Goal: Information Seeking & Learning: Learn about a topic

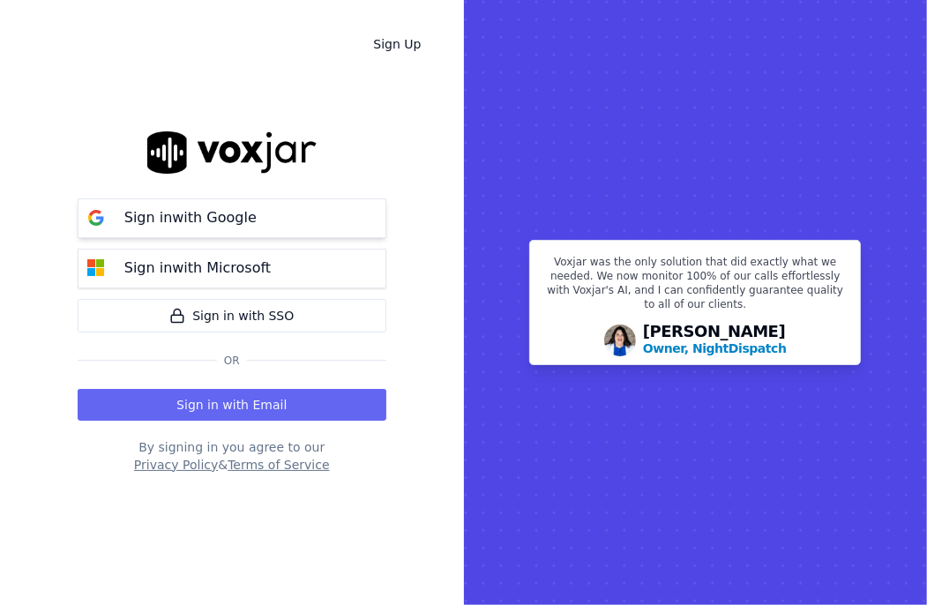
click at [236, 214] on p "Sign in with Google" at bounding box center [190, 217] width 132 height 21
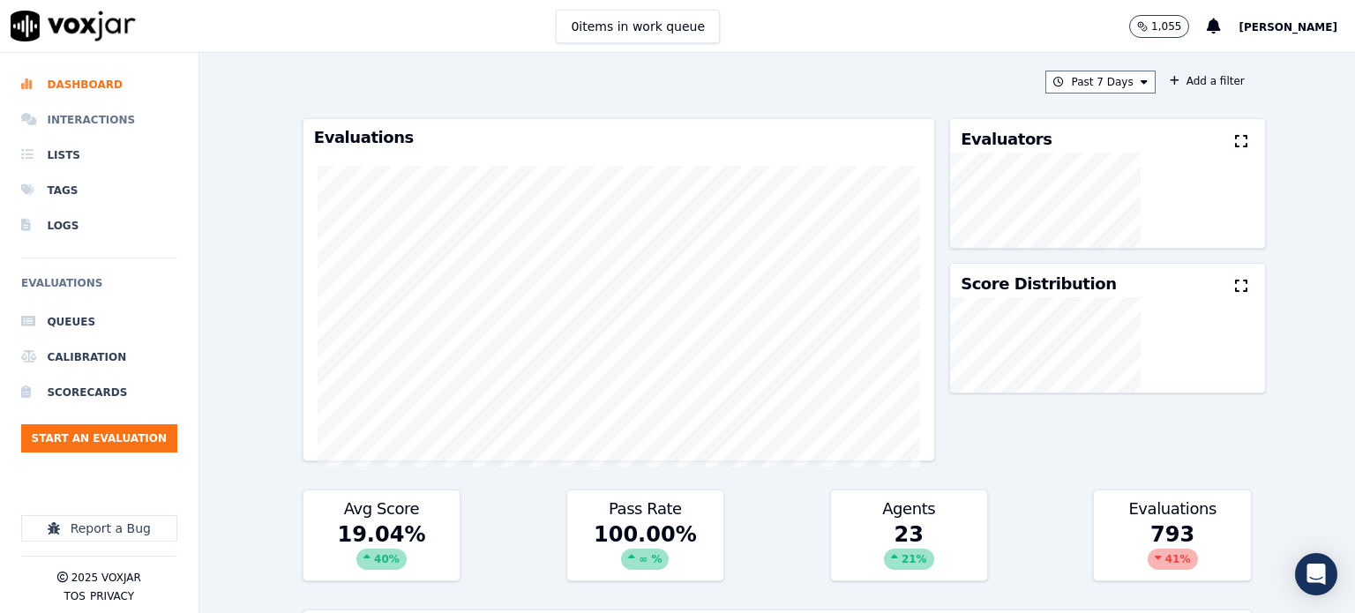
click at [80, 121] on li "Interactions" at bounding box center [99, 119] width 156 height 35
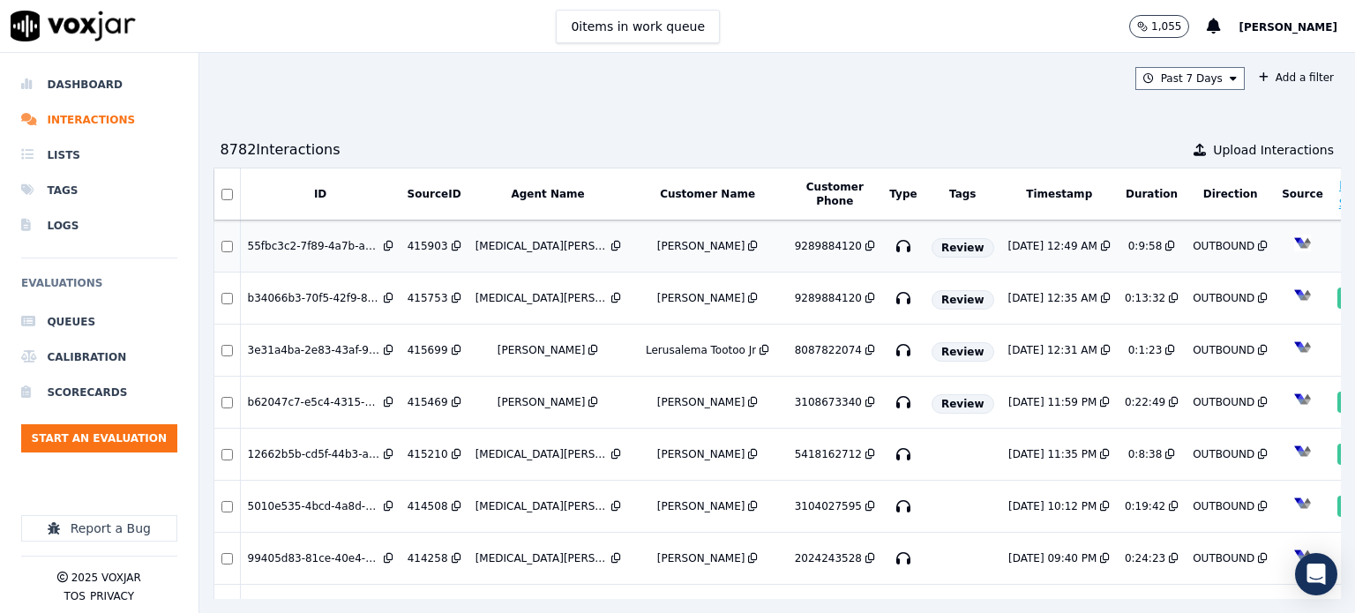
click at [795, 241] on div "9289884120" at bounding box center [828, 246] width 67 height 14
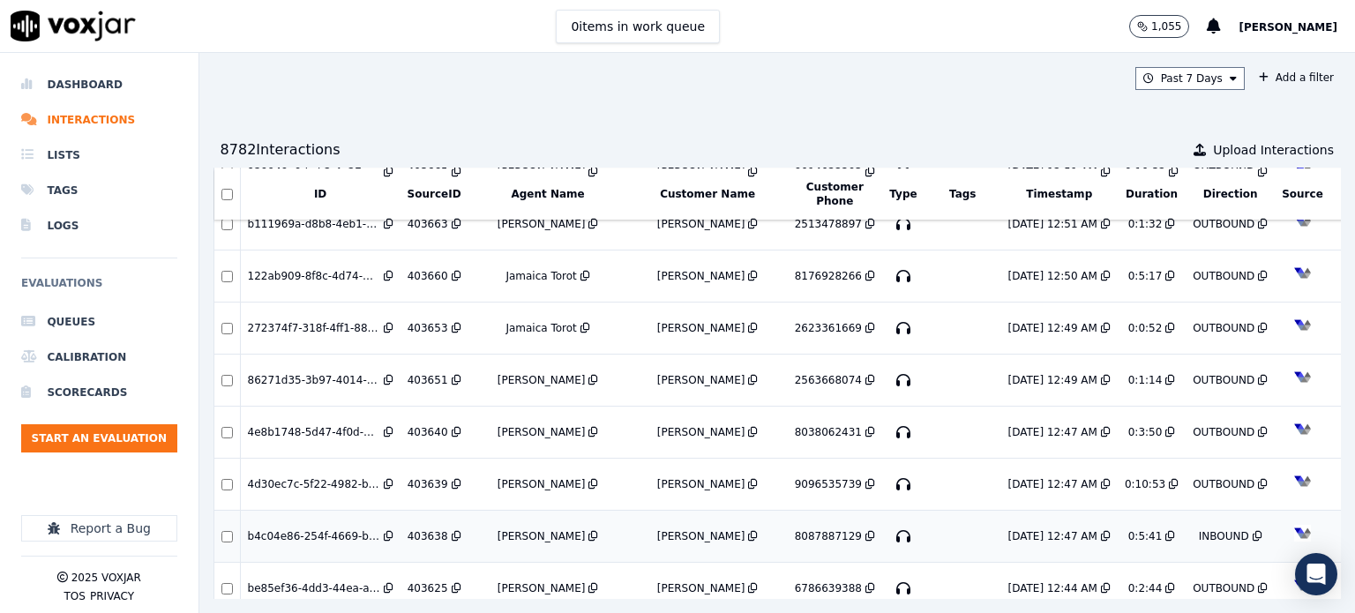
scroll to position [4924, 0]
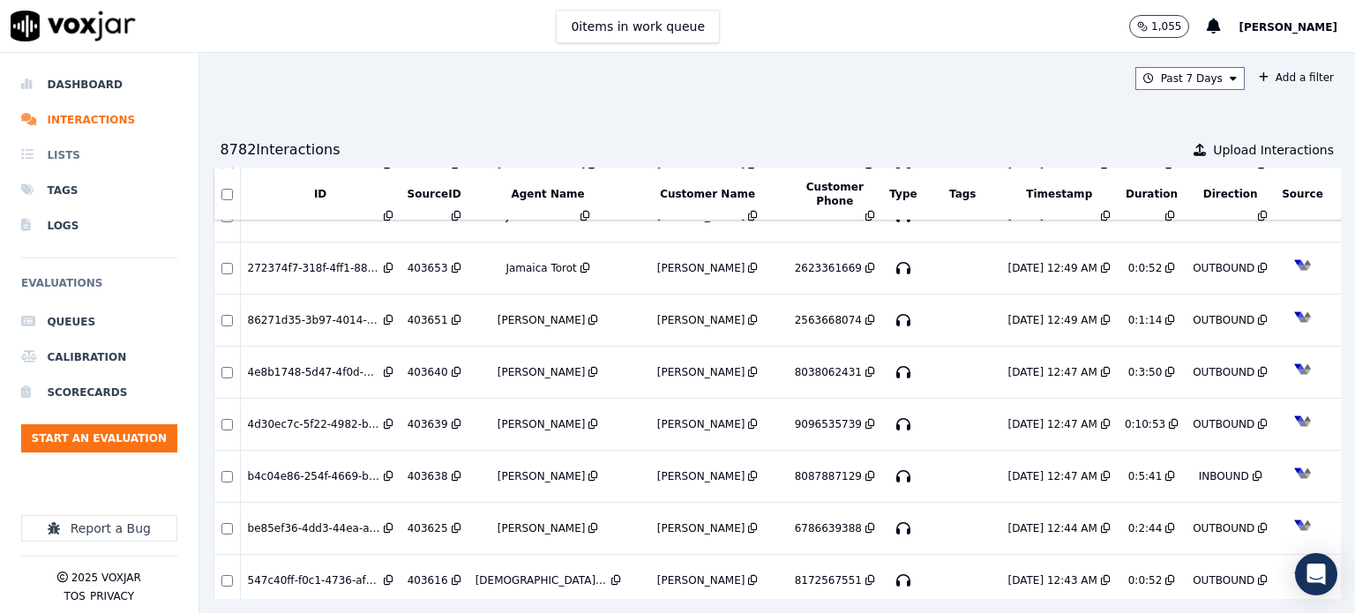
click at [86, 151] on li "Lists" at bounding box center [99, 155] width 156 height 35
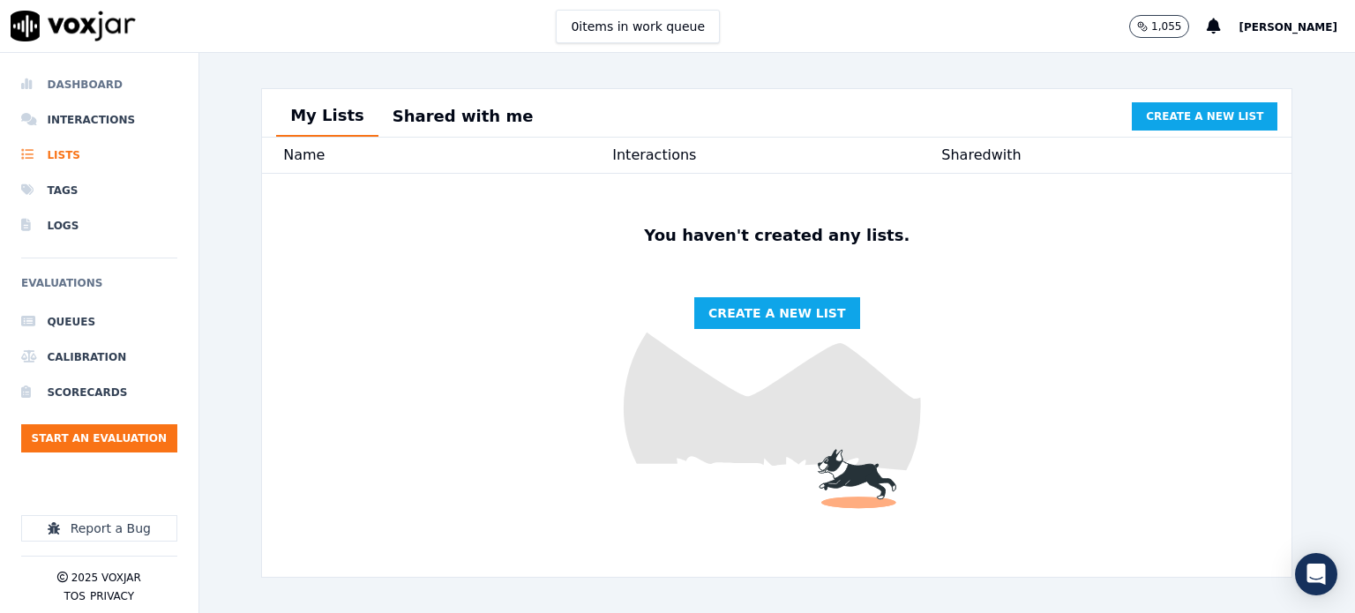
click at [90, 84] on li "Dashboard" at bounding box center [99, 84] width 156 height 35
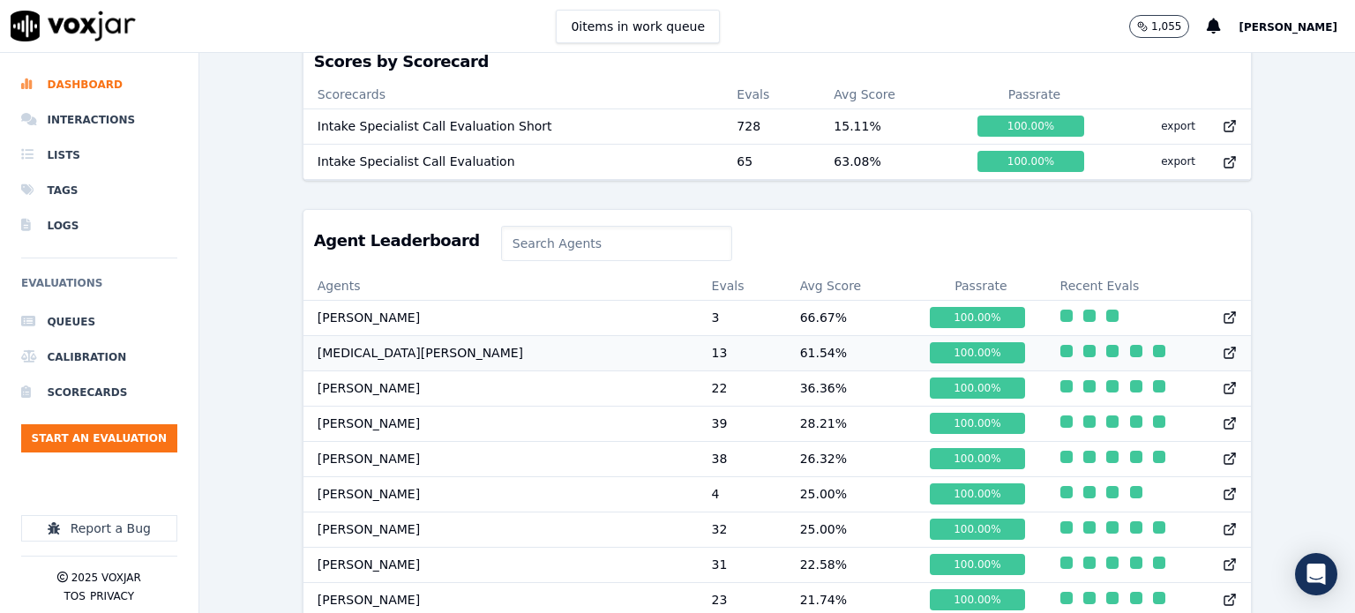
scroll to position [658, 0]
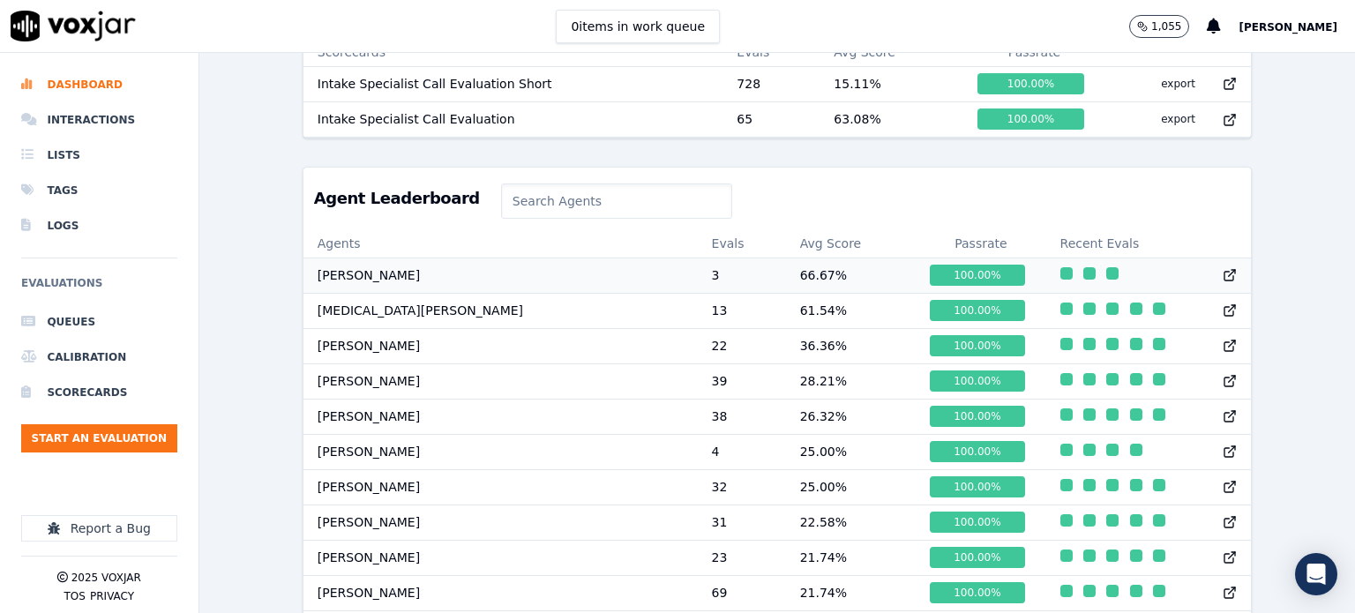
click at [786, 283] on td "66.67 %" at bounding box center [851, 275] width 131 height 35
click at [104, 120] on li "Interactions" at bounding box center [99, 119] width 156 height 35
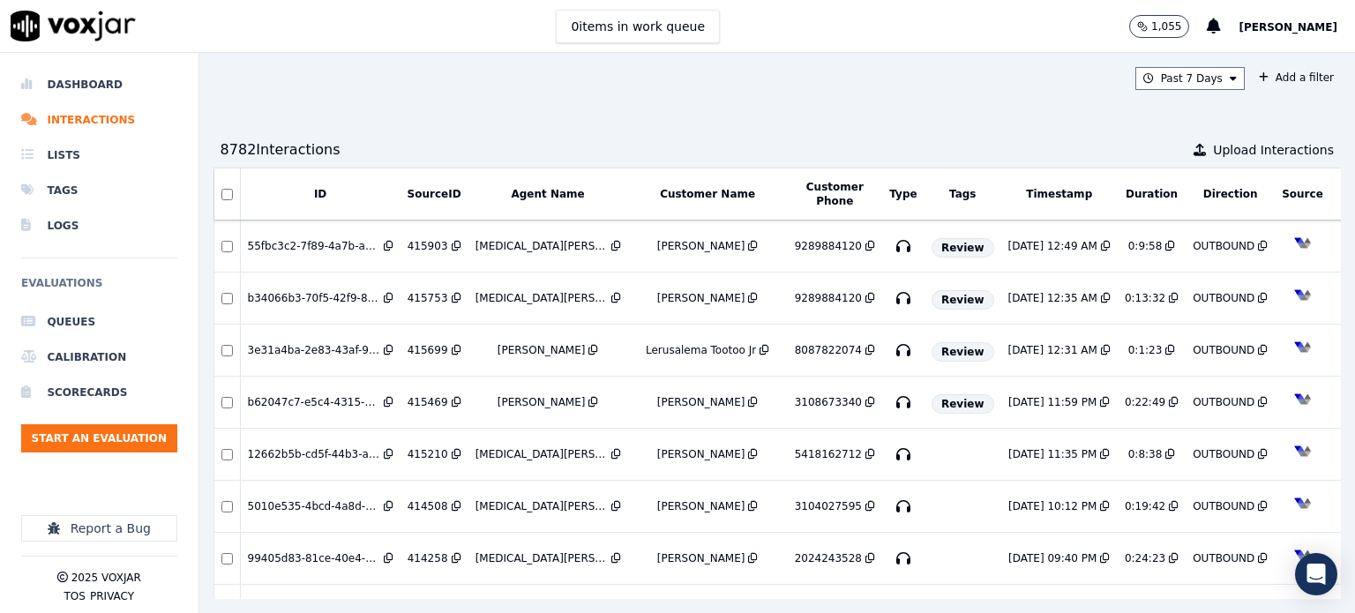
click at [540, 102] on div "Past 7 Days Add a filter 8782 Interaction s Upload Interactions ID SourceID Age…" at bounding box center [777, 333] width 1156 height 560
click at [916, 586] on div "Past 7 Days Add a filter 8782 Interaction s Upload Interactions ID SourceID Age…" at bounding box center [777, 333] width 1156 height 560
click at [927, 244] on div "8/9/25 12:49 AM" at bounding box center [1053, 246] width 89 height 14
click at [795, 294] on div "9289884120" at bounding box center [828, 298] width 67 height 14
click at [635, 398] on div "[PERSON_NAME]" at bounding box center [708, 402] width 146 height 14
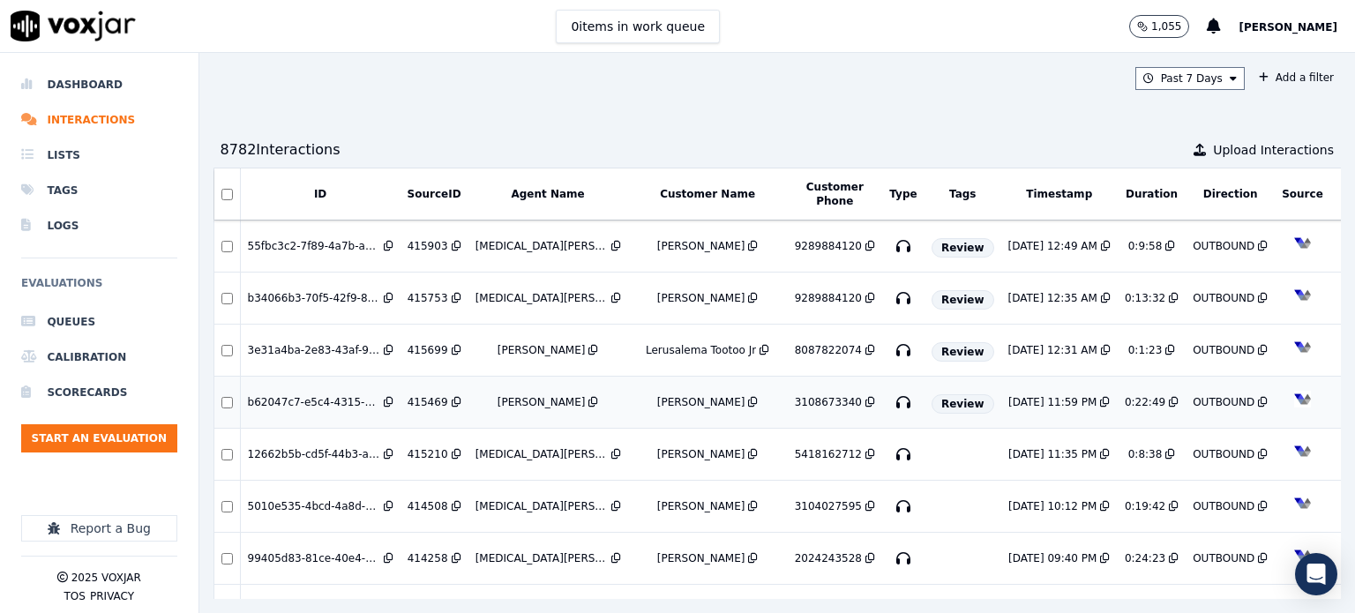
click at [391, 397] on icon at bounding box center [389, 402] width 10 height 11
click at [452, 397] on icon at bounding box center [457, 402] width 10 height 11
click at [388, 397] on icon at bounding box center [389, 402] width 10 height 11
click at [589, 397] on icon at bounding box center [594, 402] width 10 height 11
click at [452, 397] on icon at bounding box center [457, 402] width 10 height 11
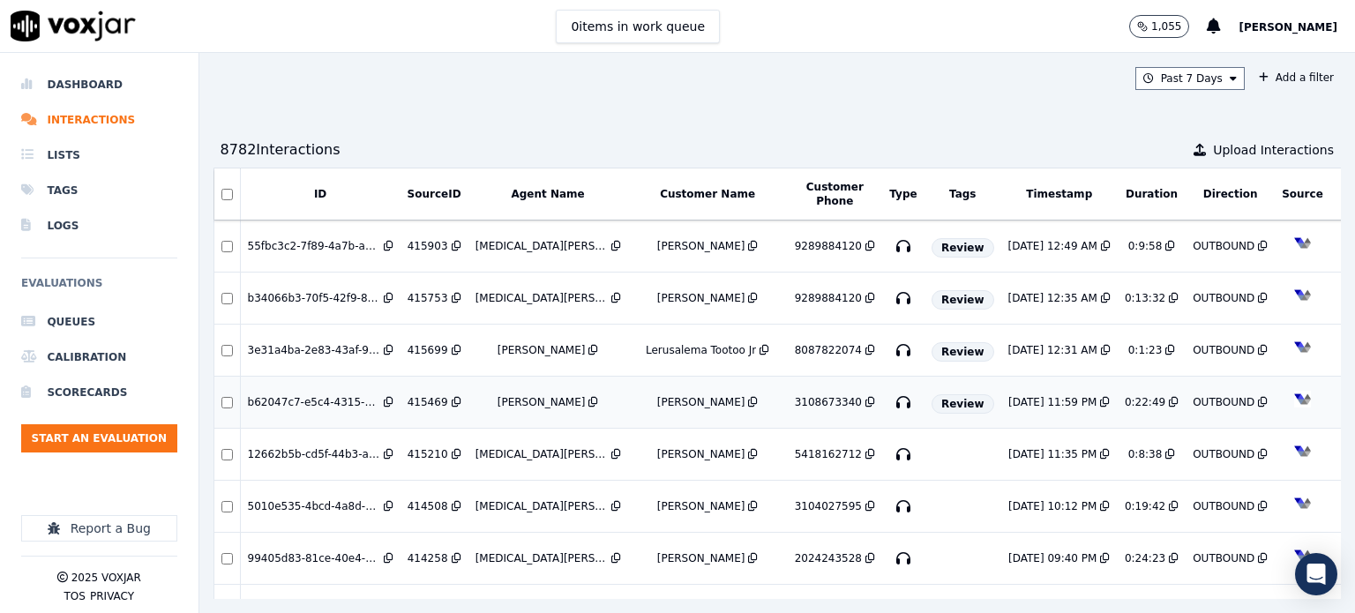
click at [748, 397] on icon at bounding box center [753, 402] width 10 height 11
click at [866, 397] on icon at bounding box center [871, 402] width 10 height 11
click at [927, 397] on icon at bounding box center [1105, 402] width 10 height 11
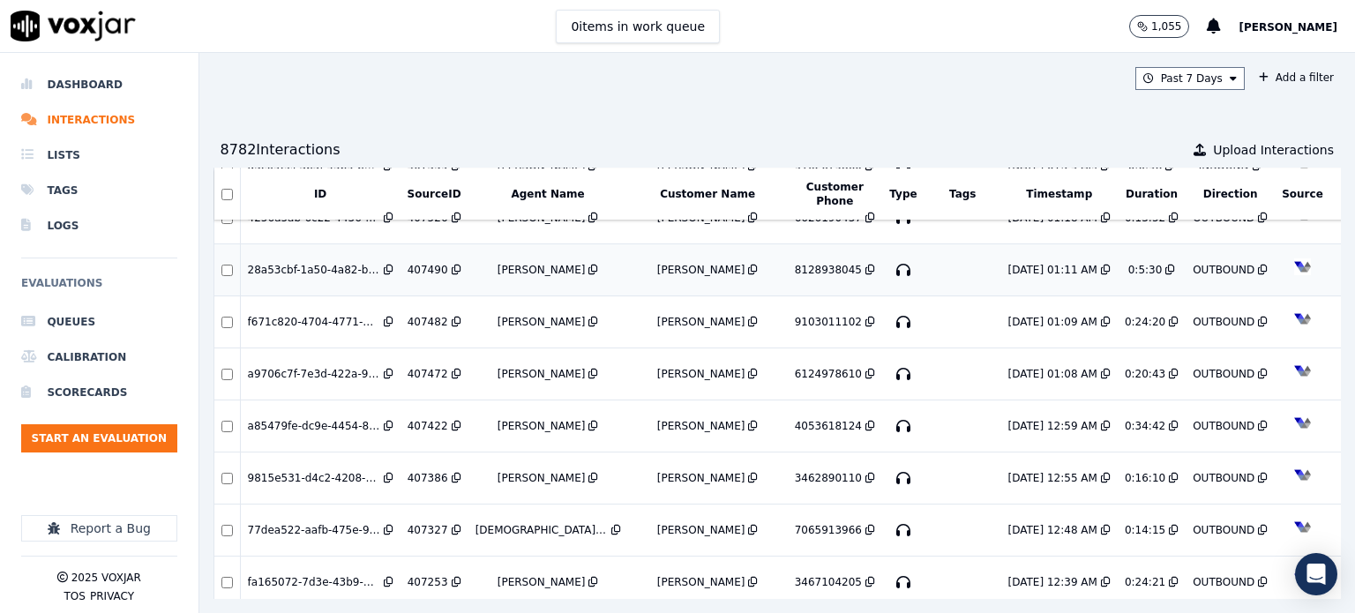
scroll to position [1412, 0]
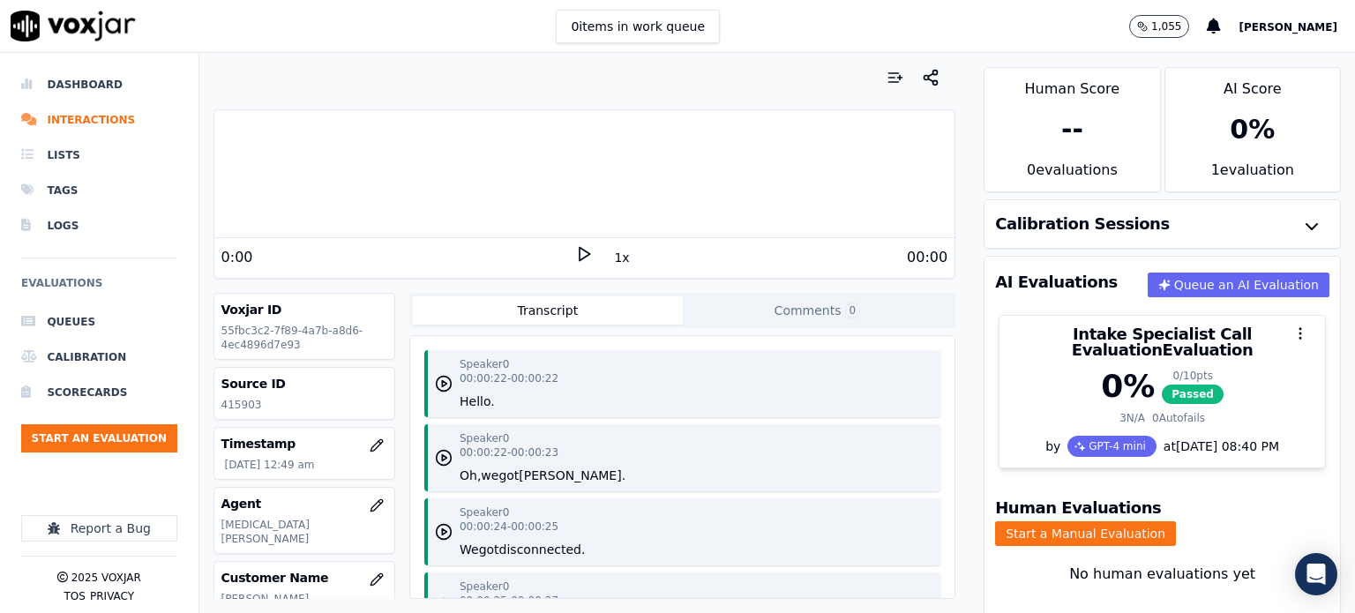
click at [580, 253] on polygon at bounding box center [585, 254] width 11 height 13
click at [543, 184] on div at bounding box center [584, 173] width 741 height 113
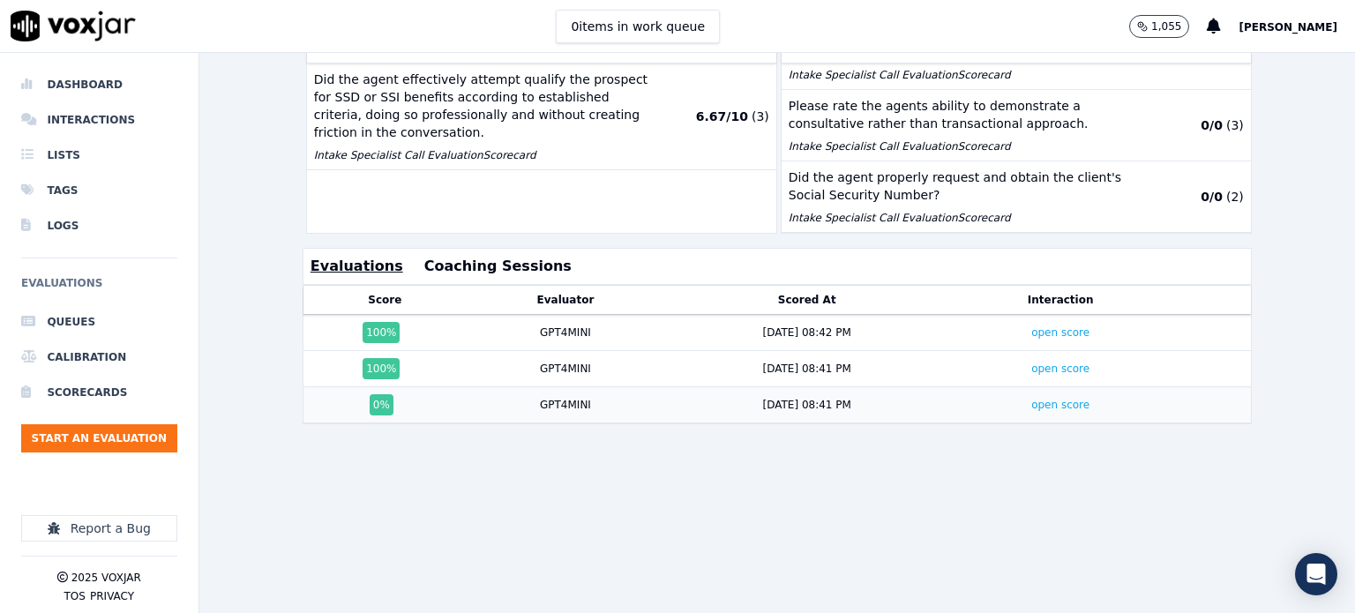
scroll to position [529, 0]
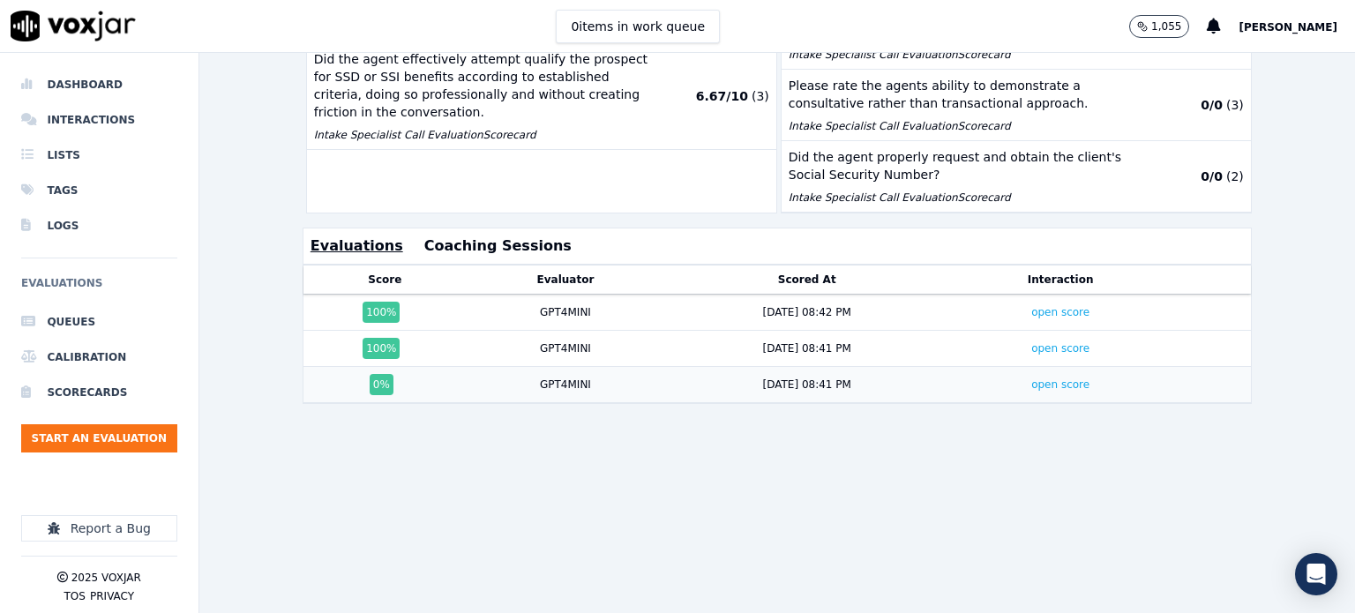
click at [897, 378] on div "8/9/25 08:41 PM" at bounding box center [807, 385] width 271 height 14
click at [597, 378] on div "GPT4MINI" at bounding box center [566, 385] width 184 height 14
click at [555, 378] on div "GPT4MINI" at bounding box center [565, 385] width 51 height 14
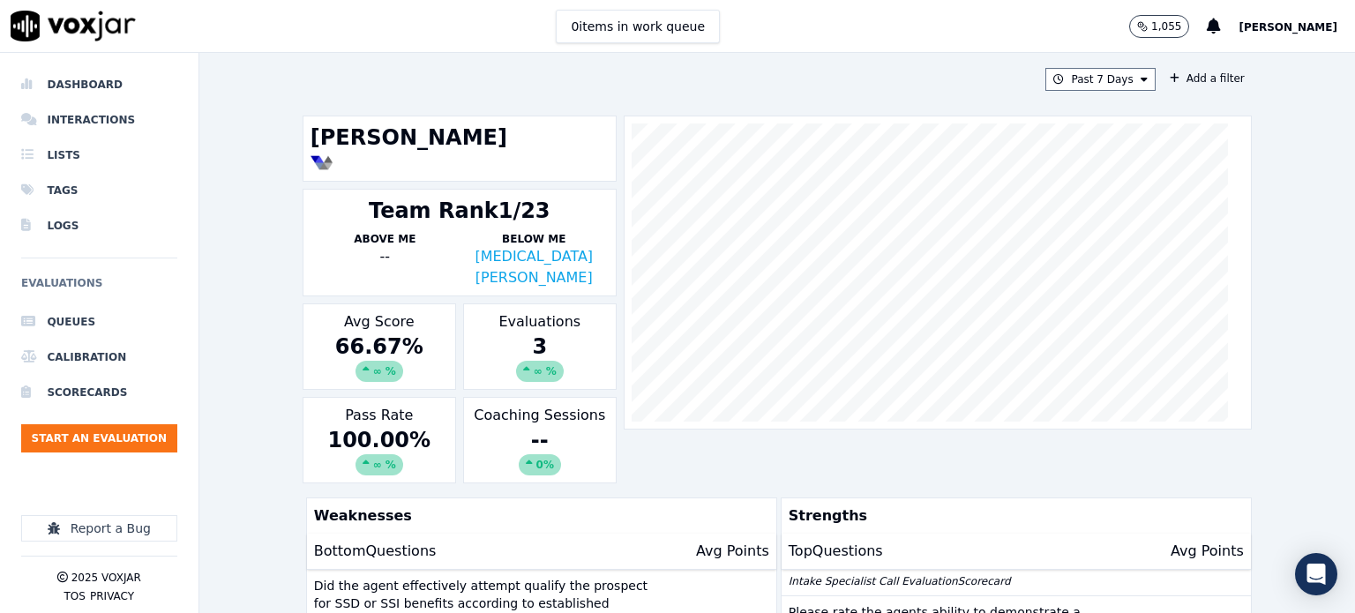
scroll to position [0, 0]
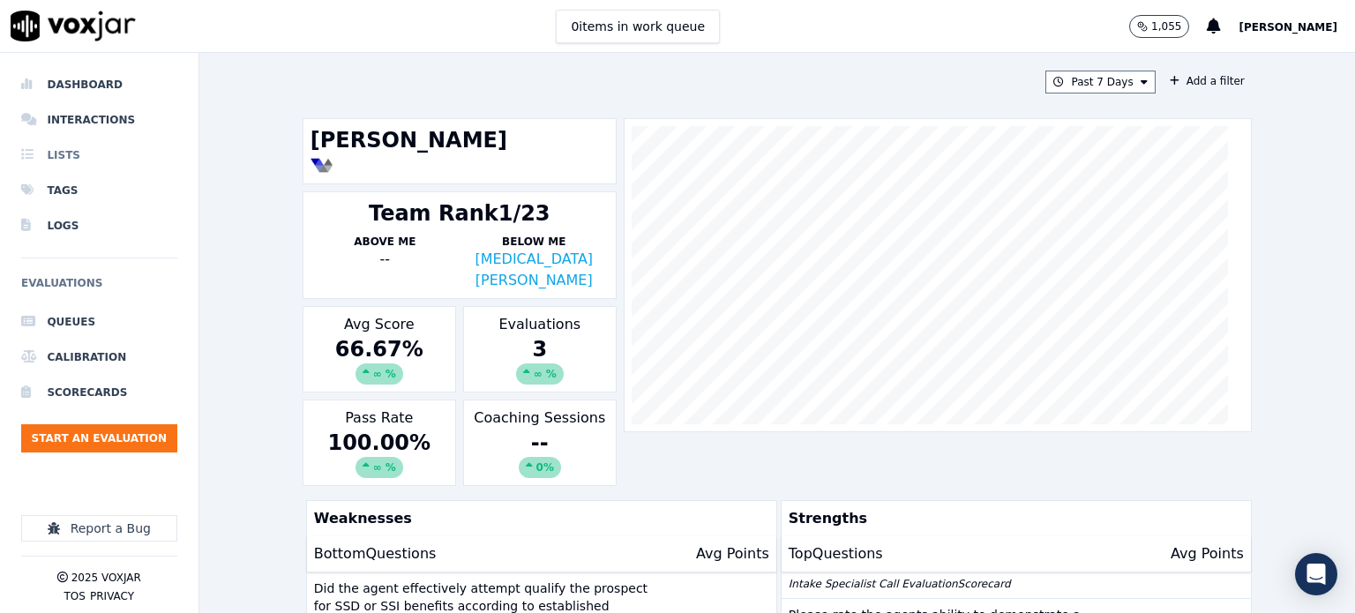
click at [80, 159] on li "Lists" at bounding box center [99, 155] width 156 height 35
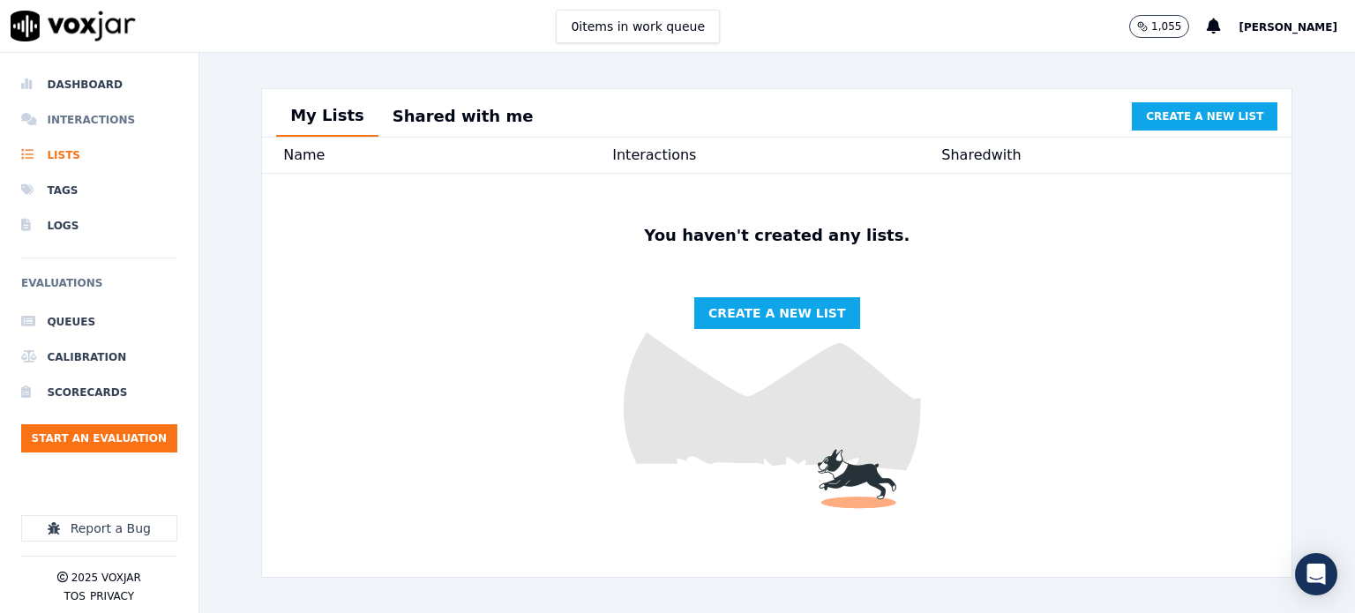
click at [111, 119] on li "Interactions" at bounding box center [99, 119] width 156 height 35
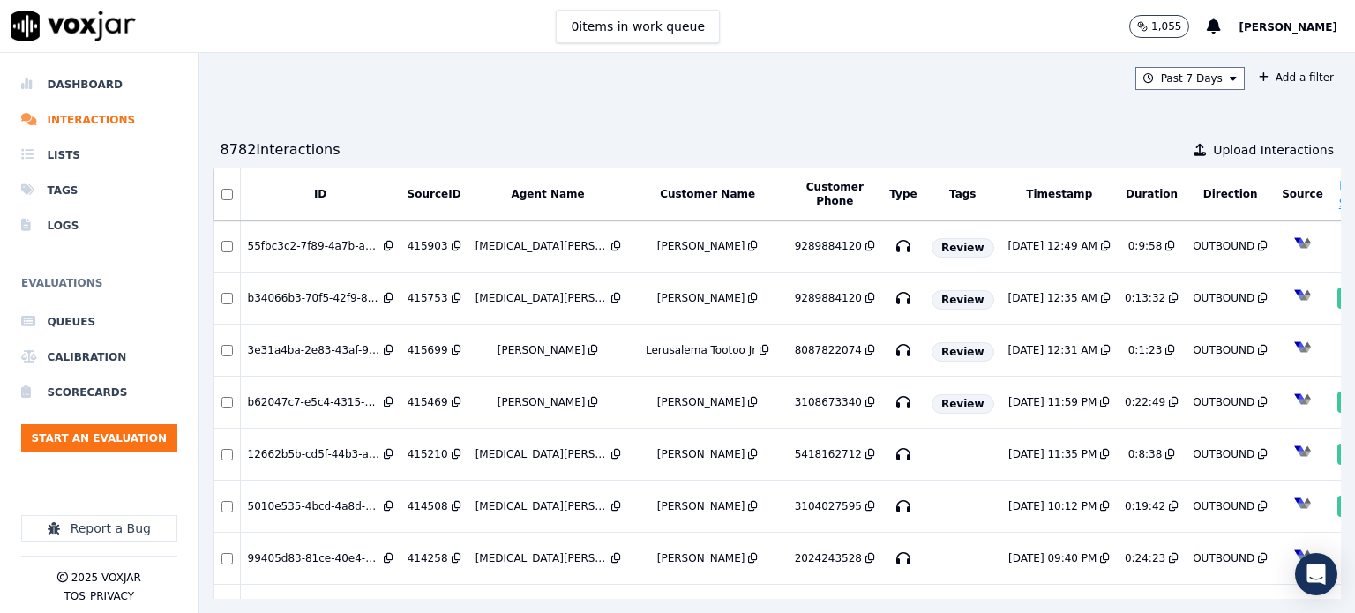
click at [512, 197] on button "Agent Name" at bounding box center [547, 194] width 73 height 14
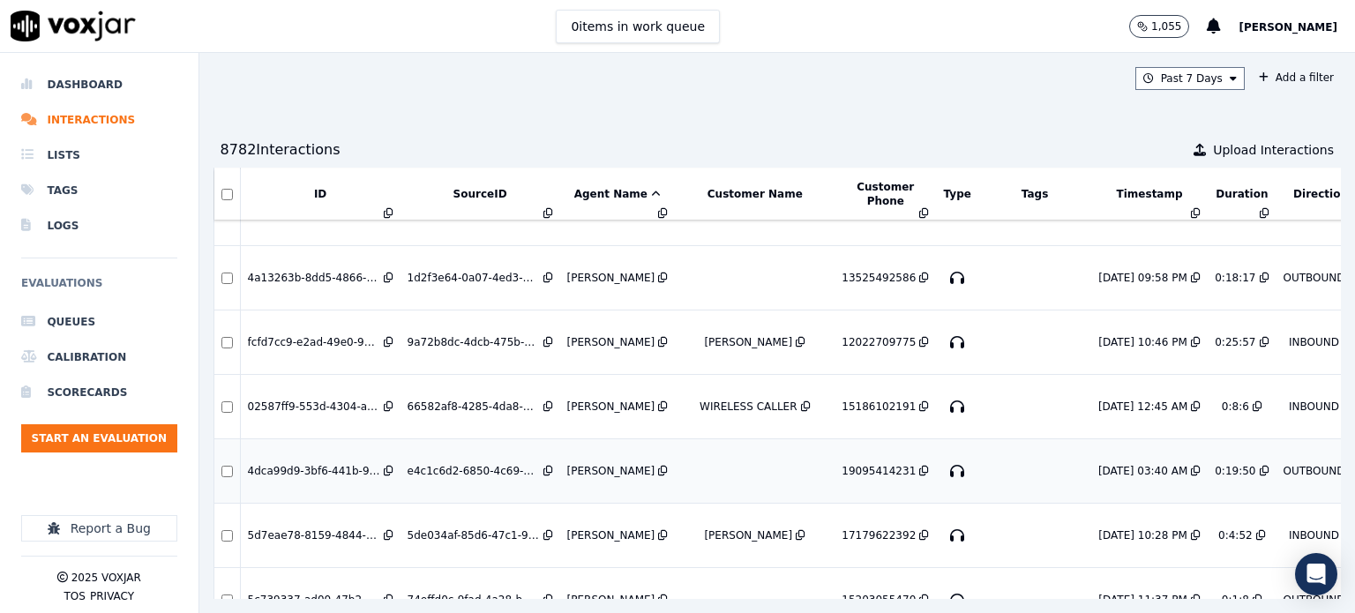
scroll to position [6957, 0]
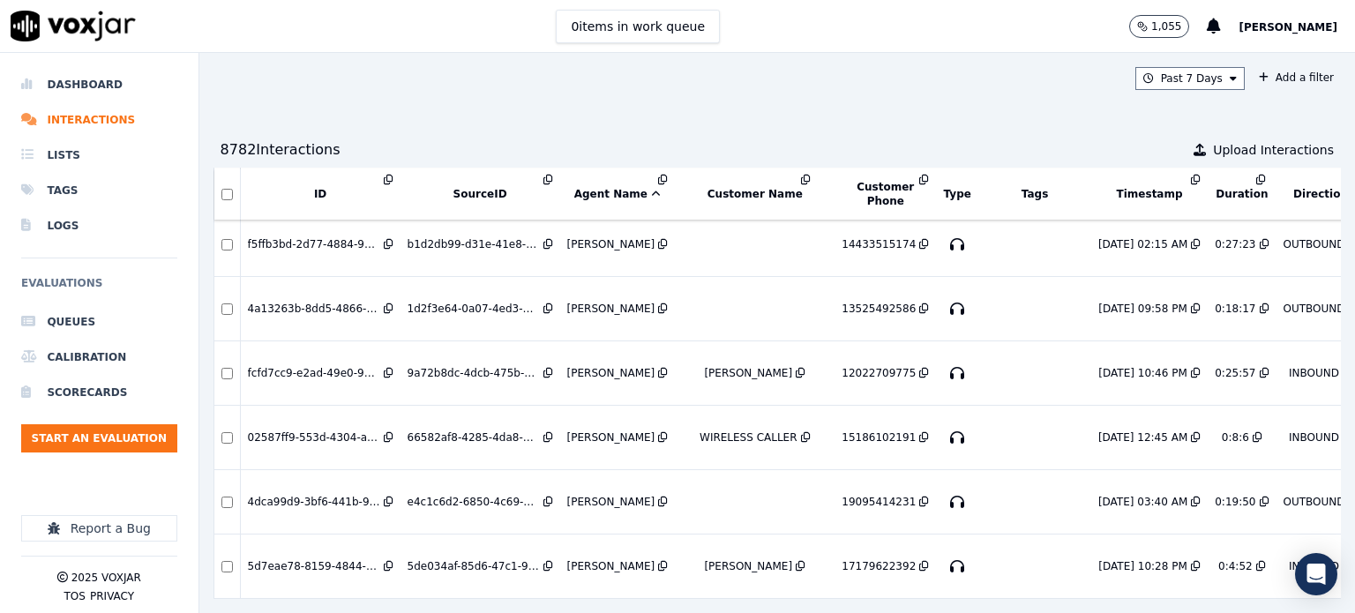
click at [1117, 199] on button "Timestamp" at bounding box center [1150, 194] width 66 height 14
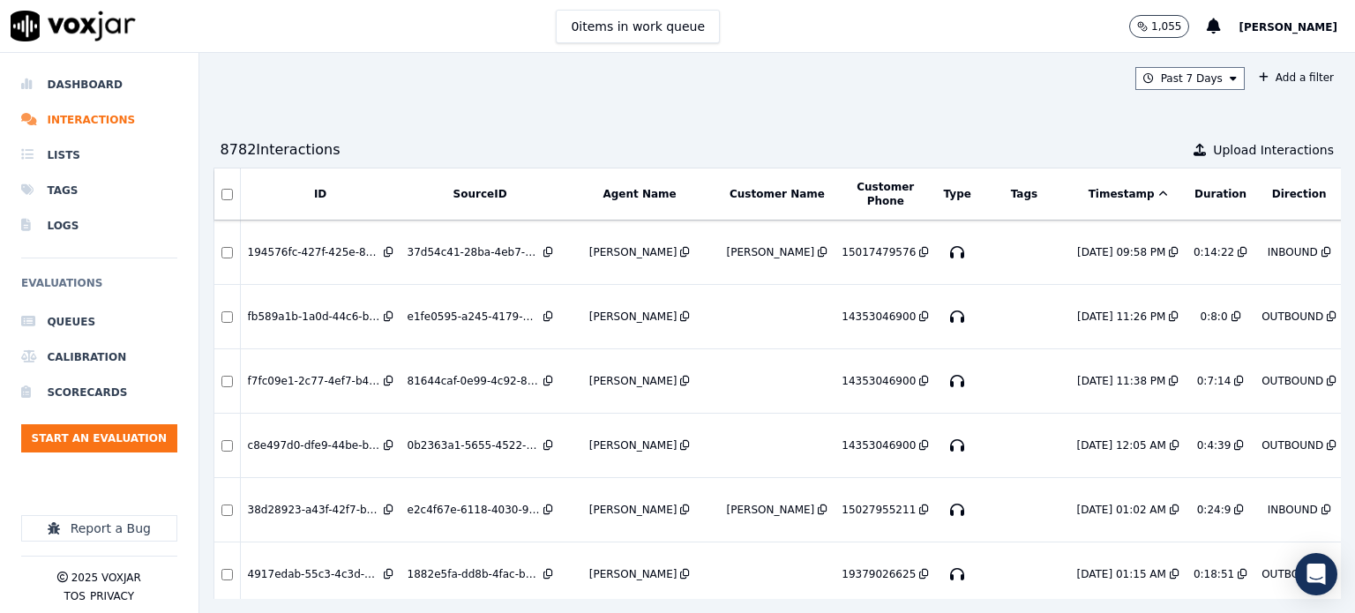
click at [1159, 194] on icon at bounding box center [1164, 194] width 10 height 11
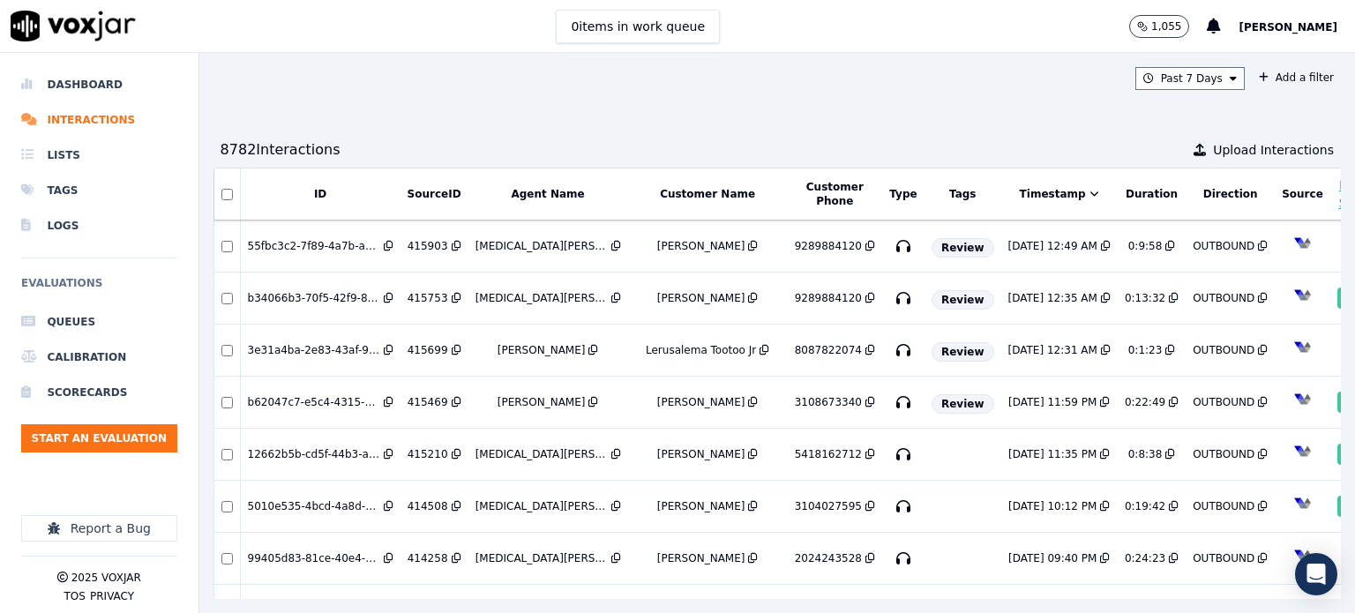
click at [1001, 122] on div "Past 7 Days Add a filter 8782 Interaction s Upload Interactions ID SourceID Age…" at bounding box center [777, 333] width 1156 height 560
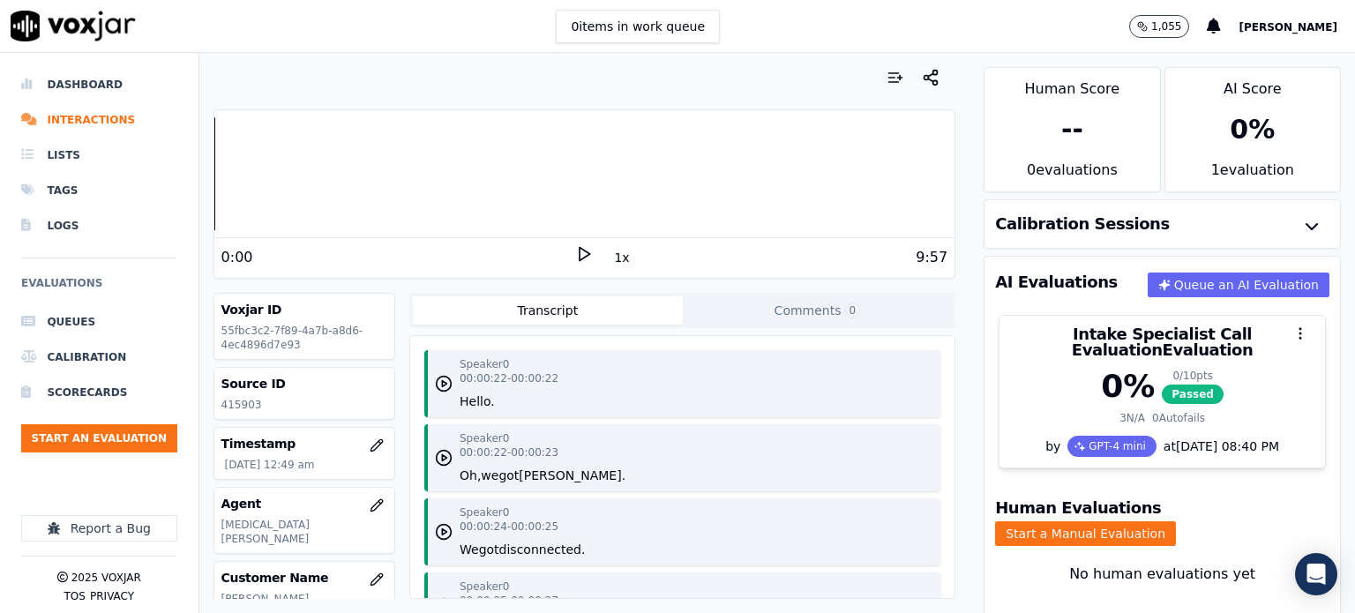
scroll to position [353, 0]
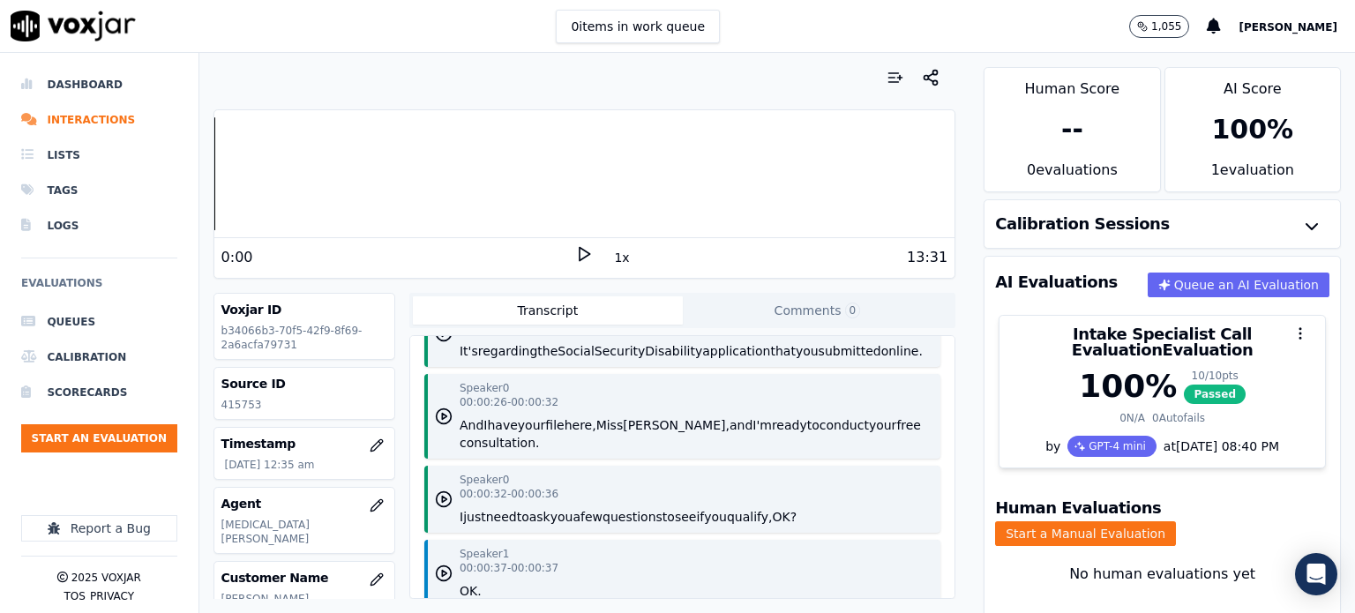
scroll to position [353, 0]
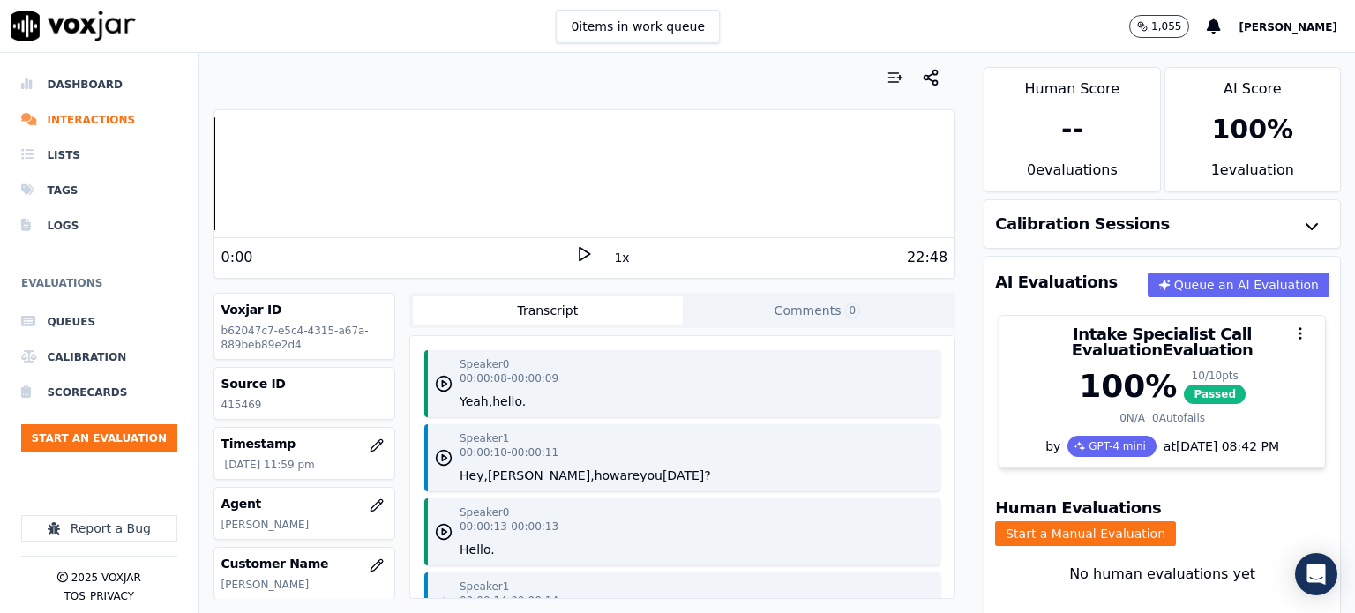
click at [575, 251] on icon at bounding box center [584, 254] width 18 height 18
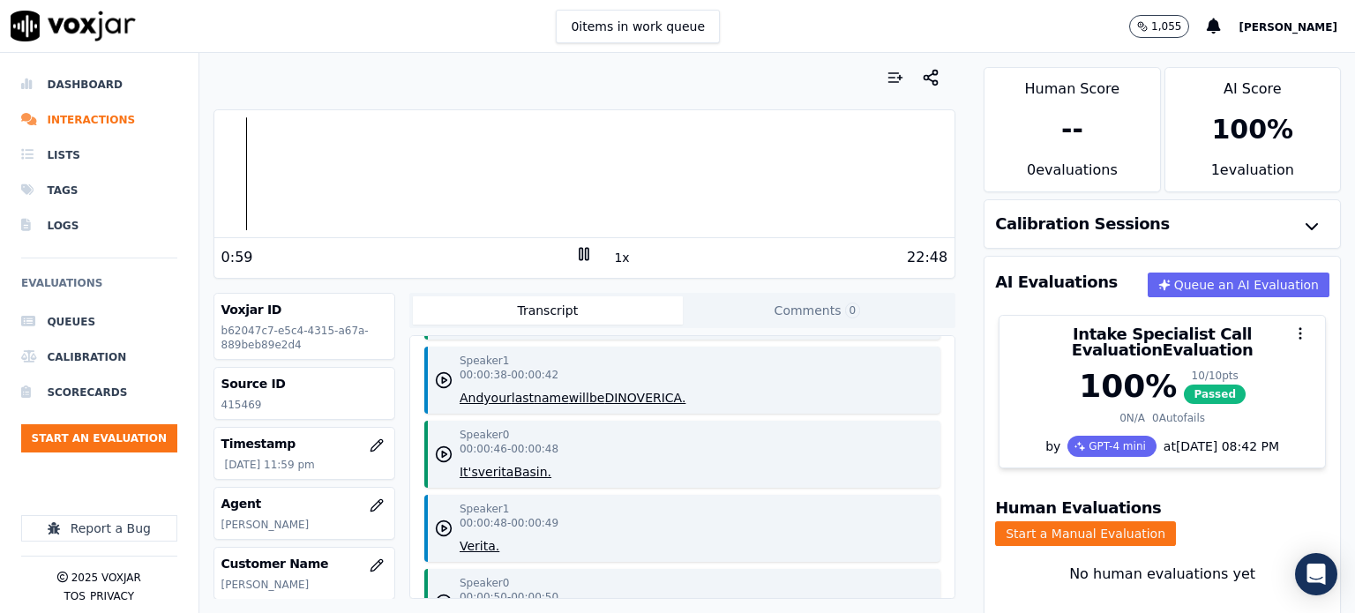
scroll to position [1147, 0]
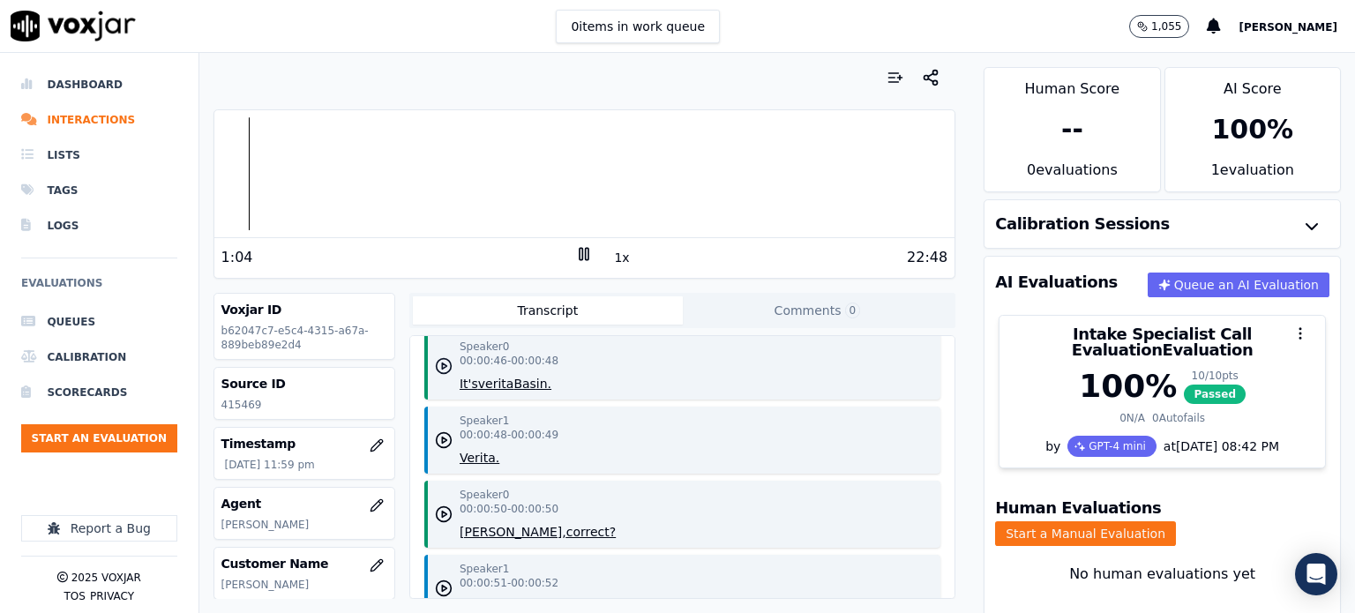
click at [436, 362] on icon "button" at bounding box center [444, 366] width 18 height 18
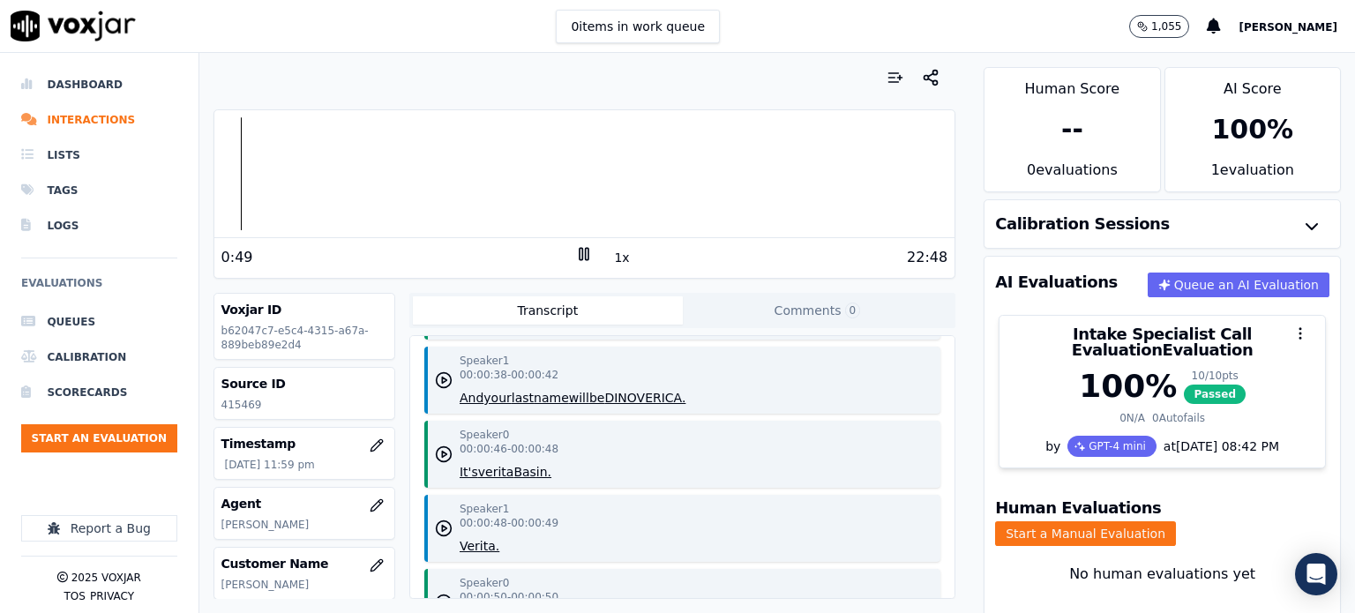
scroll to position [1059, 0]
click at [442, 455] on icon "button" at bounding box center [444, 455] width 18 height 18
click at [436, 449] on icon "button" at bounding box center [444, 455] width 18 height 18
click at [442, 378] on polygon "button" at bounding box center [444, 381] width 4 height 6
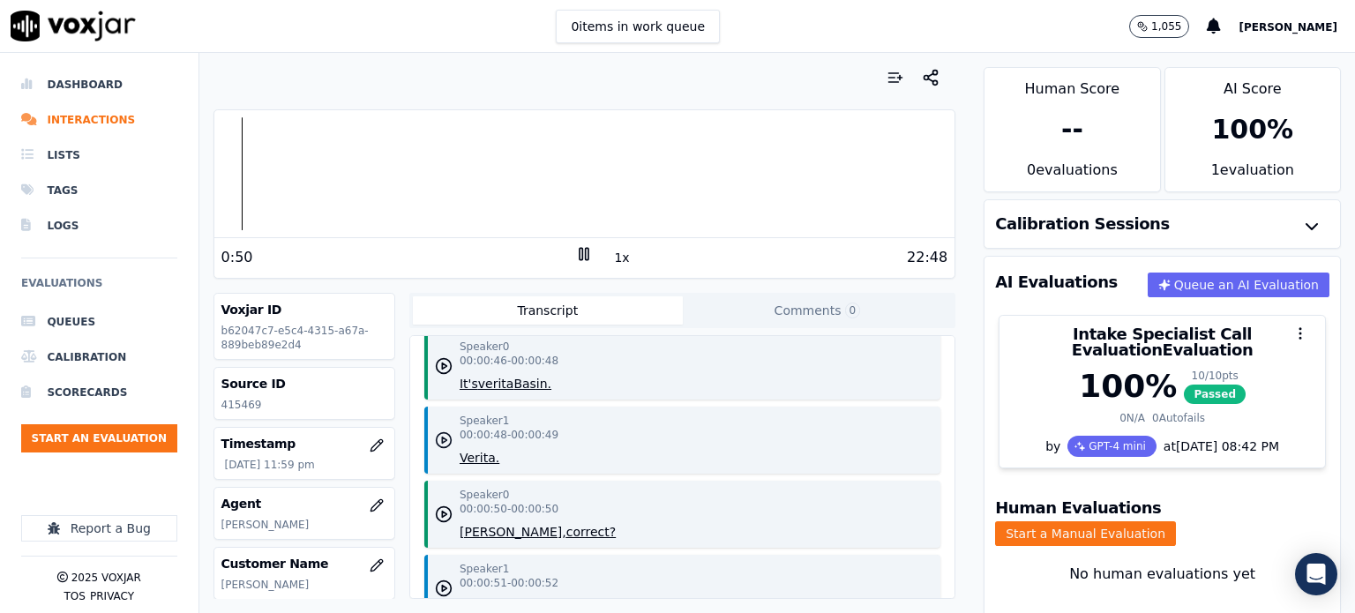
click at [442, 439] on polygon "button" at bounding box center [444, 441] width 4 height 6
click at [445, 366] on icon "button" at bounding box center [444, 366] width 18 height 18
click at [442, 364] on icon "button" at bounding box center [444, 366] width 18 height 18
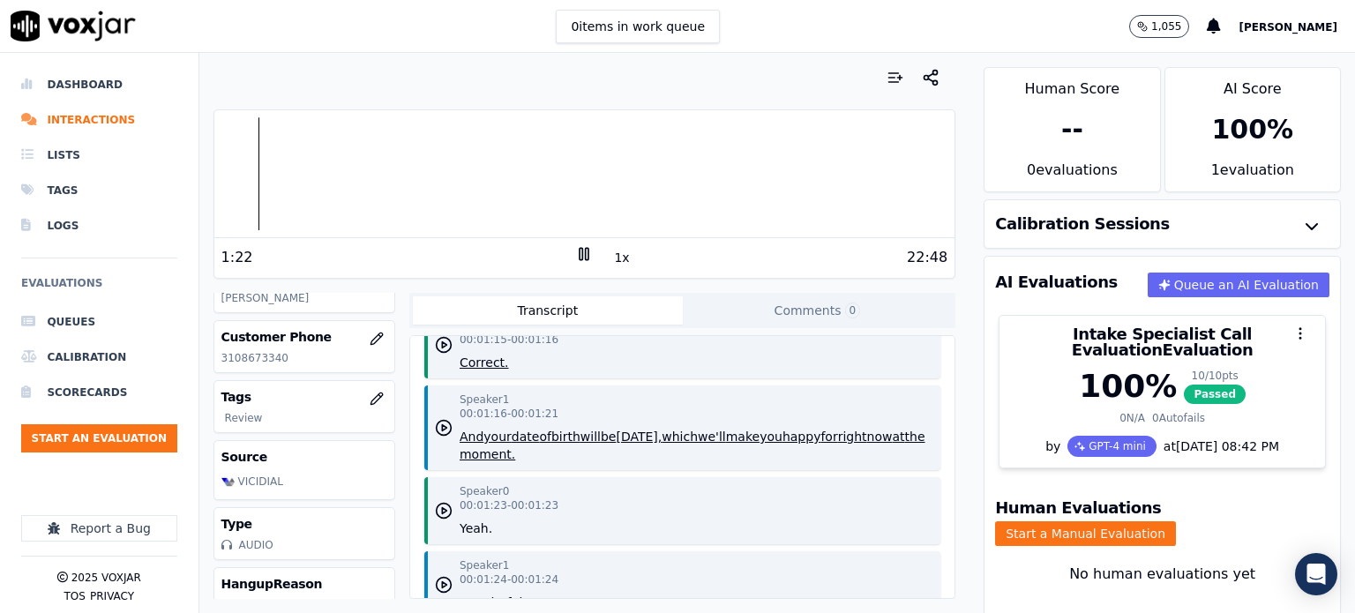
scroll to position [1853, 0]
click at [435, 423] on icon "button" at bounding box center [444, 428] width 18 height 18
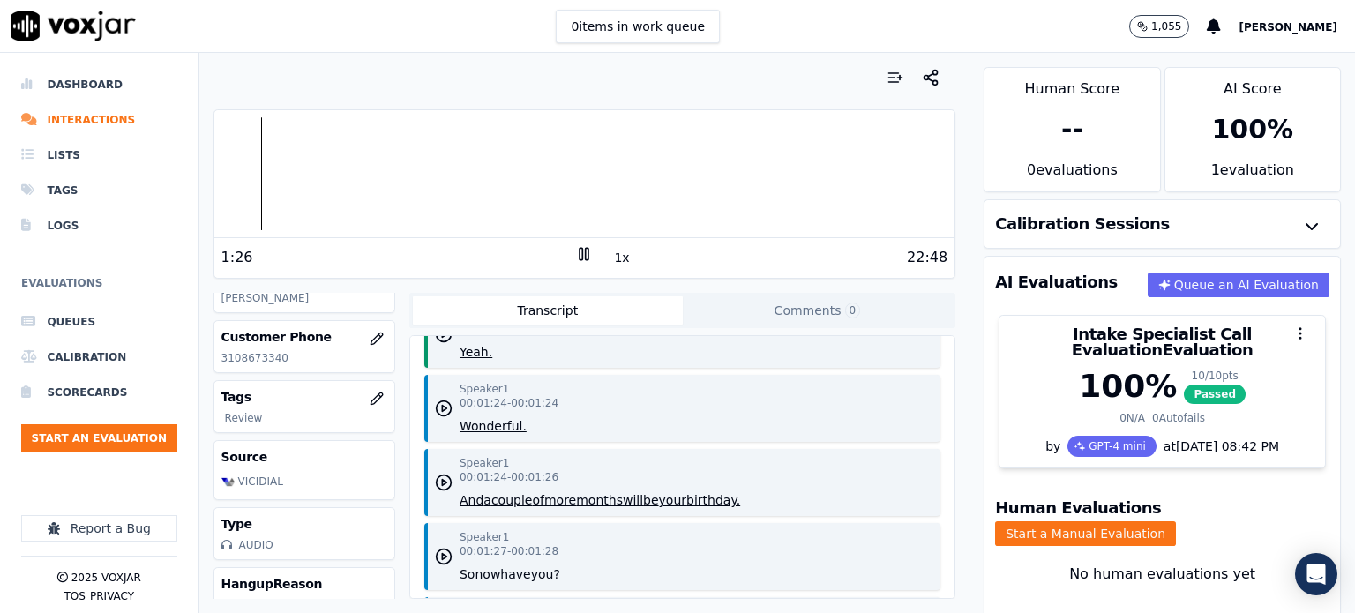
scroll to position [2118, 0]
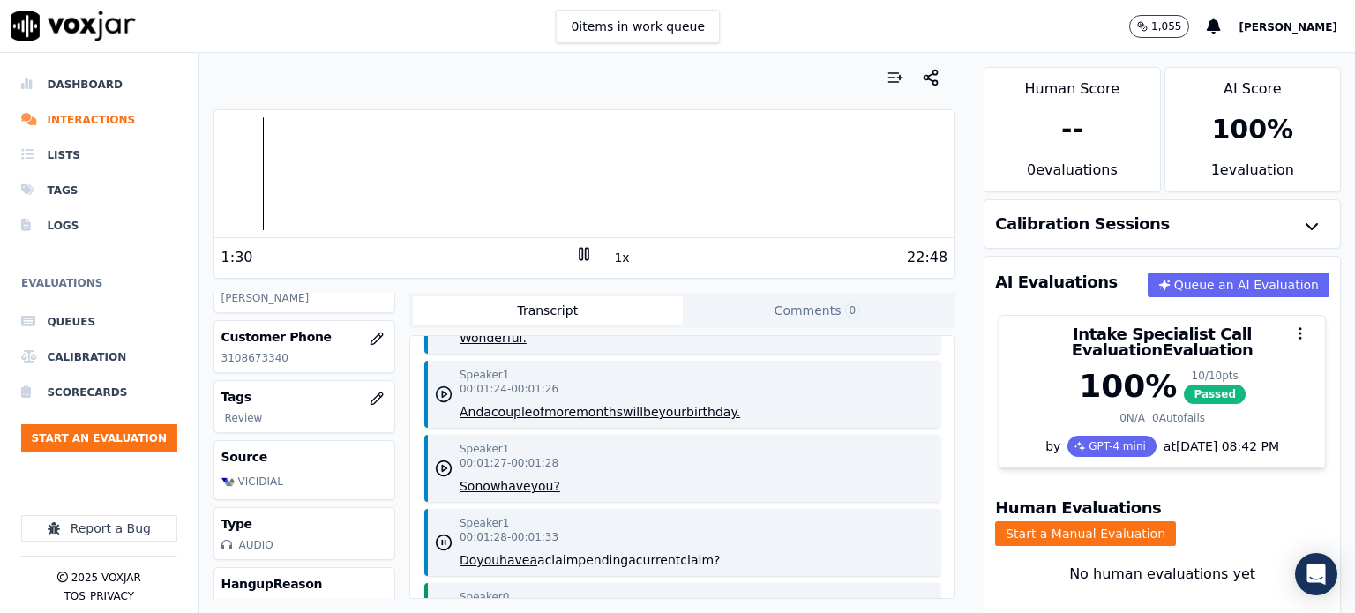
click at [437, 387] on circle "button" at bounding box center [444, 394] width 15 height 15
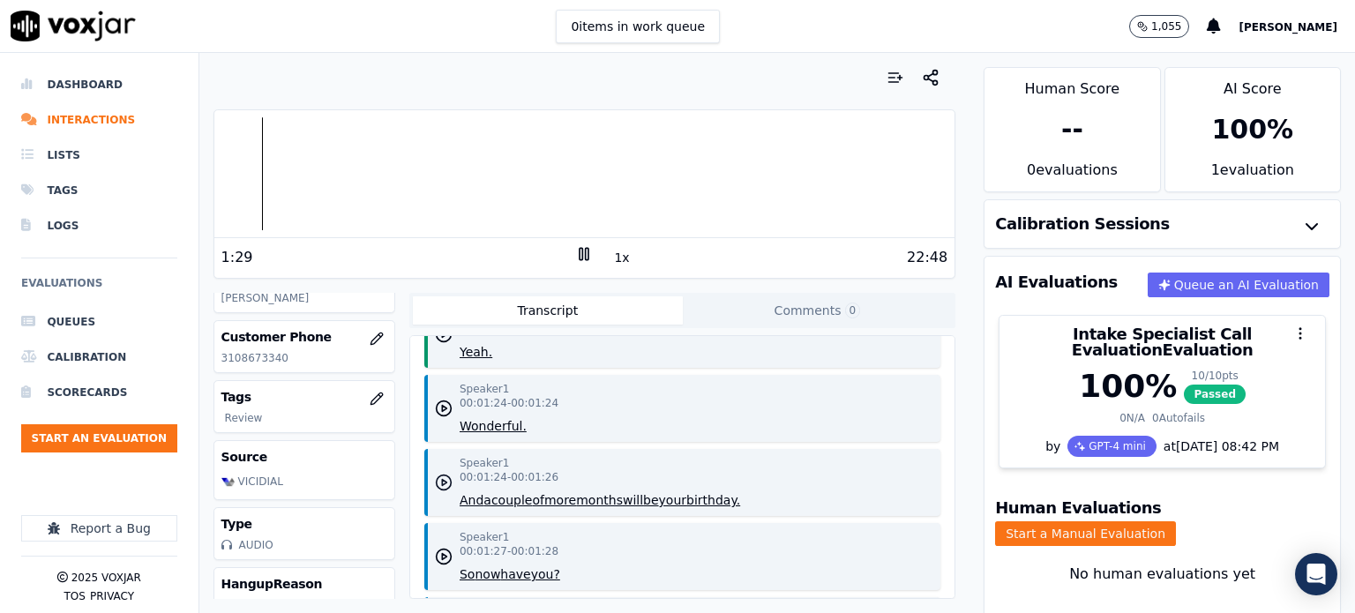
click at [446, 481] on circle "button" at bounding box center [444, 483] width 15 height 15
click at [435, 479] on icon "button" at bounding box center [444, 483] width 18 height 18
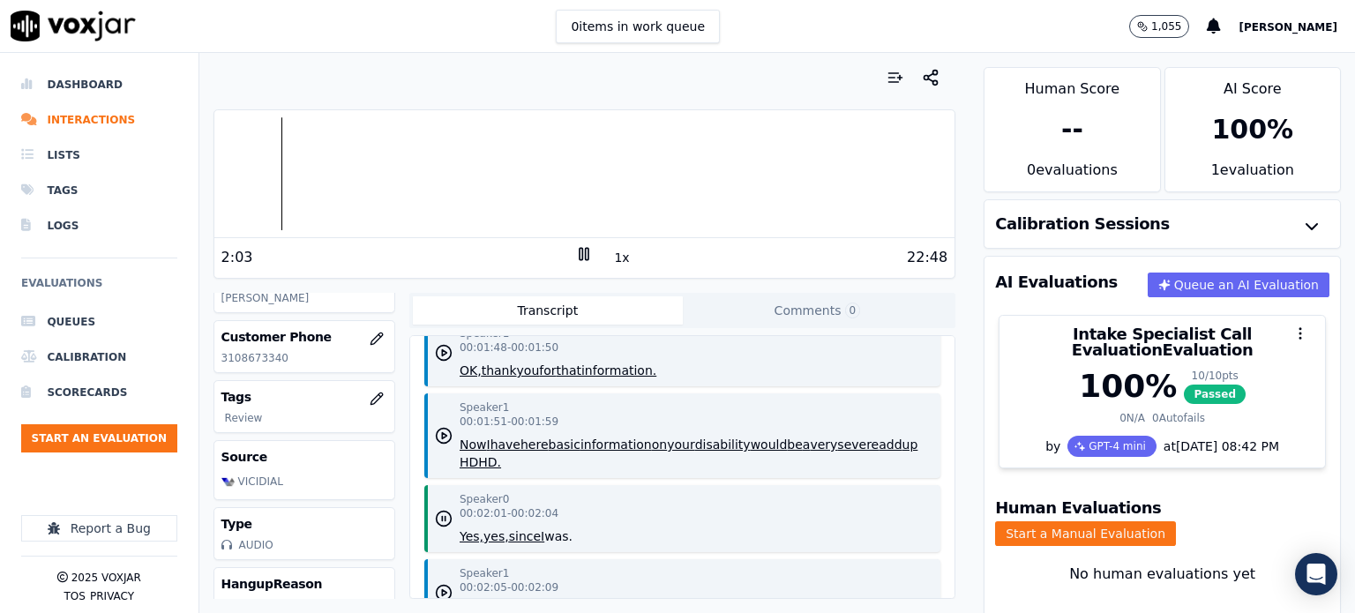
scroll to position [3089, 0]
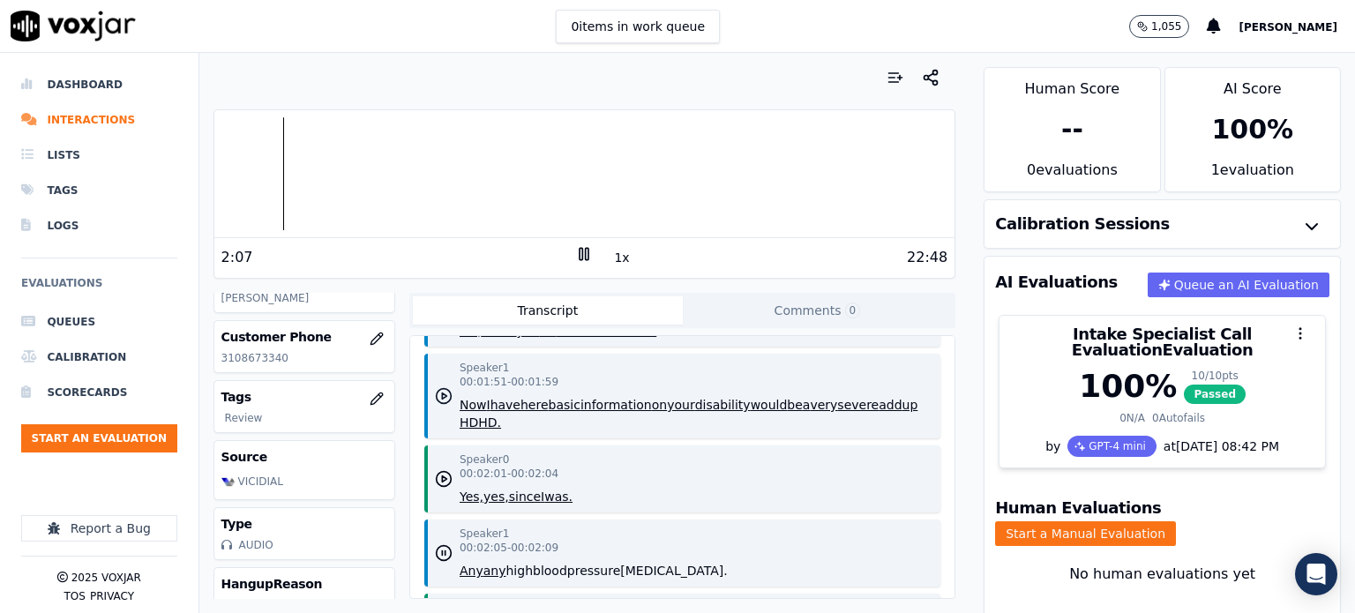
click at [442, 394] on polygon "button" at bounding box center [444, 397] width 4 height 6
click at [439, 389] on icon "button" at bounding box center [444, 396] width 18 height 18
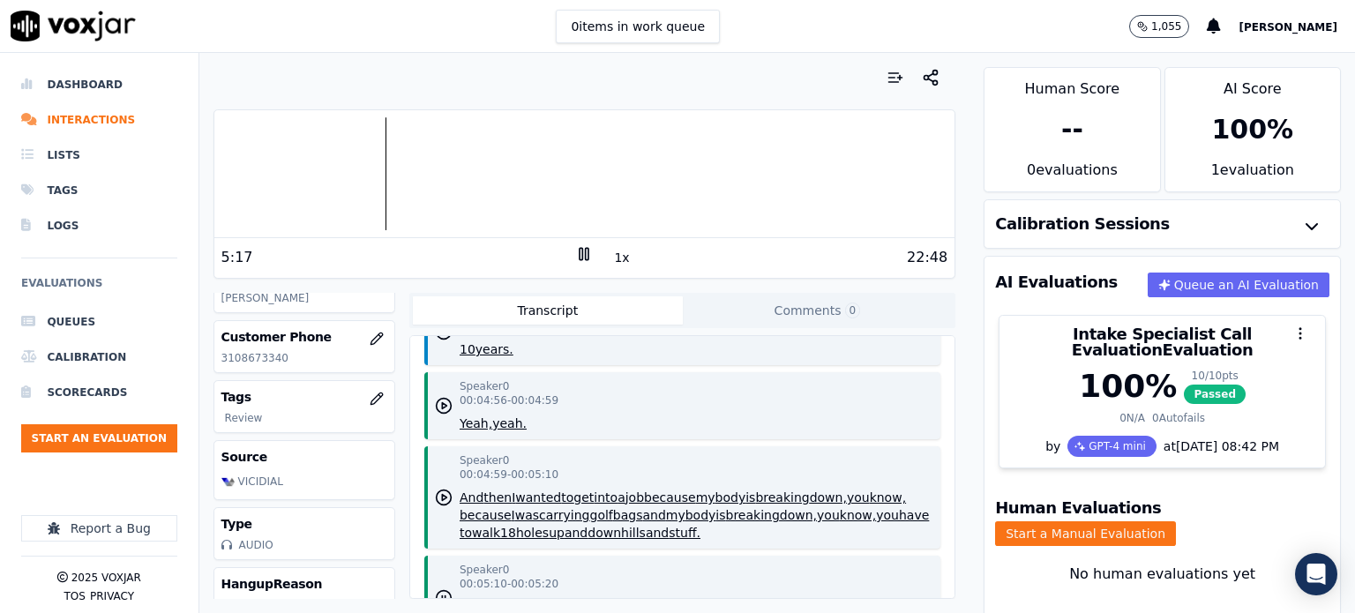
scroll to position [7589, 0]
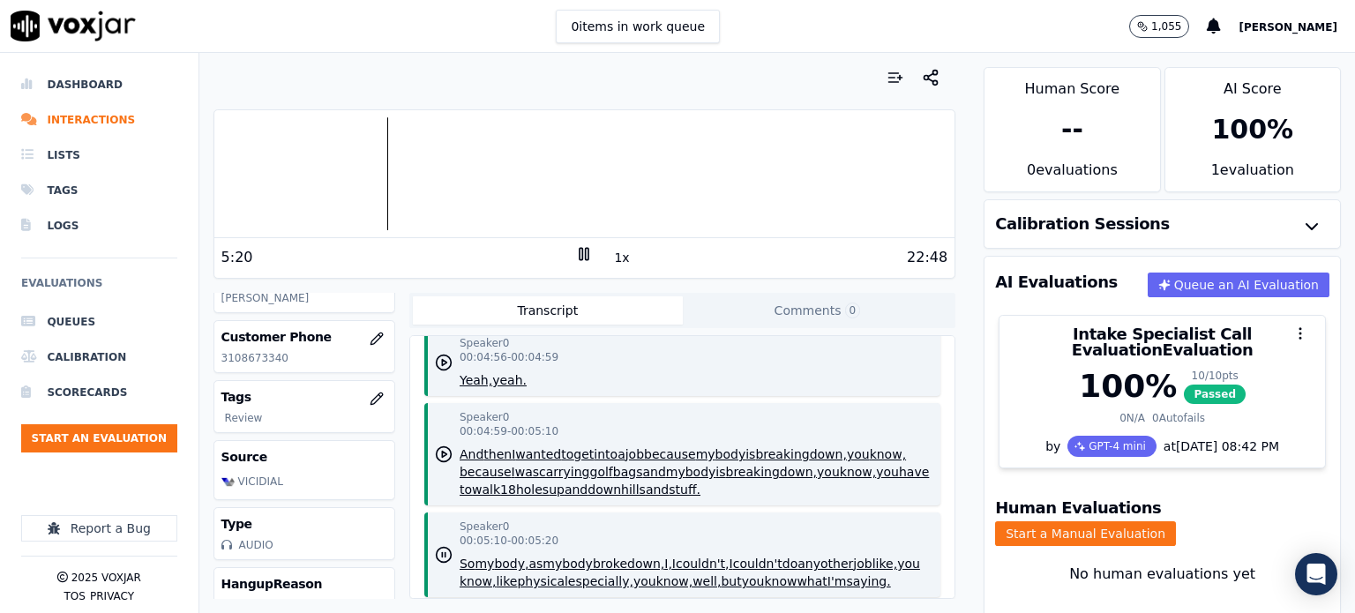
click at [379, 176] on div at bounding box center [584, 173] width 741 height 113
click at [578, 250] on icon at bounding box center [584, 254] width 18 height 18
click at [575, 252] on icon at bounding box center [584, 254] width 18 height 18
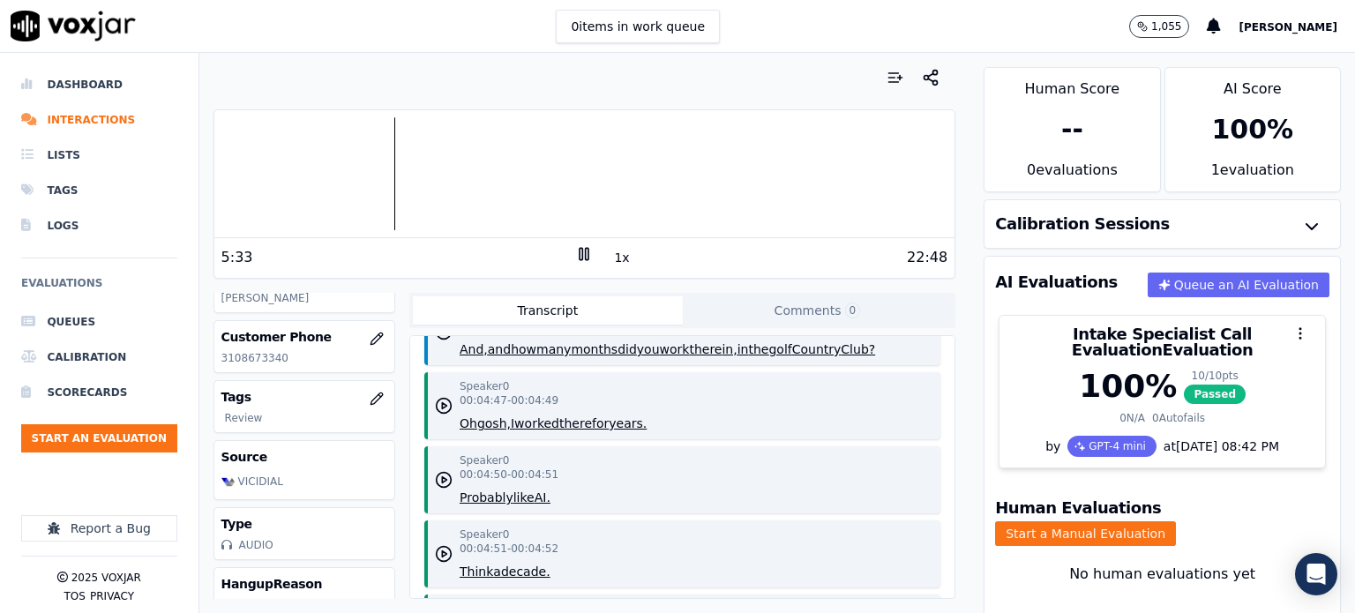
scroll to position [7236, 0]
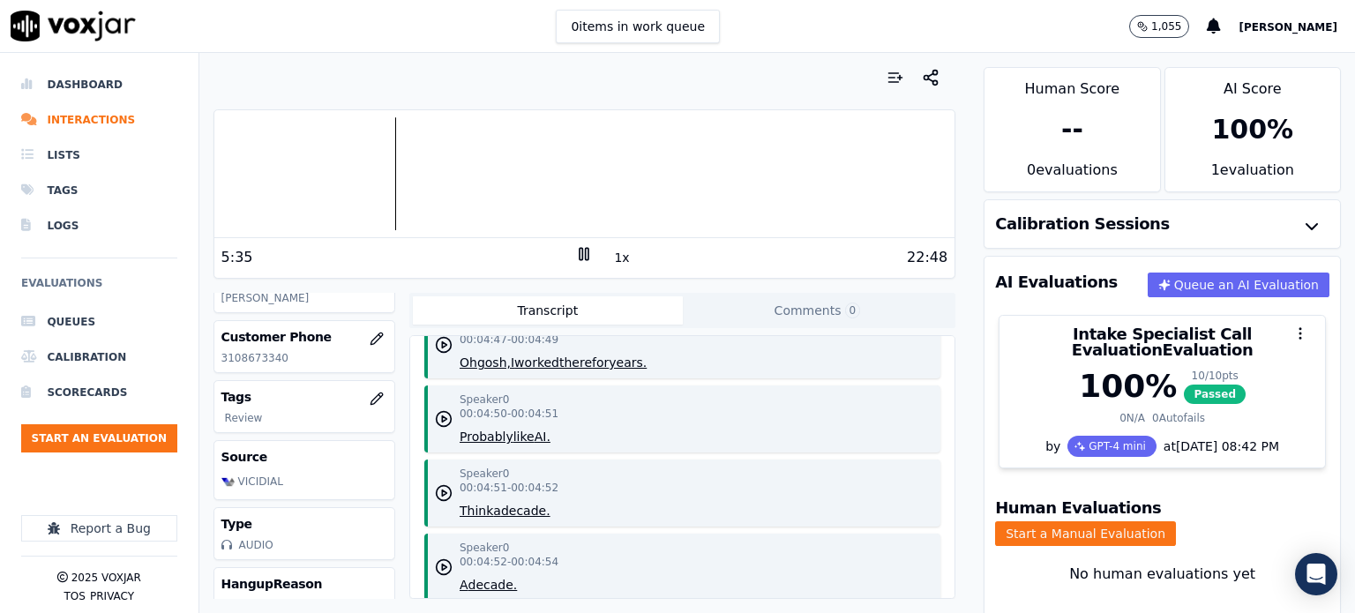
click at [390, 163] on div at bounding box center [584, 173] width 741 height 113
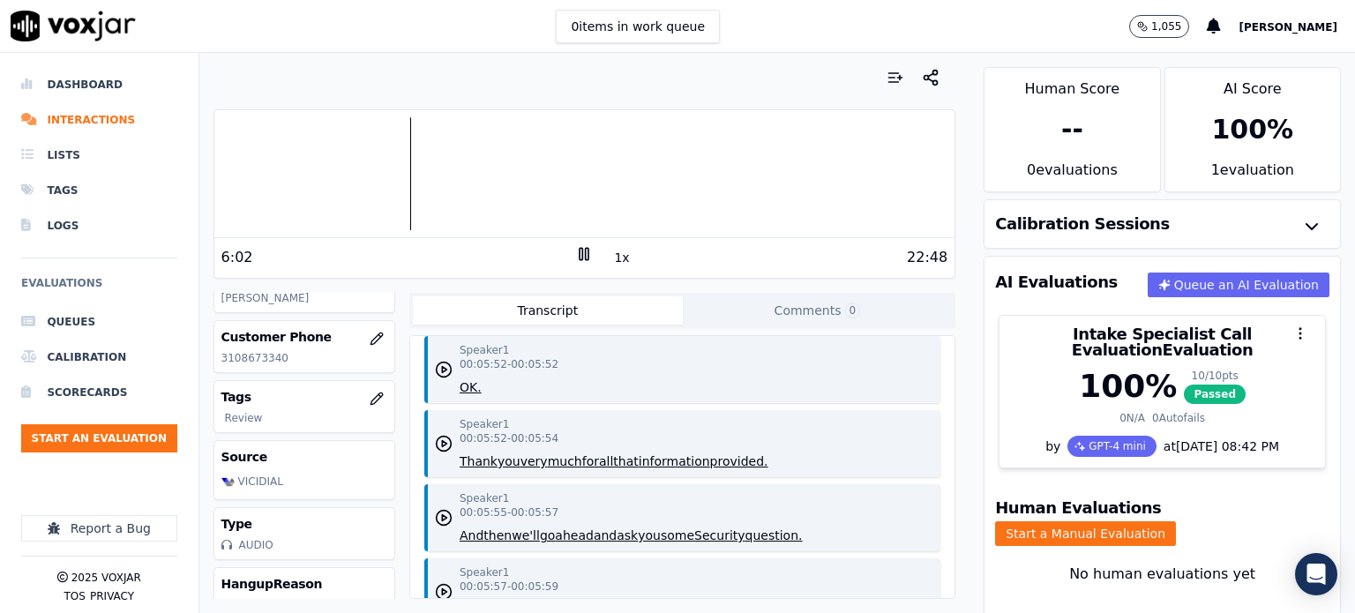
scroll to position [9001, 0]
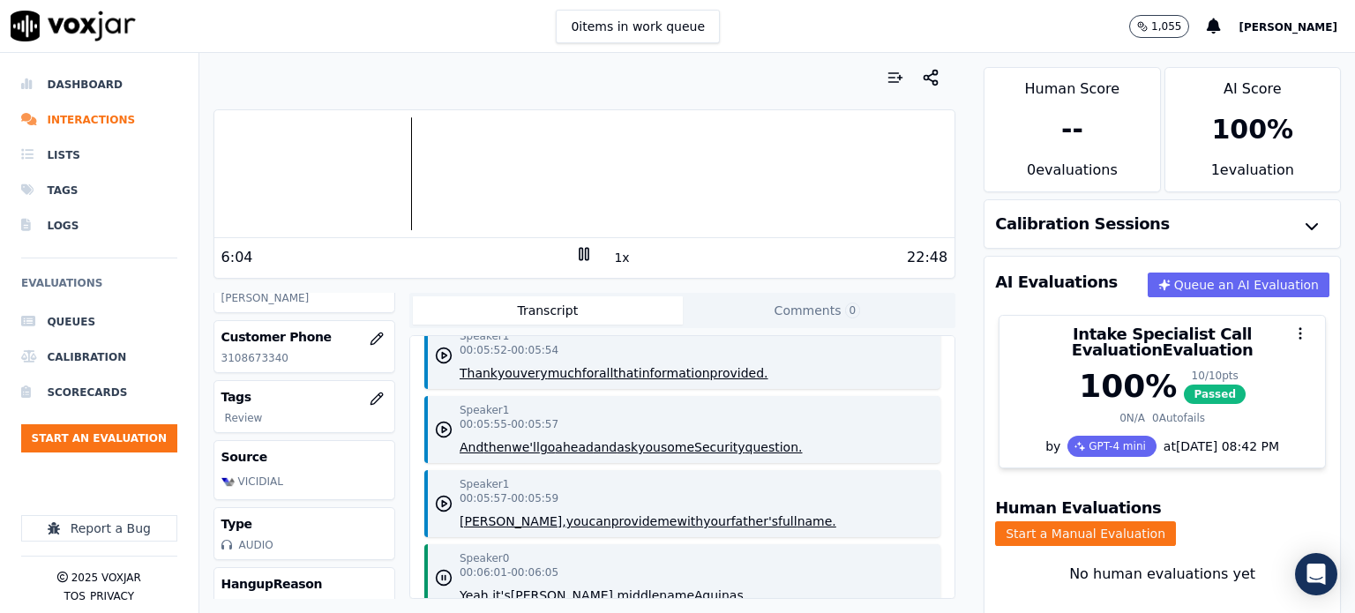
click at [575, 246] on icon at bounding box center [584, 254] width 18 height 18
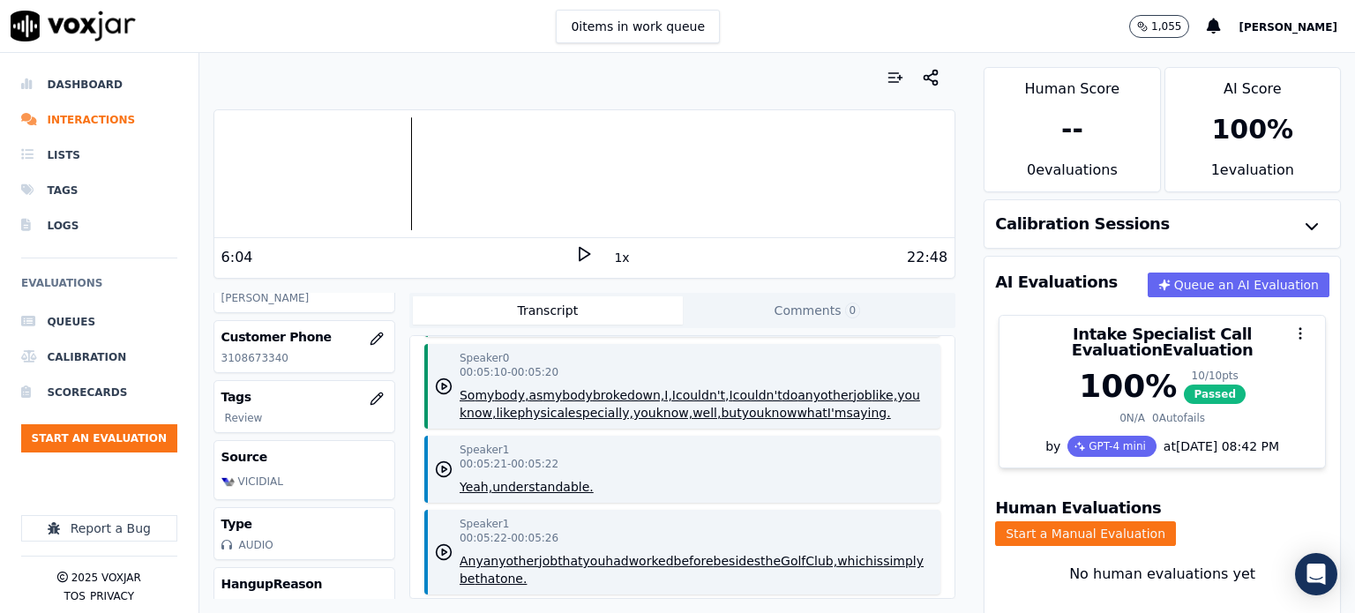
scroll to position [7854, 0]
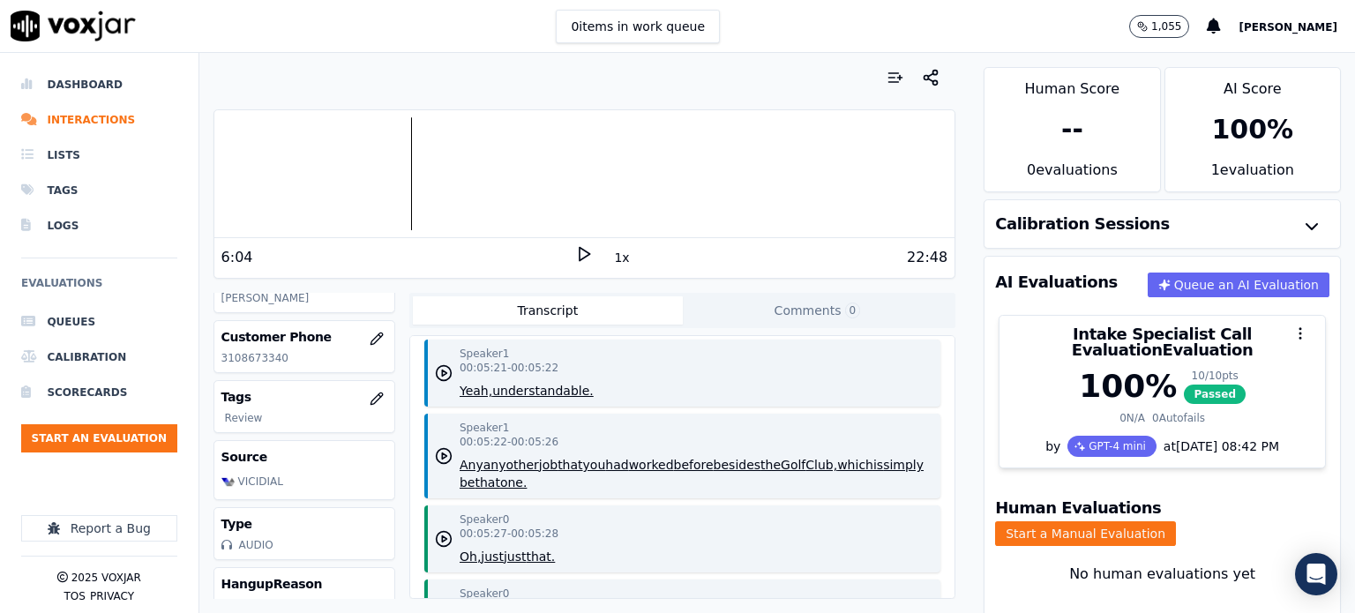
click at [575, 249] on icon at bounding box center [584, 254] width 18 height 18
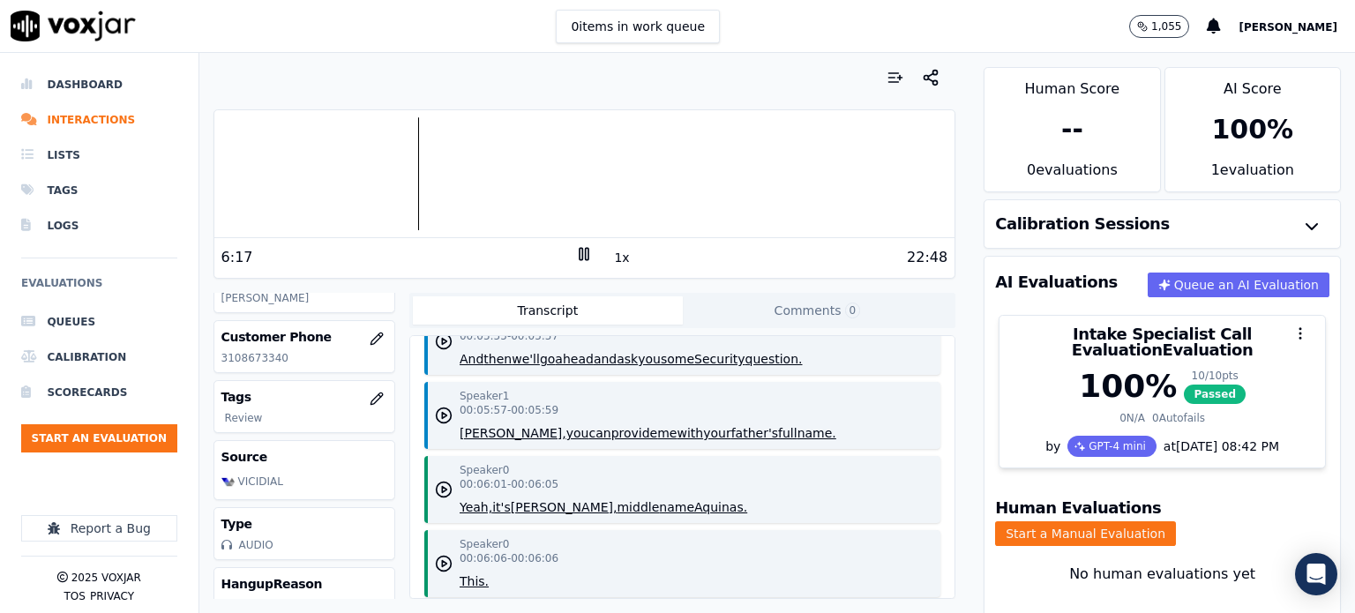
scroll to position [9178, 0]
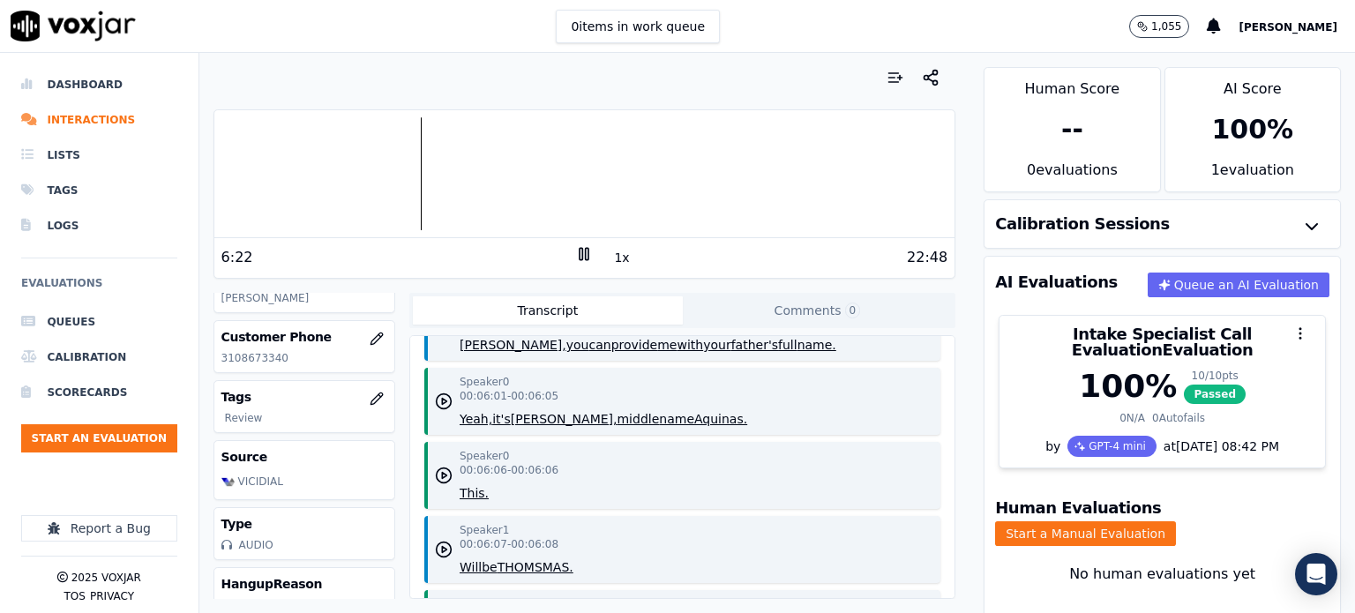
click at [444, 336] on icon "button" at bounding box center [444, 328] width 18 height 18
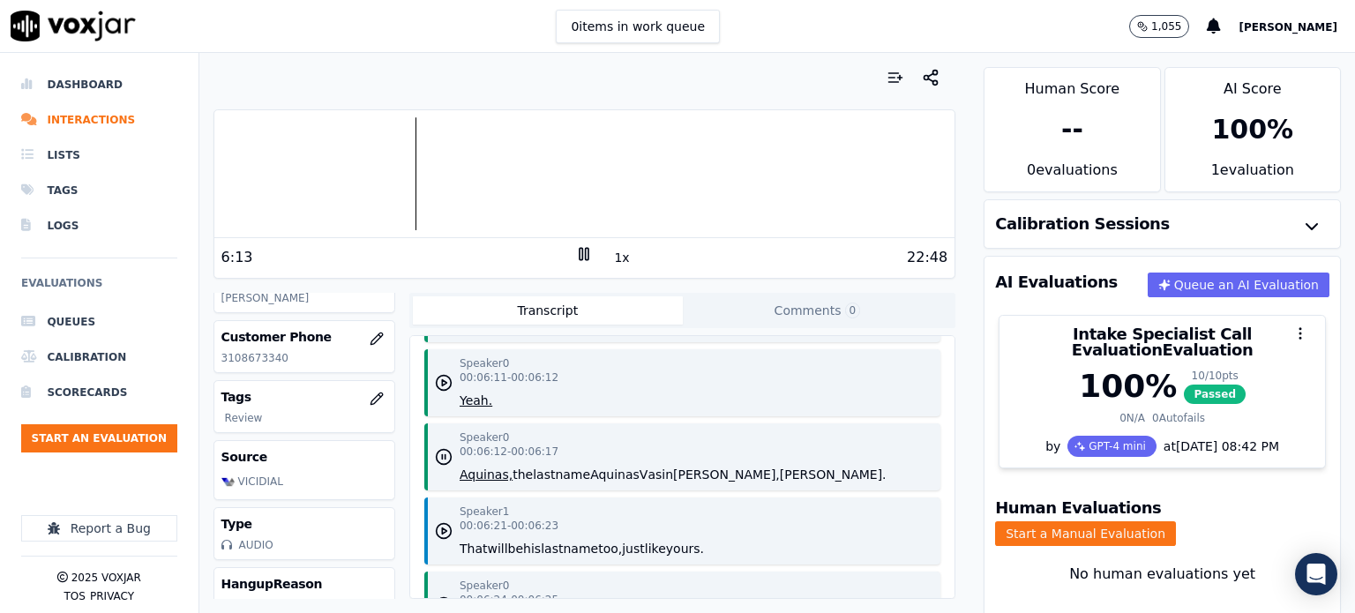
scroll to position [9531, 0]
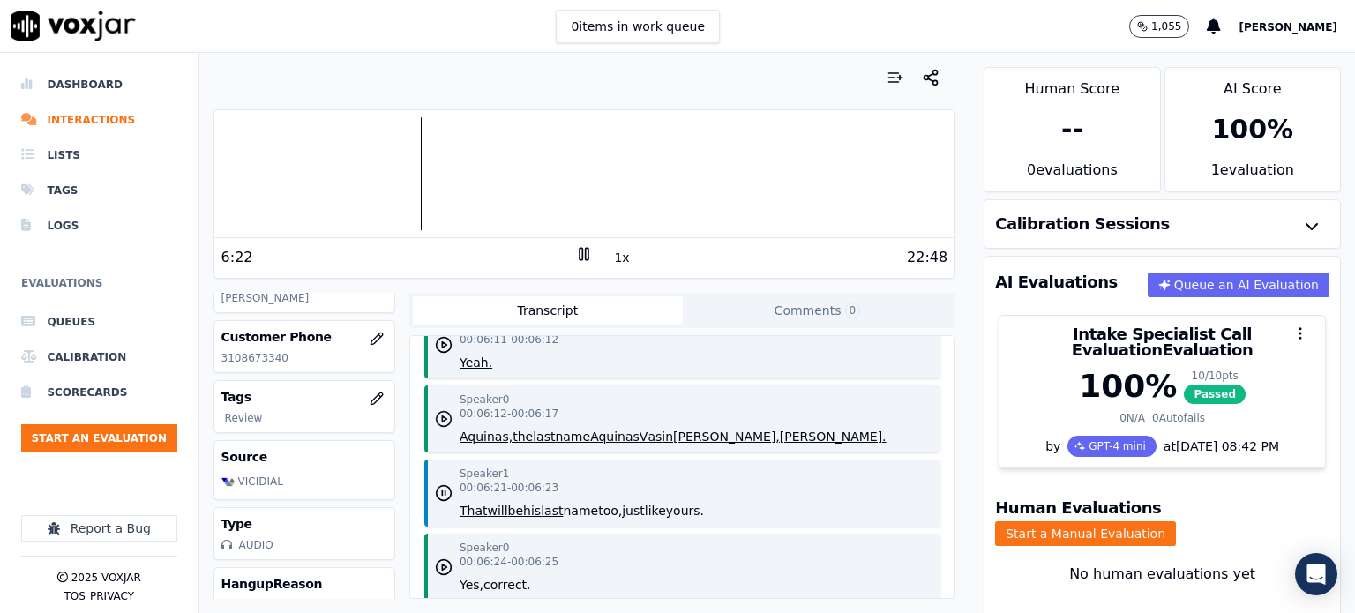
click at [442, 428] on icon "button" at bounding box center [444, 419] width 18 height 18
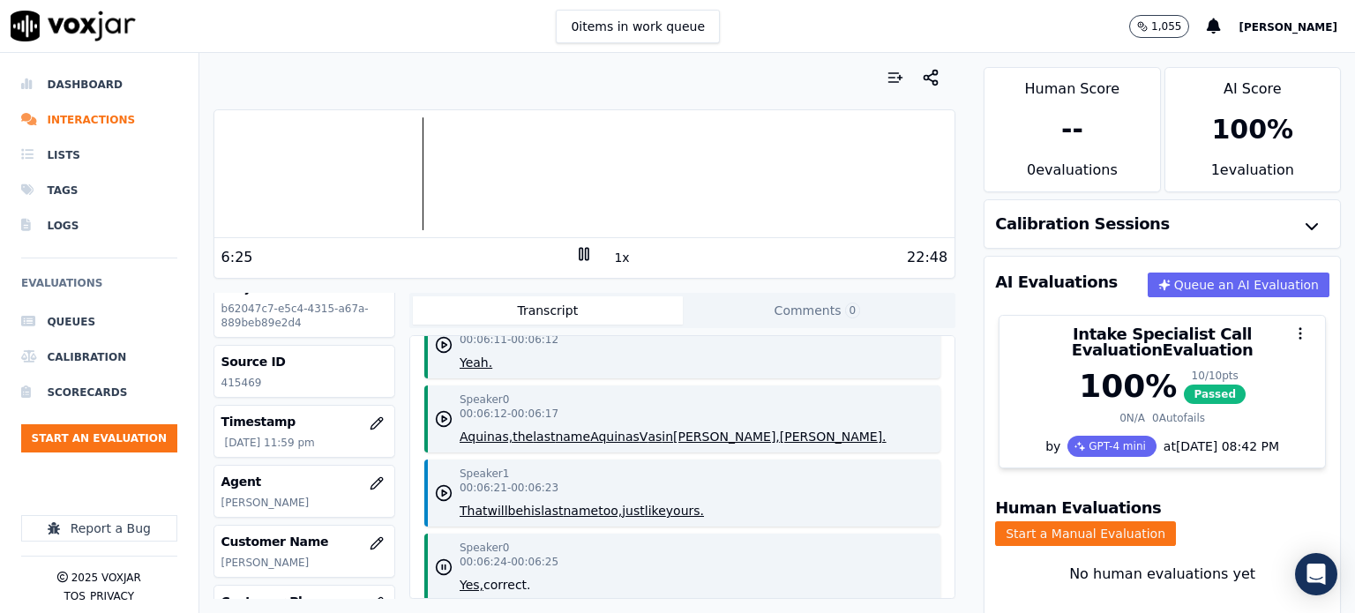
scroll to position [110, 0]
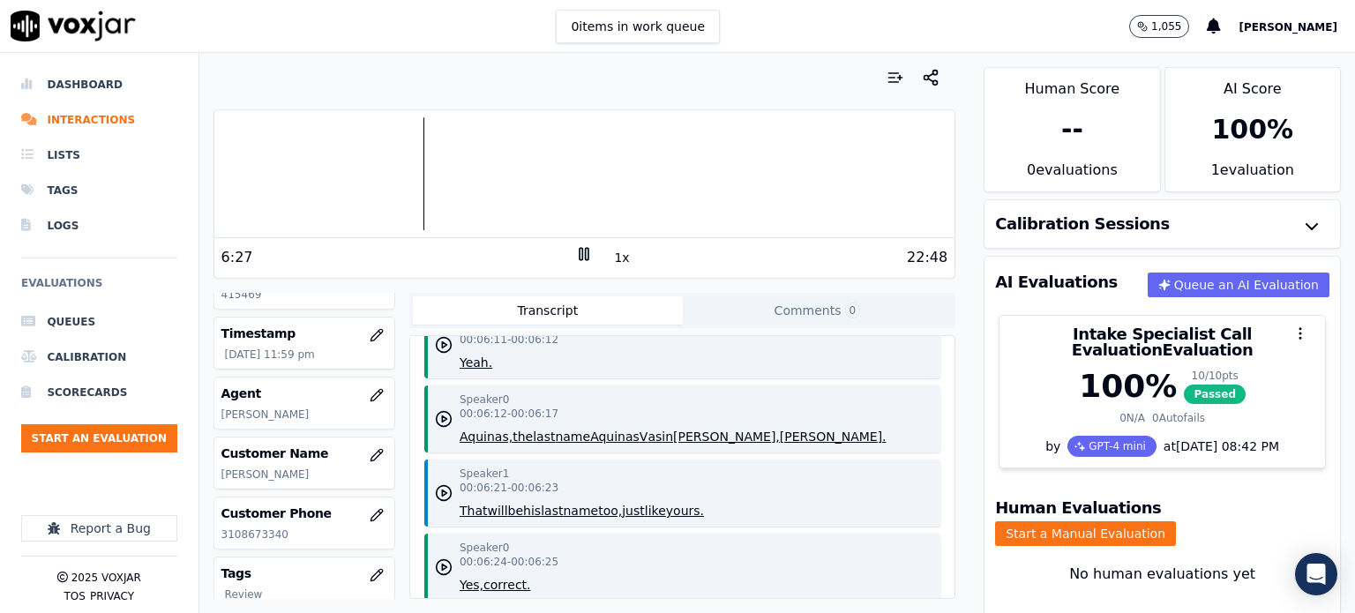
drag, startPoint x: 259, startPoint y: 469, endPoint x: 327, endPoint y: 469, distance: 68.8
click at [327, 469] on p "[PERSON_NAME]" at bounding box center [305, 475] width 166 height 14
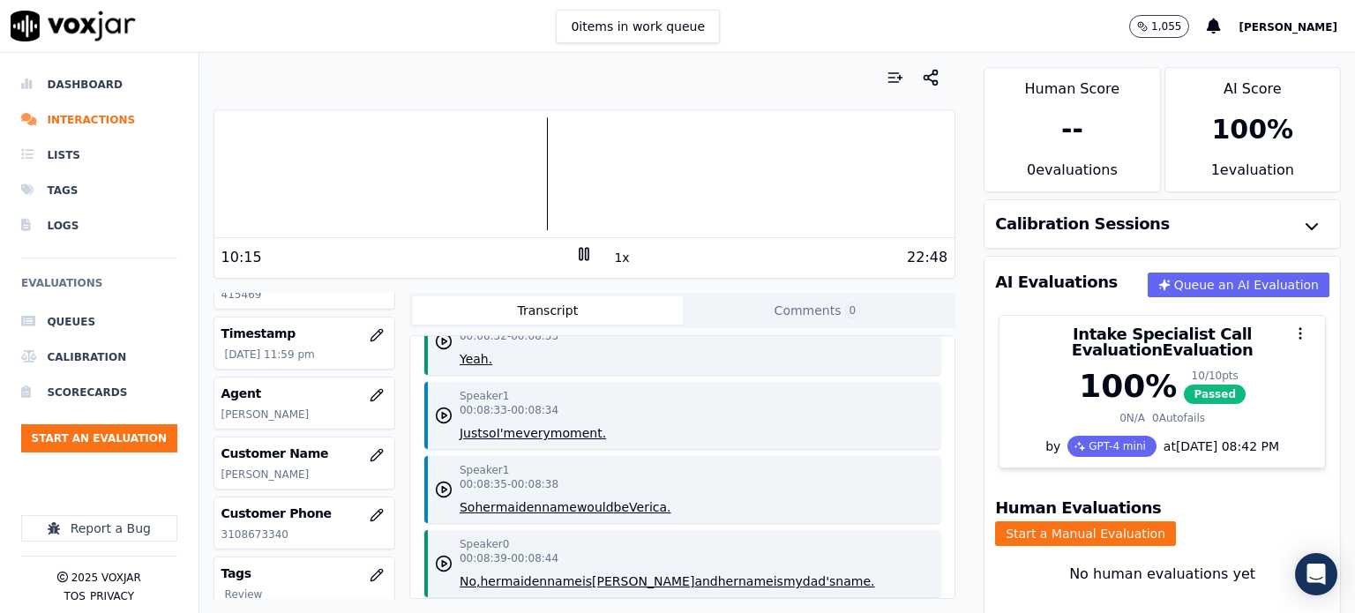
scroll to position [14561, 0]
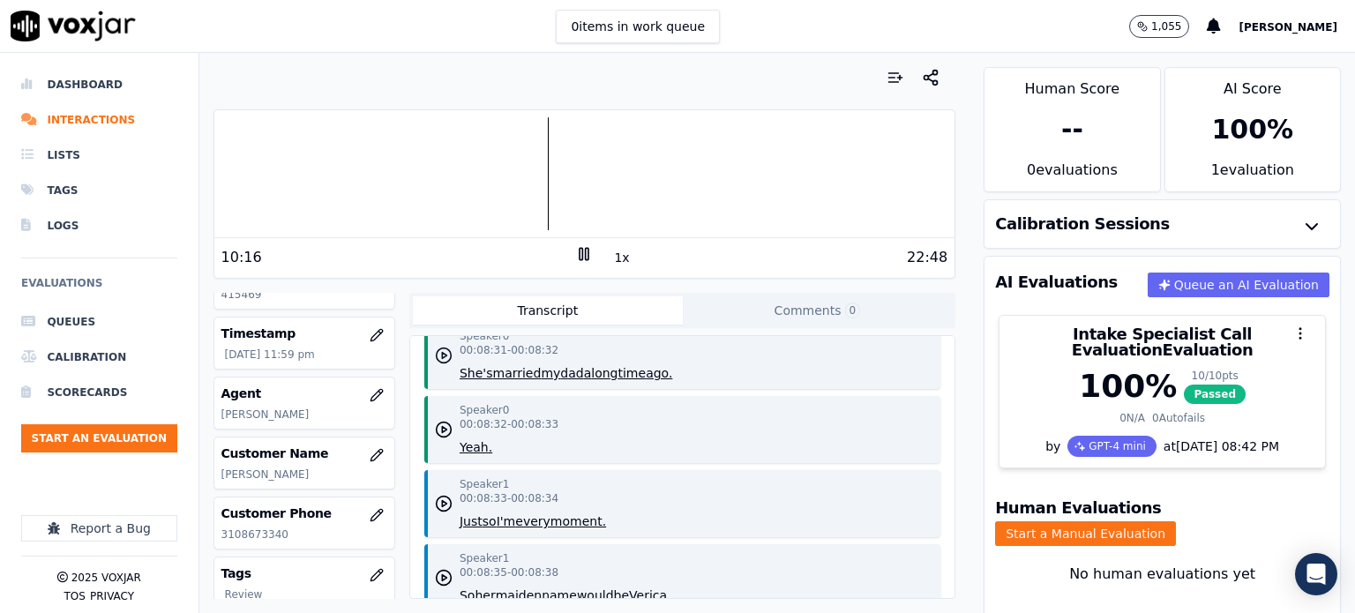
click at [441, 364] on icon "button" at bounding box center [444, 356] width 18 height 18
click at [578, 250] on icon at bounding box center [584, 254] width 18 height 18
click at [575, 251] on icon at bounding box center [584, 254] width 18 height 18
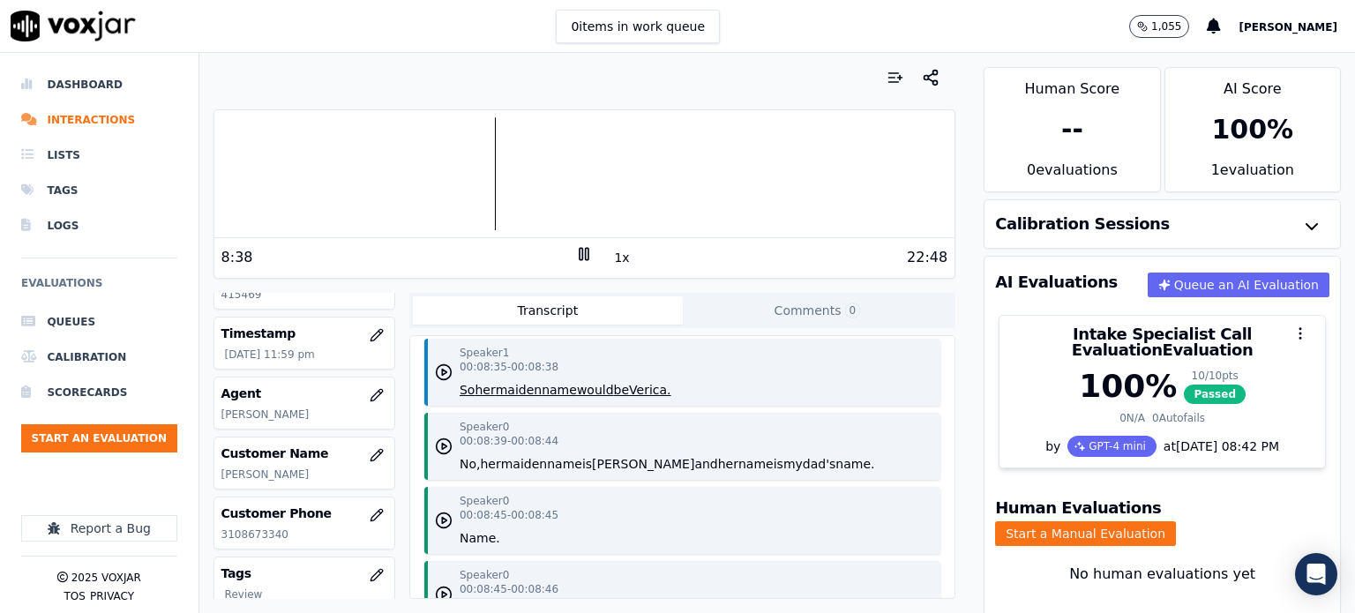
scroll to position [14826, 0]
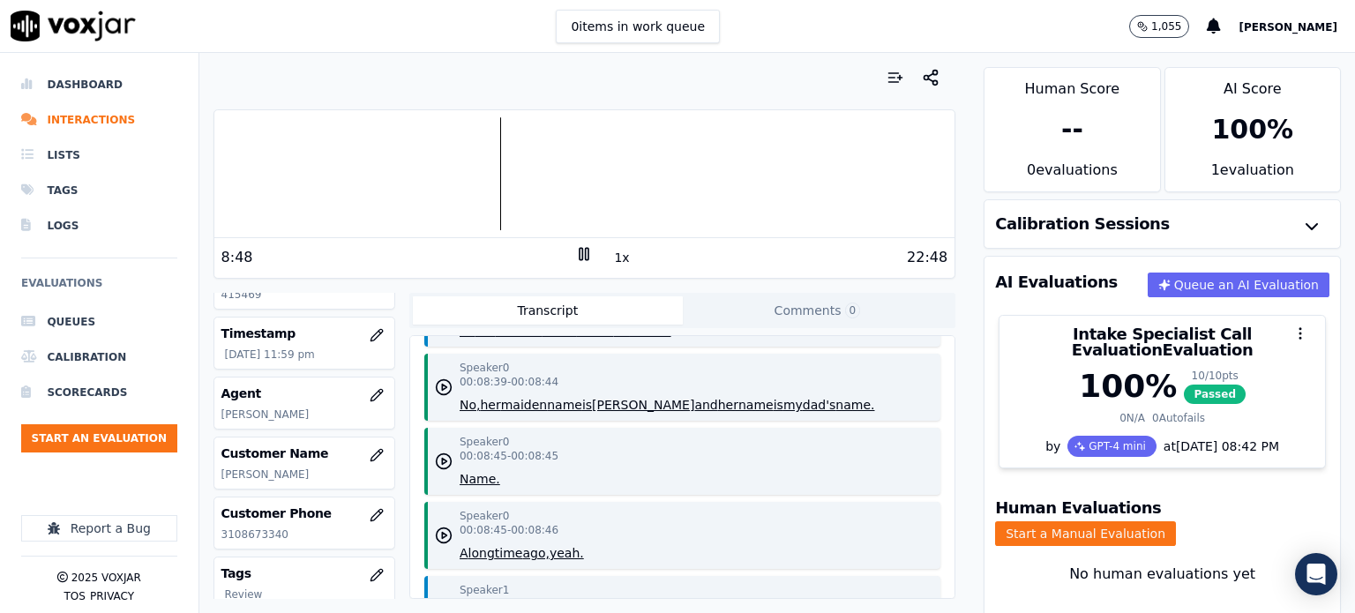
click at [575, 247] on icon at bounding box center [584, 254] width 18 height 18
click at [575, 255] on icon at bounding box center [584, 254] width 18 height 18
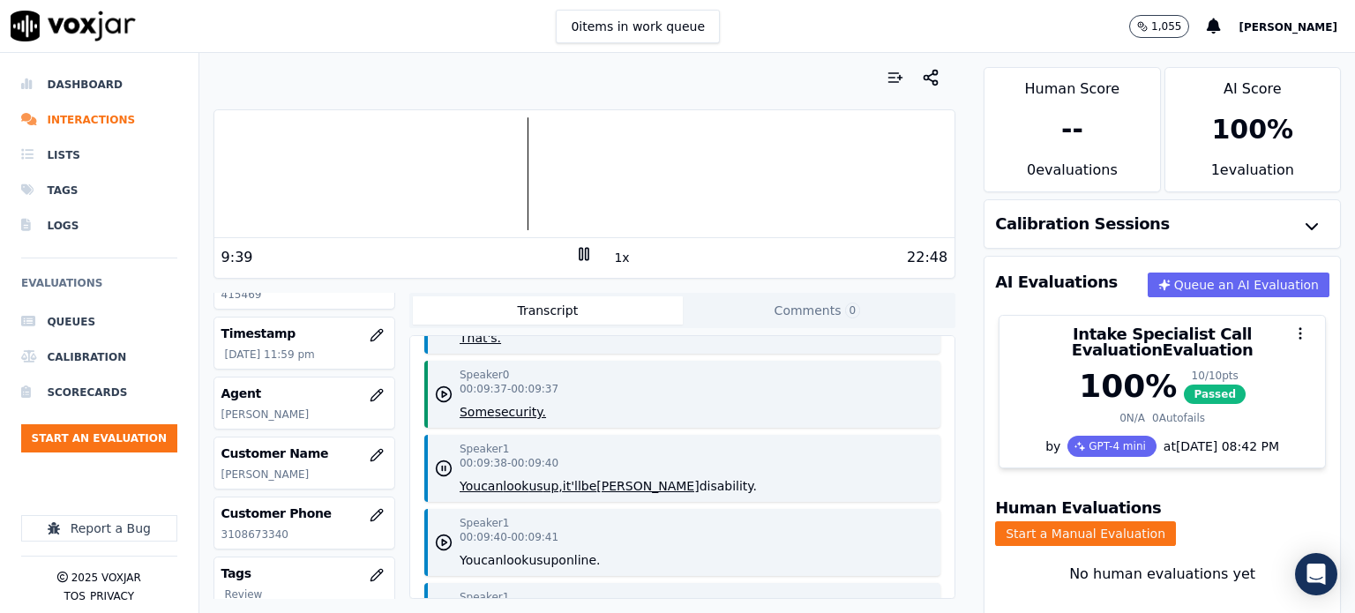
scroll to position [16591, 0]
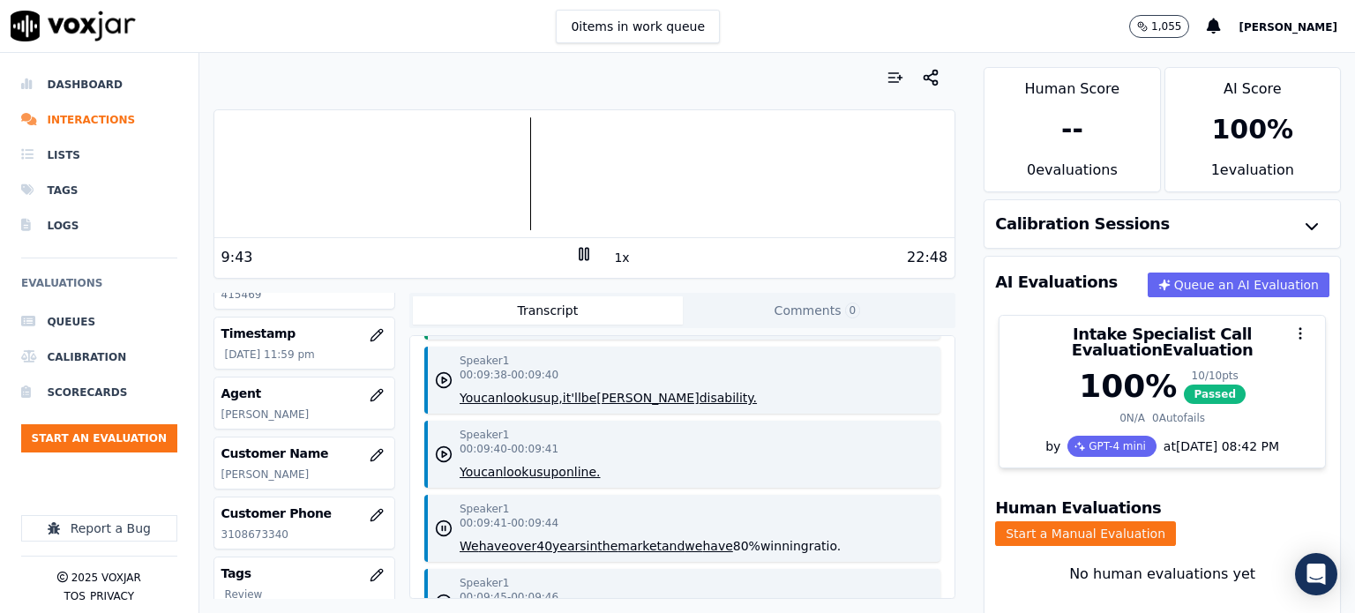
click at [586, 255] on rect at bounding box center [587, 253] width 3 height 11
click at [575, 255] on icon at bounding box center [584, 254] width 18 height 18
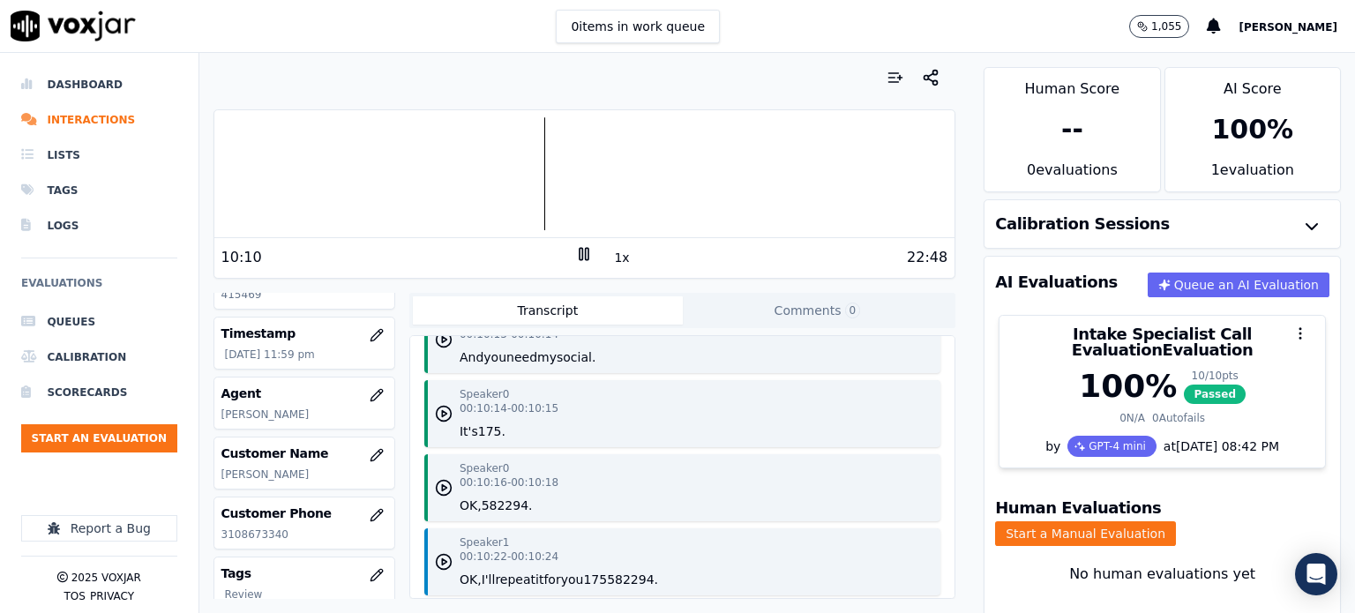
scroll to position [17650, 0]
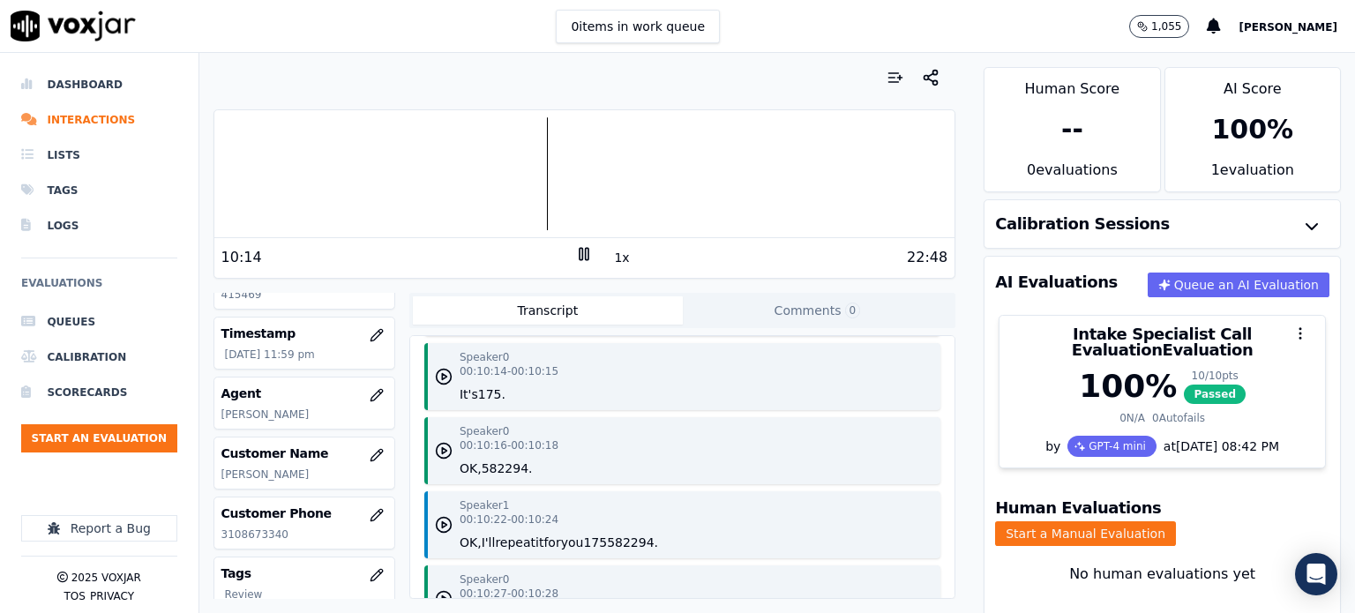
click at [580, 254] on rect at bounding box center [581, 253] width 3 height 11
click at [575, 252] on icon at bounding box center [584, 254] width 18 height 18
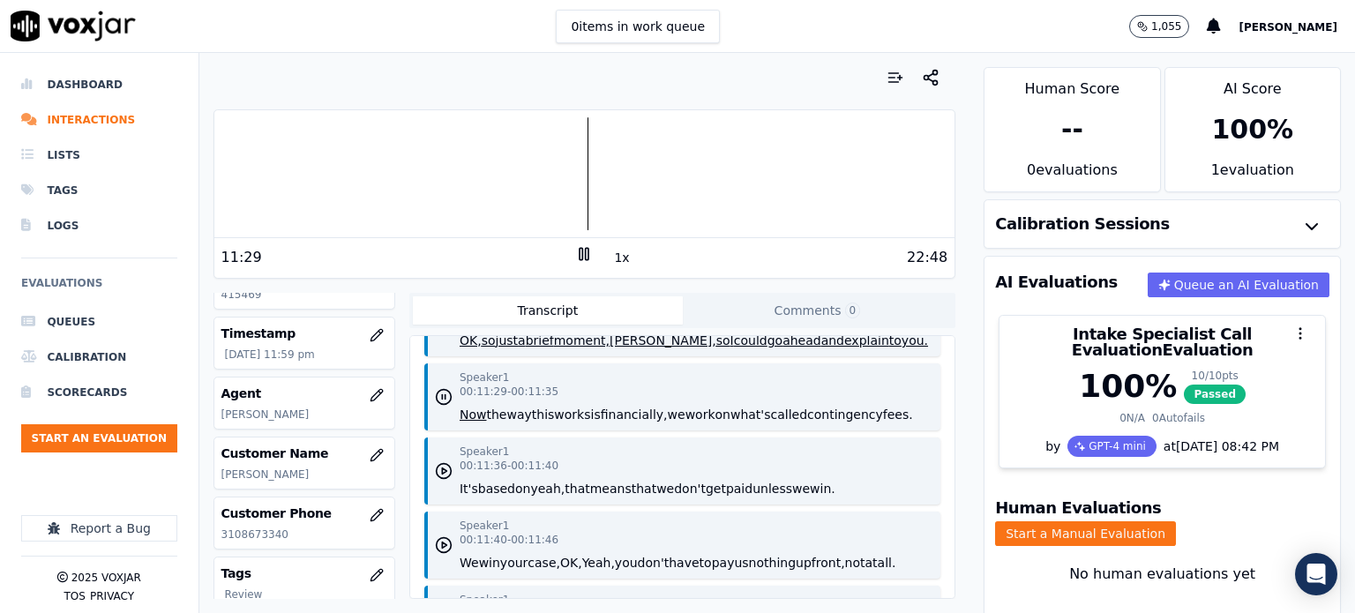
scroll to position [19591, 0]
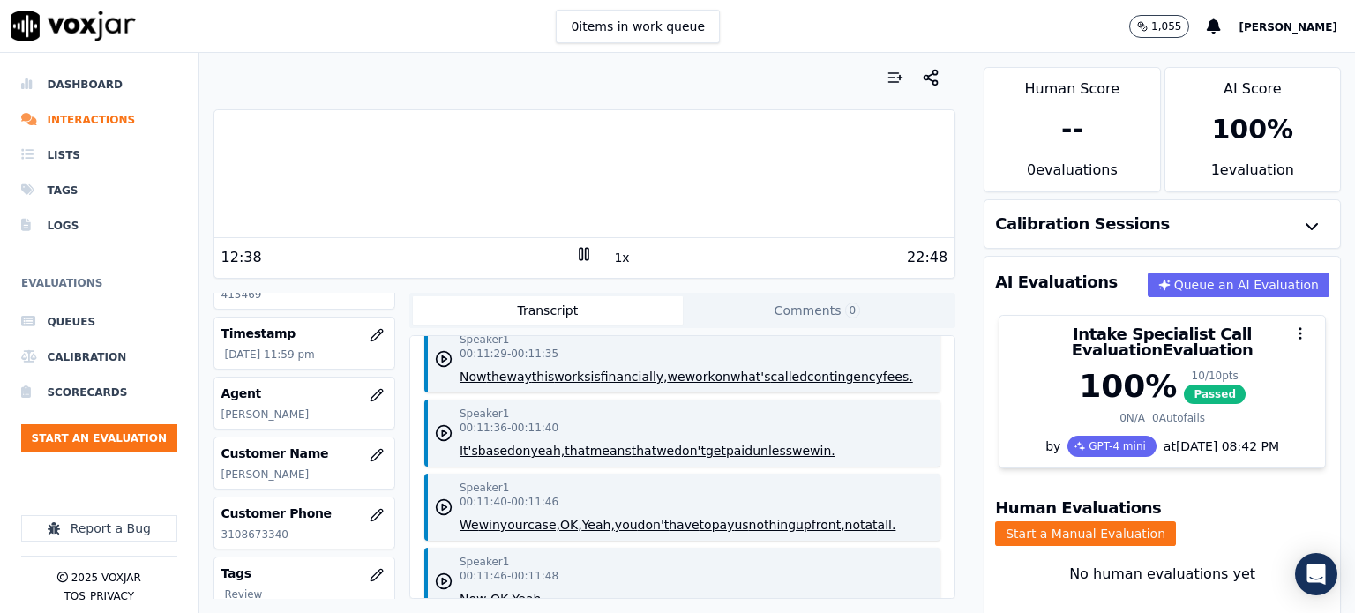
click at [566, 179] on div at bounding box center [584, 173] width 741 height 113
click at [582, 253] on icon at bounding box center [584, 254] width 18 height 18
click at [575, 253] on icon at bounding box center [584, 254] width 18 height 18
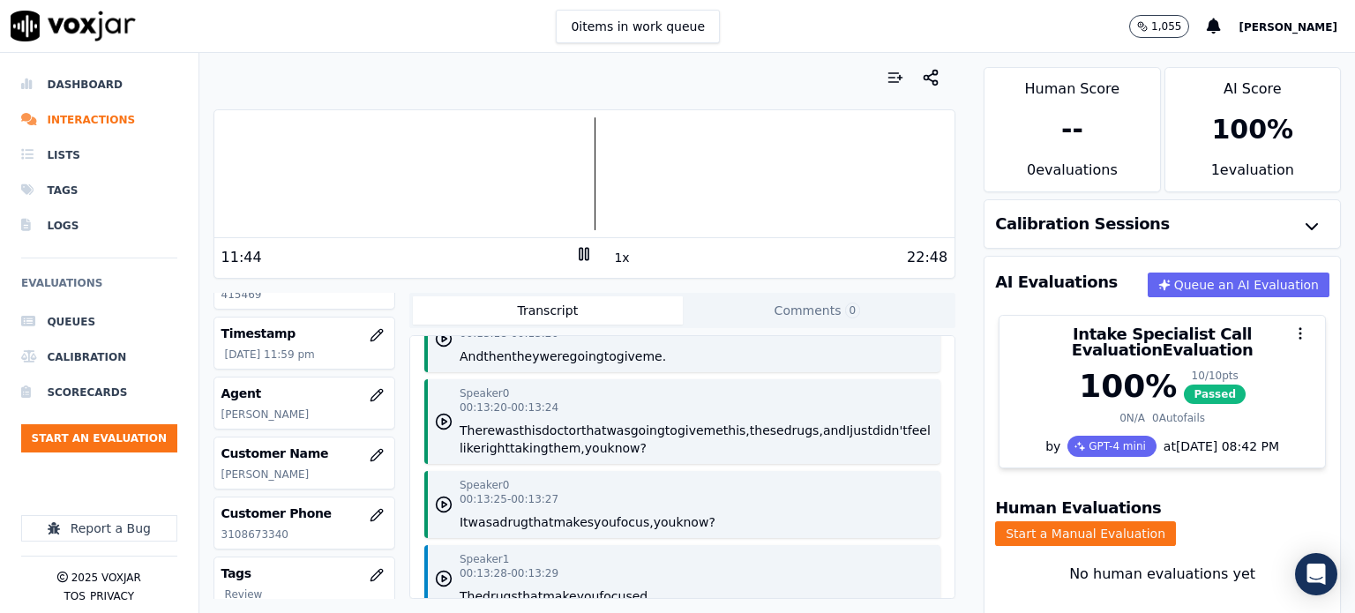
scroll to position [21621, 0]
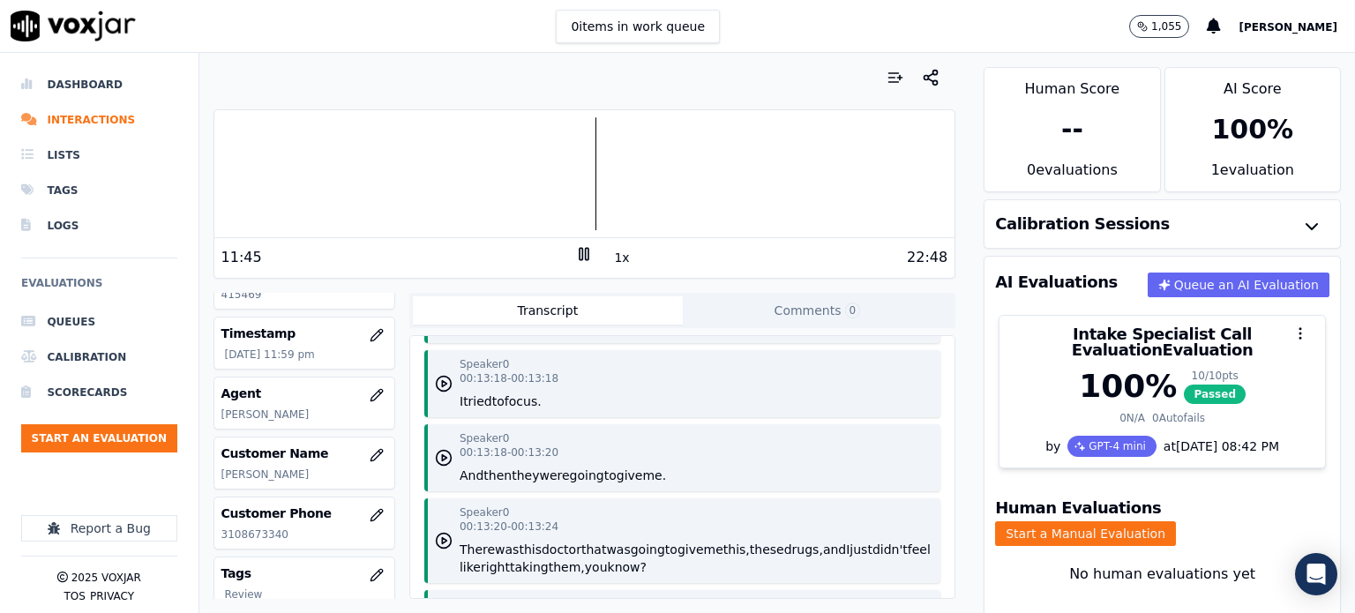
click at [575, 257] on icon at bounding box center [584, 254] width 18 height 18
click at [575, 250] on icon at bounding box center [584, 254] width 18 height 18
click at [575, 253] on icon at bounding box center [584, 254] width 18 height 18
click at [575, 250] on icon at bounding box center [584, 254] width 18 height 18
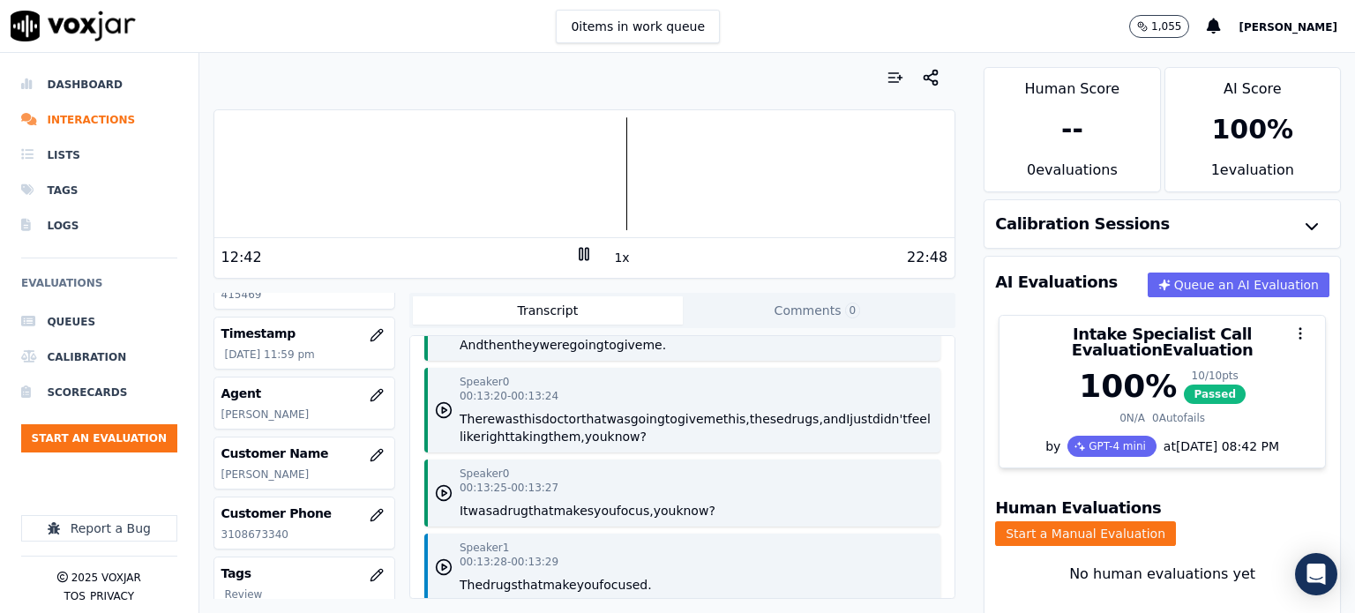
scroll to position [21709, 0]
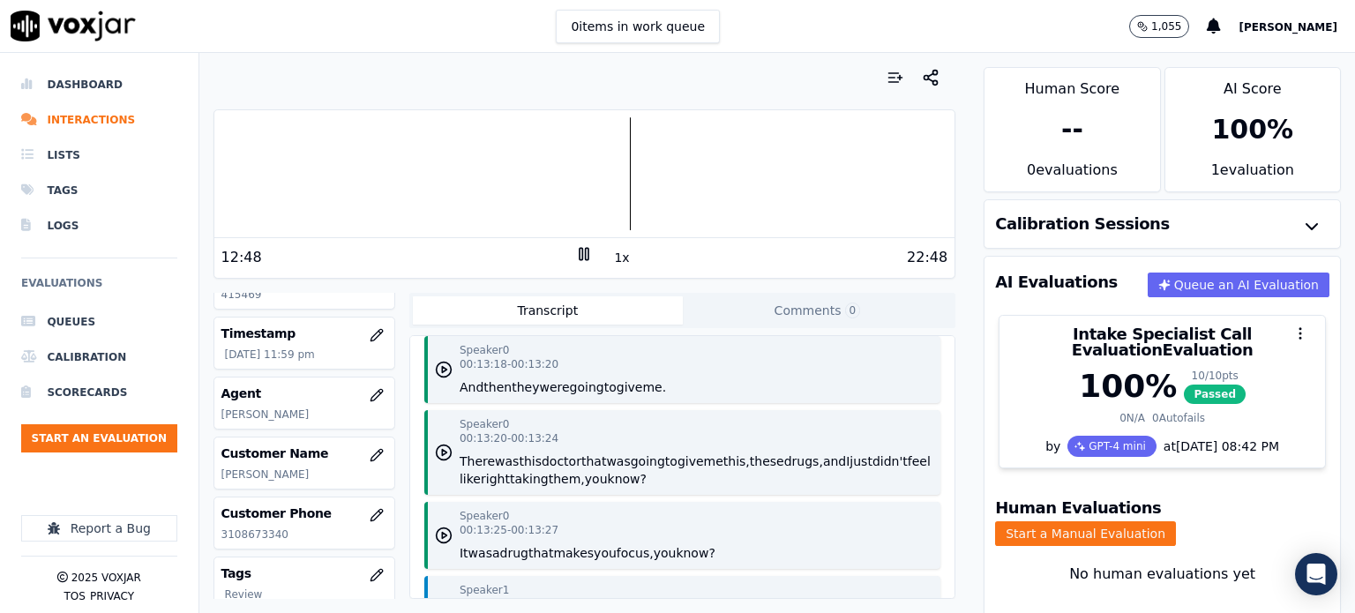
click at [610, 193] on div at bounding box center [584, 173] width 741 height 113
click at [590, 192] on div at bounding box center [584, 173] width 741 height 113
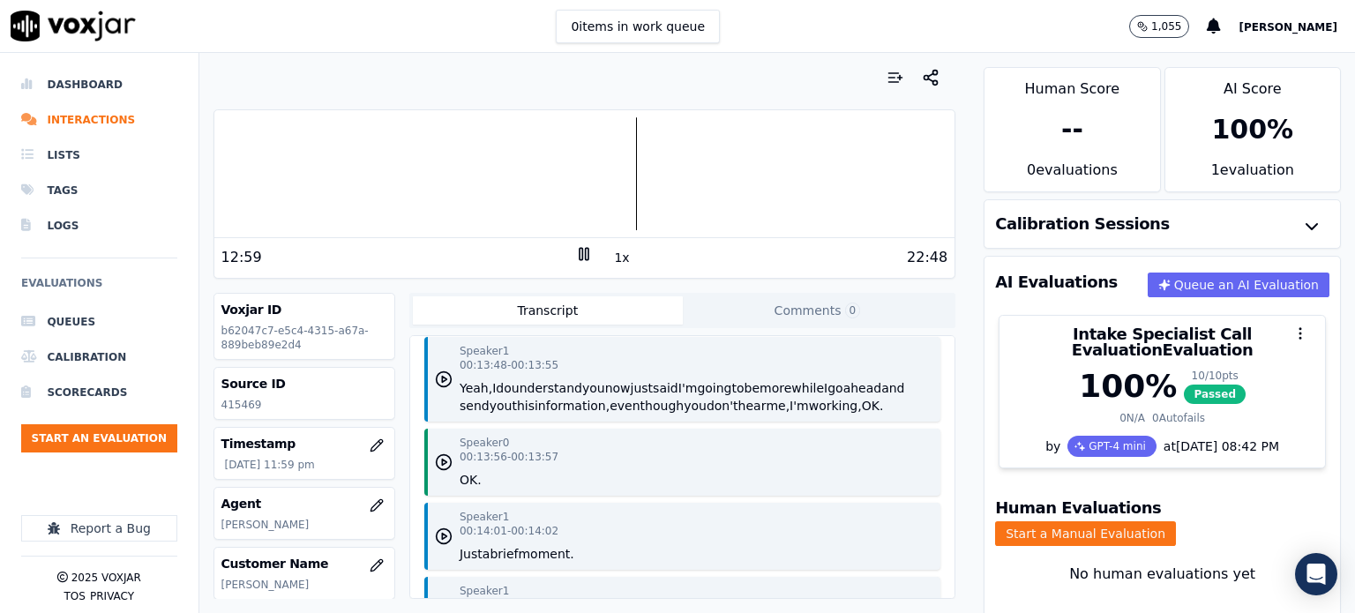
scroll to position [22503, 0]
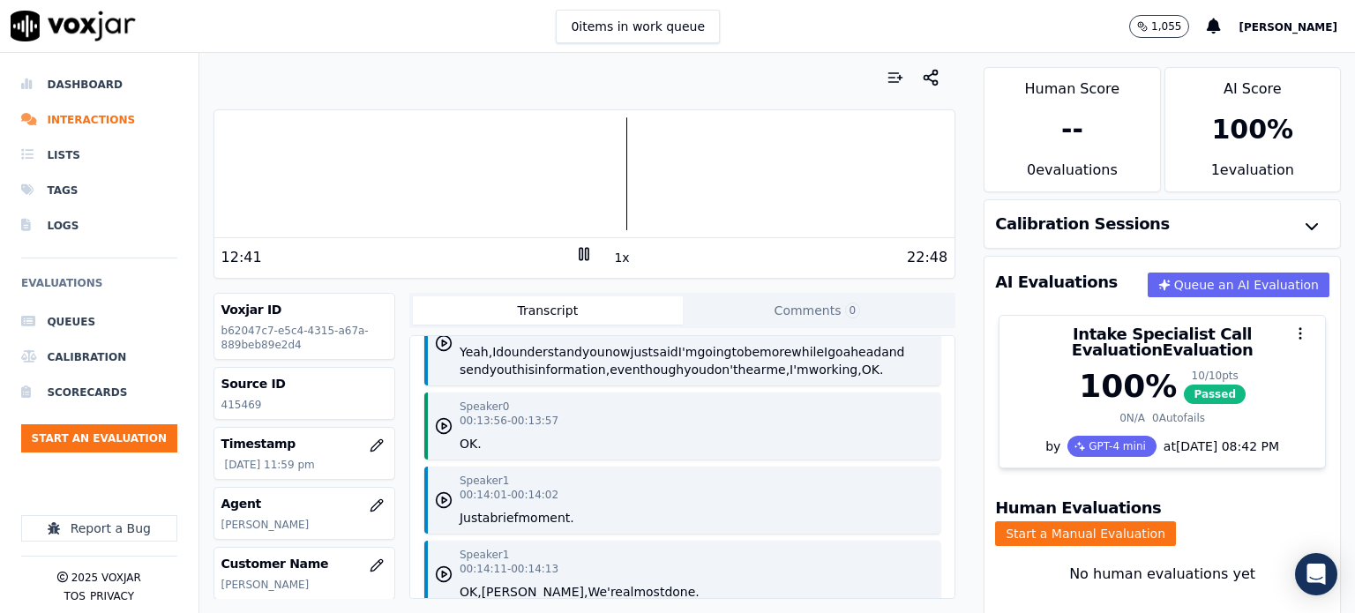
click at [616, 197] on div at bounding box center [584, 173] width 741 height 113
click at [609, 183] on div at bounding box center [584, 173] width 741 height 113
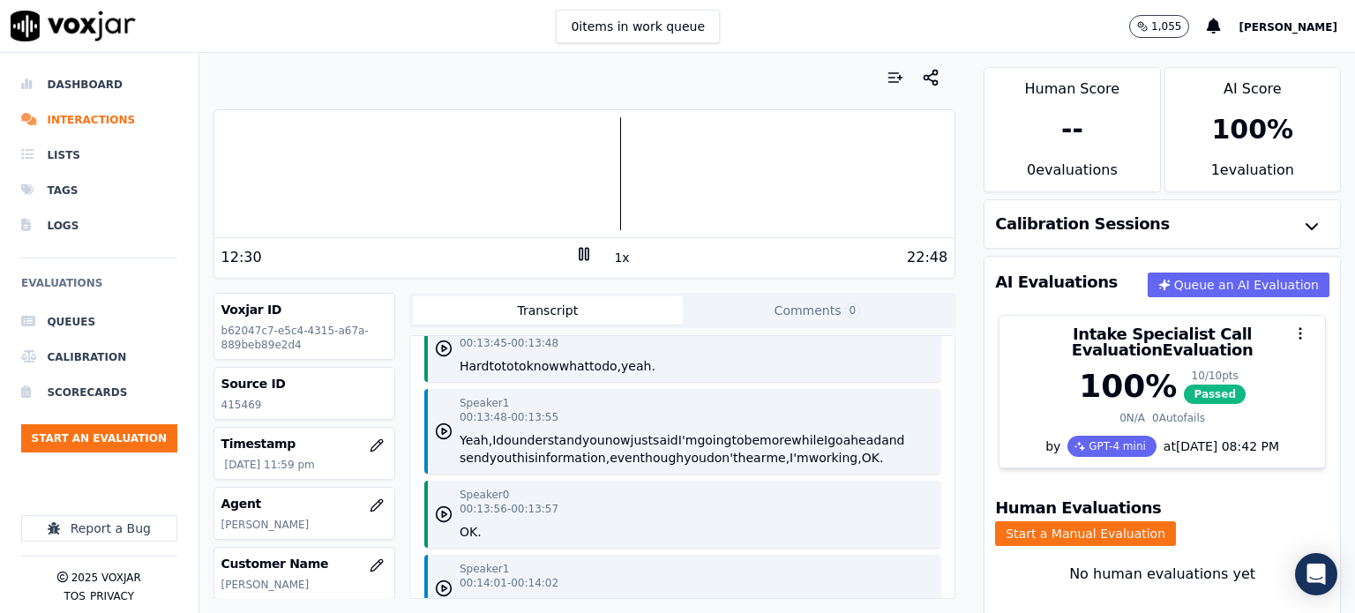
scroll to position [22327, 0]
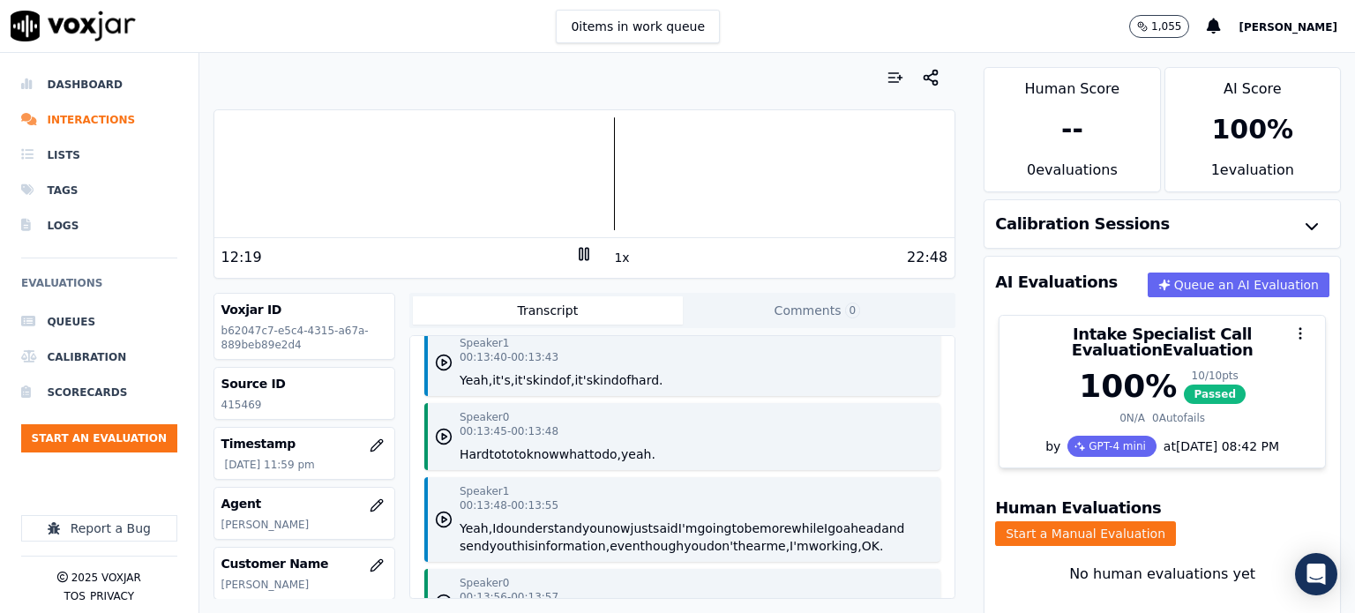
click at [600, 186] on div at bounding box center [584, 173] width 741 height 113
click at [586, 186] on div at bounding box center [584, 173] width 741 height 113
click at [565, 190] on div at bounding box center [584, 173] width 741 height 113
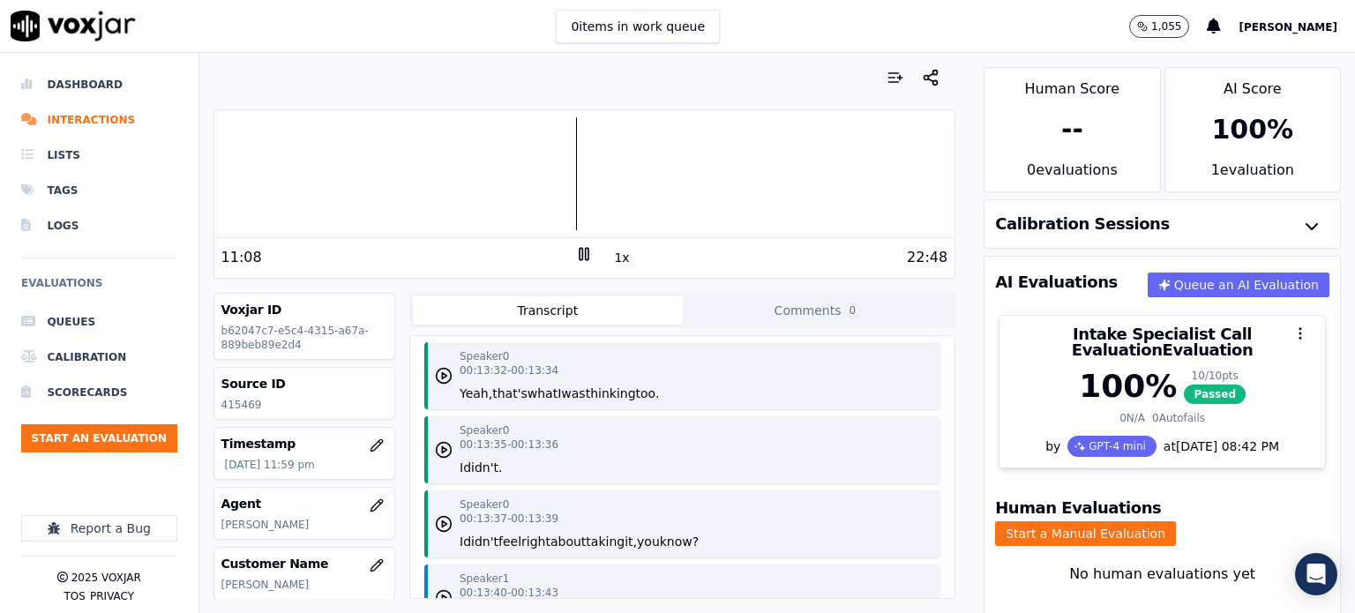
scroll to position [22150, 0]
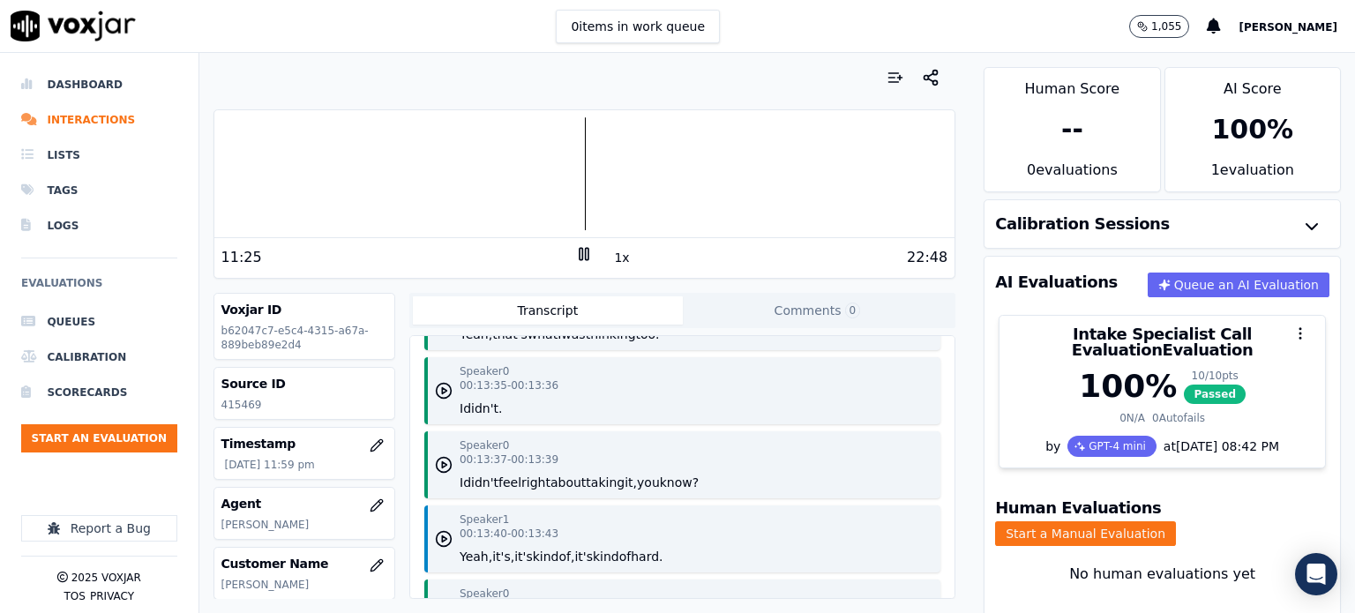
click at [575, 182] on div at bounding box center [584, 173] width 741 height 113
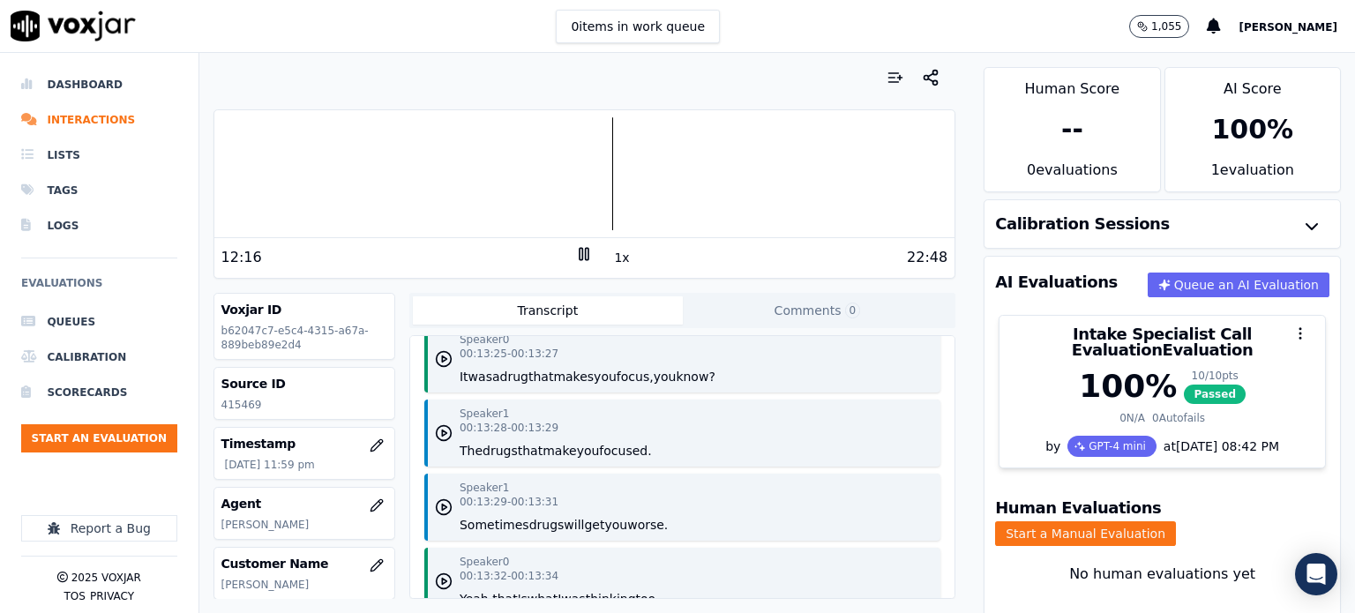
scroll to position [21797, 0]
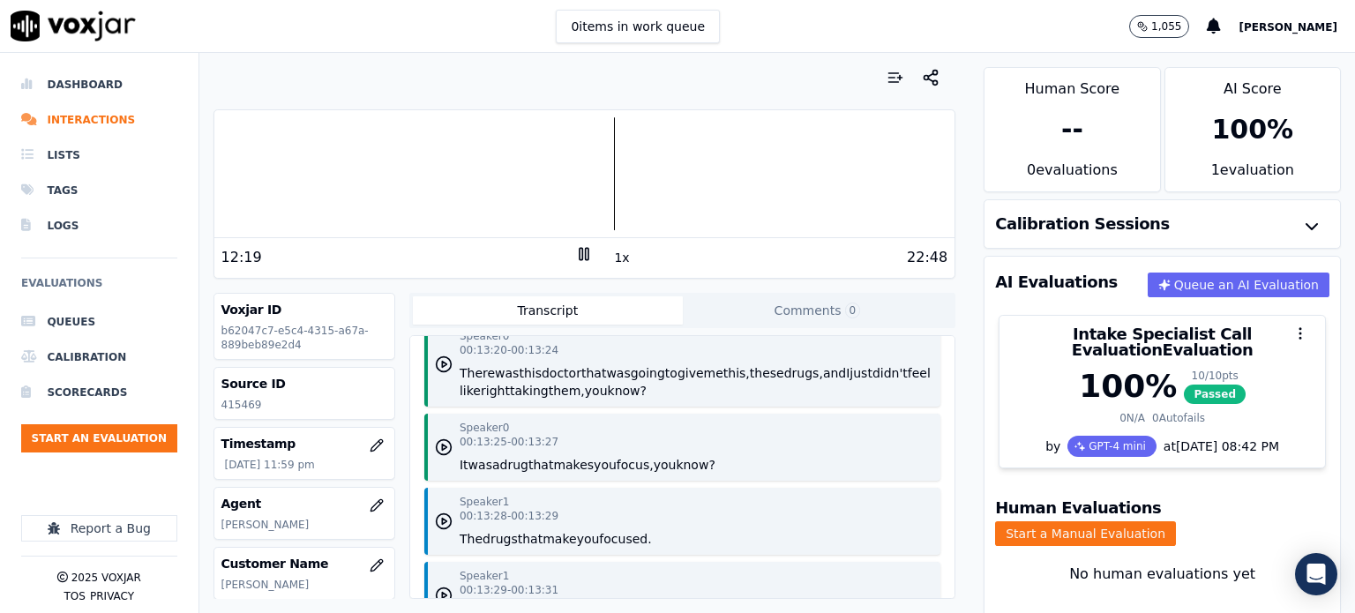
click at [586, 252] on rect at bounding box center [587, 253] width 3 height 11
click at [575, 254] on icon at bounding box center [584, 254] width 18 height 18
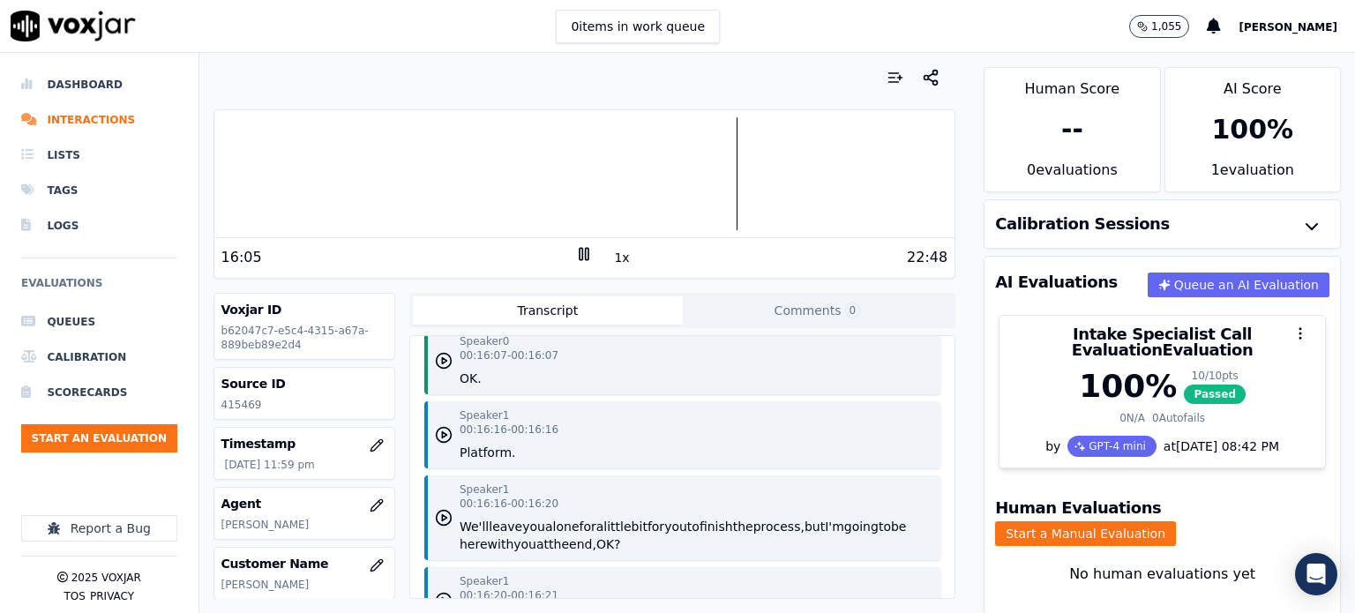
scroll to position [25680, 0]
click at [579, 252] on icon at bounding box center [584, 254] width 18 height 18
click at [581, 253] on polygon at bounding box center [585, 254] width 11 height 13
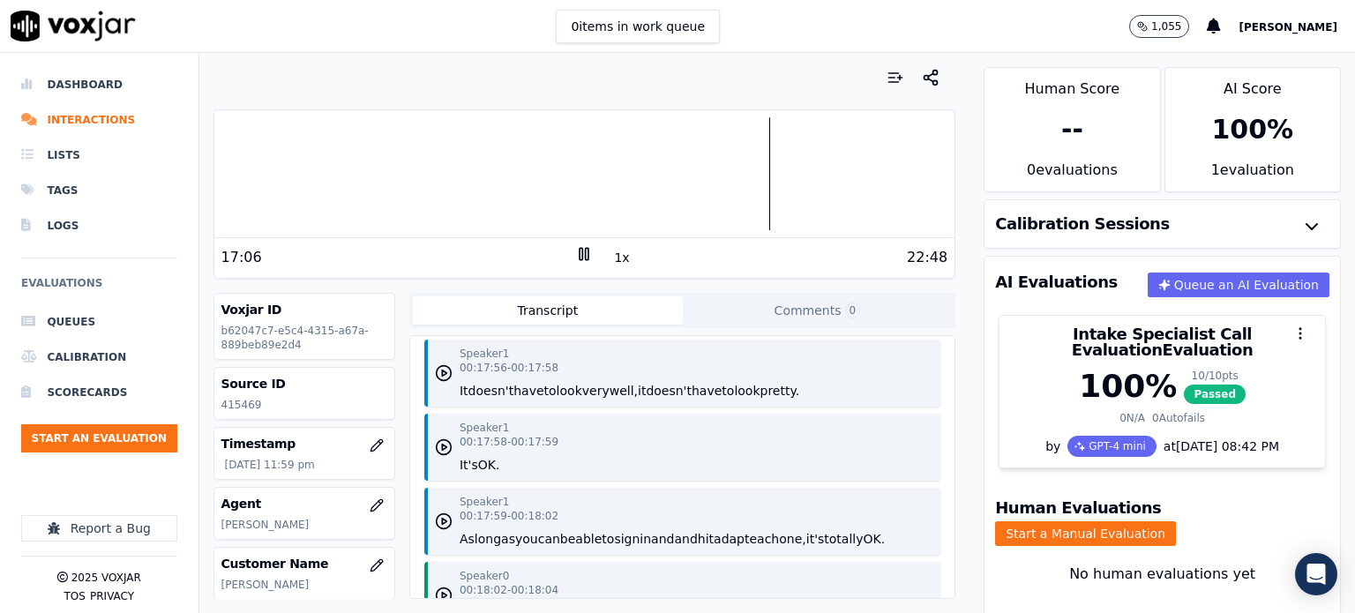
scroll to position [27180, 0]
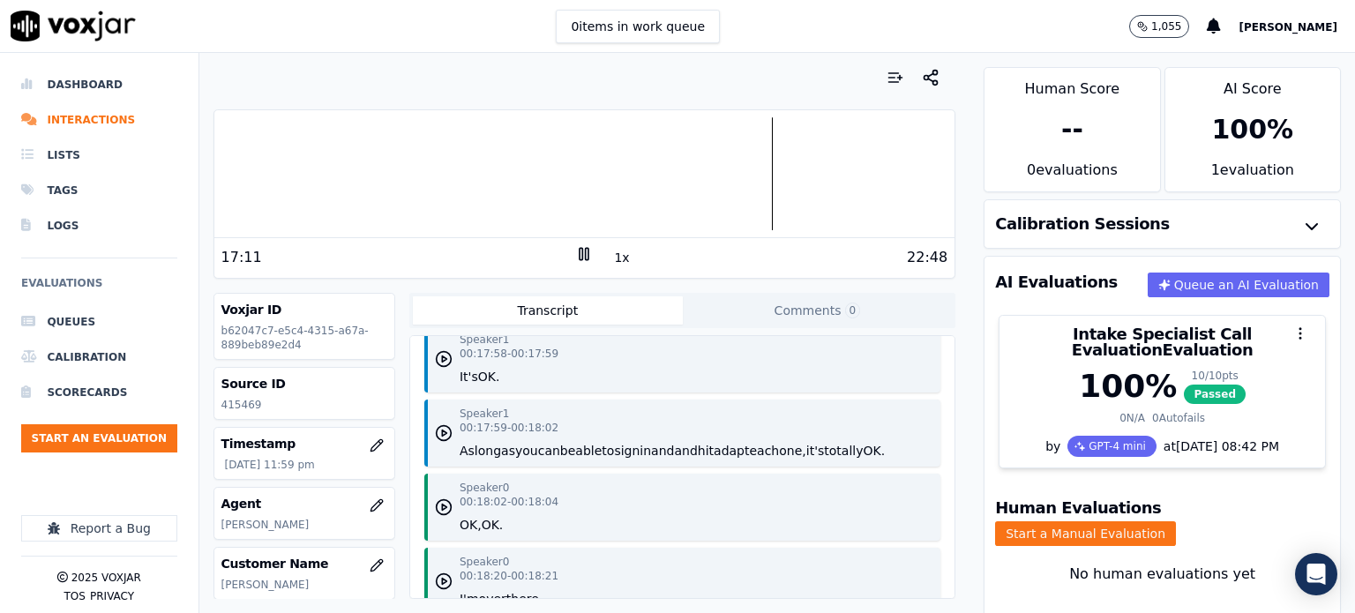
click at [435, 294] on icon "button" at bounding box center [444, 285] width 18 height 18
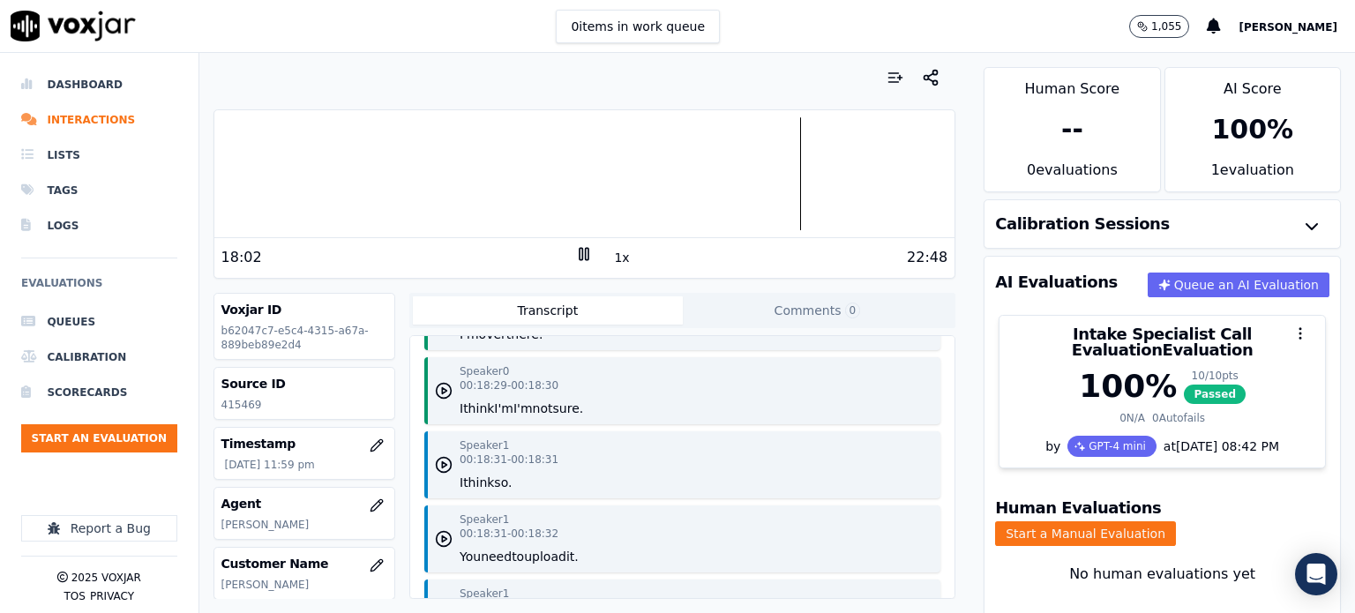
scroll to position [27533, 0]
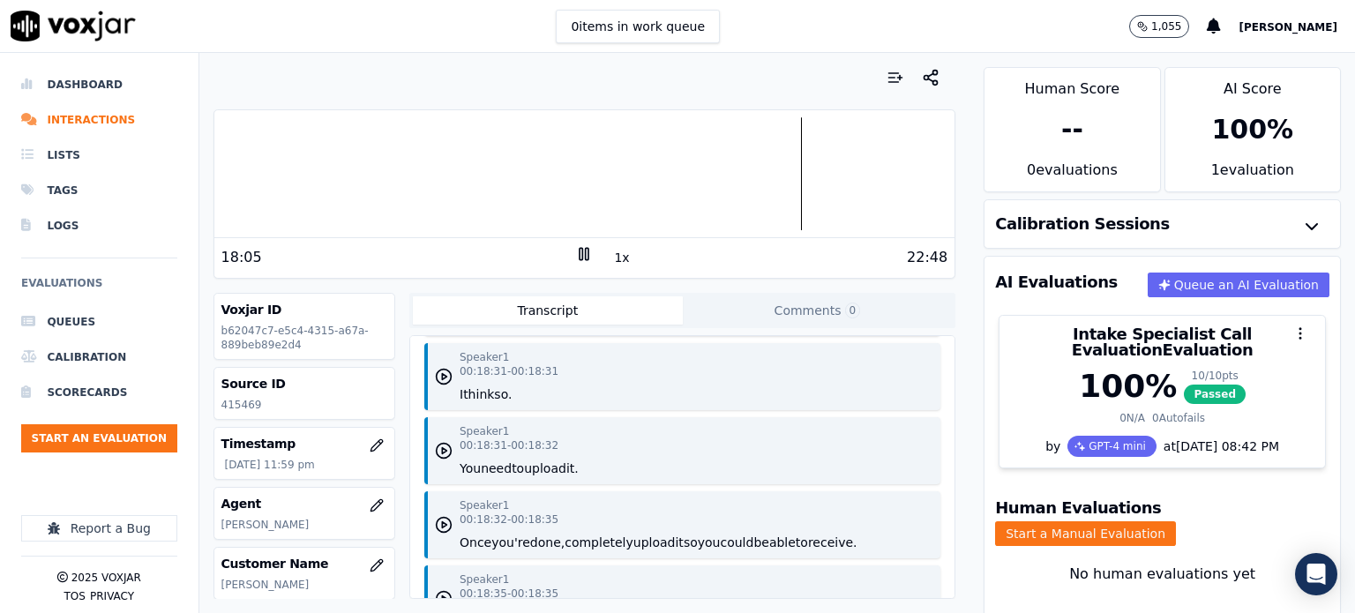
click at [438, 237] on icon "button" at bounding box center [444, 229] width 18 height 18
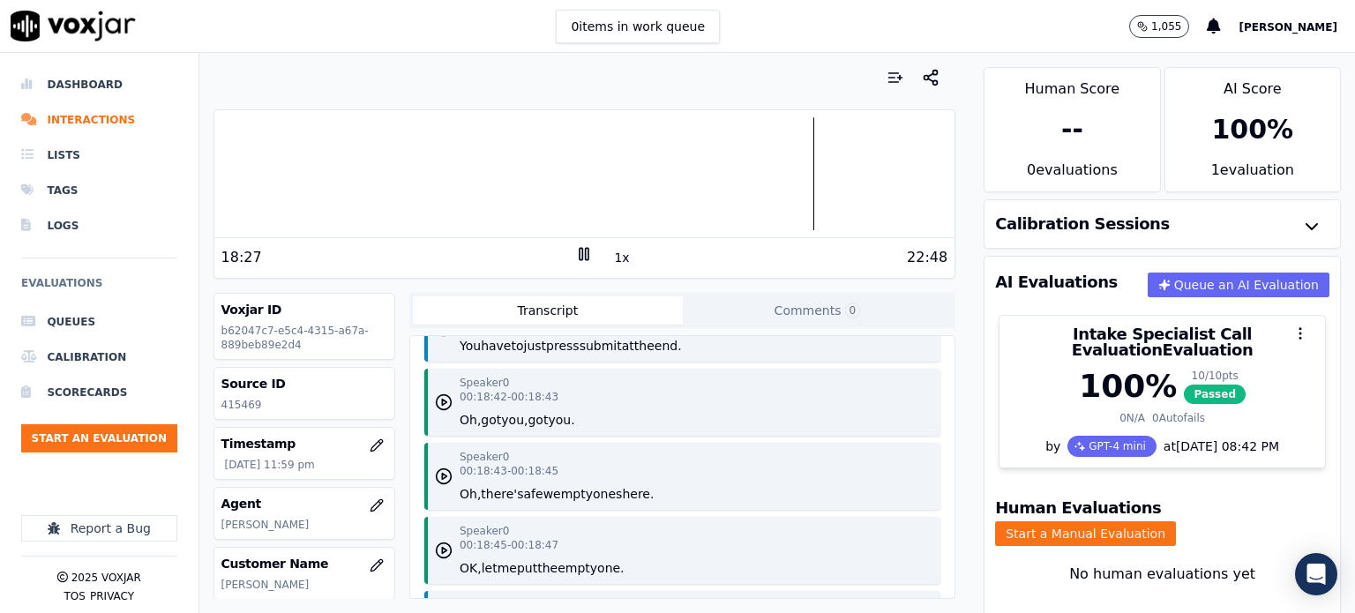
scroll to position [28063, 0]
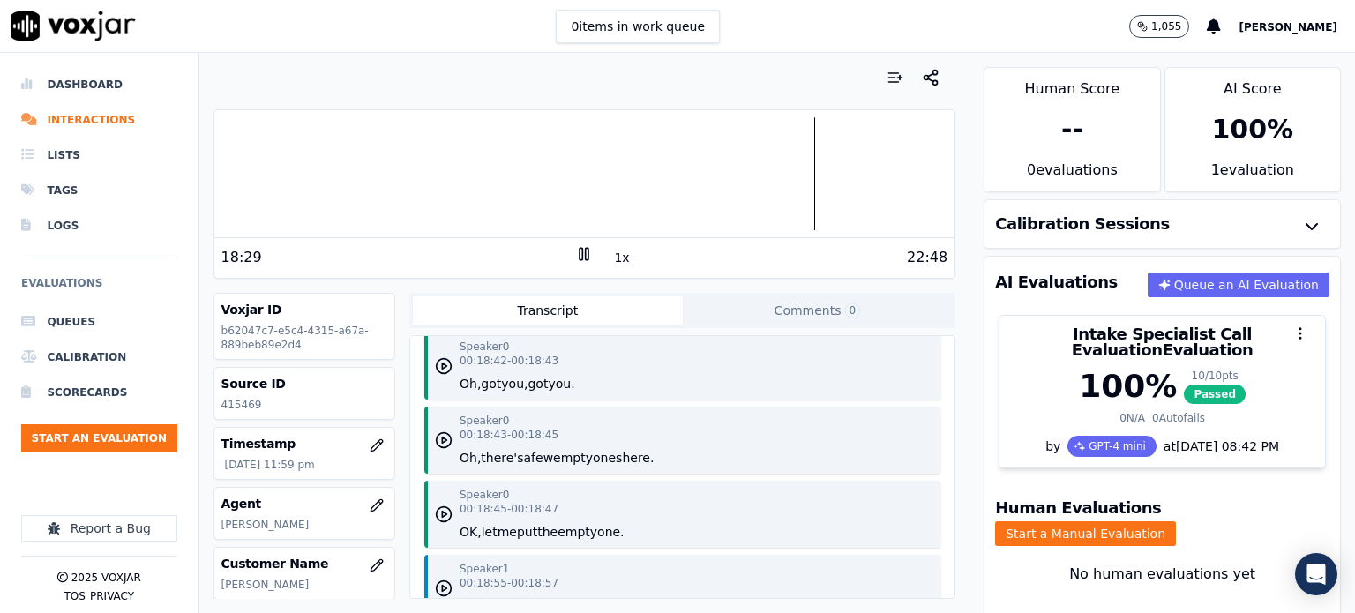
click at [444, 227] on icon "button" at bounding box center [444, 218] width 18 height 18
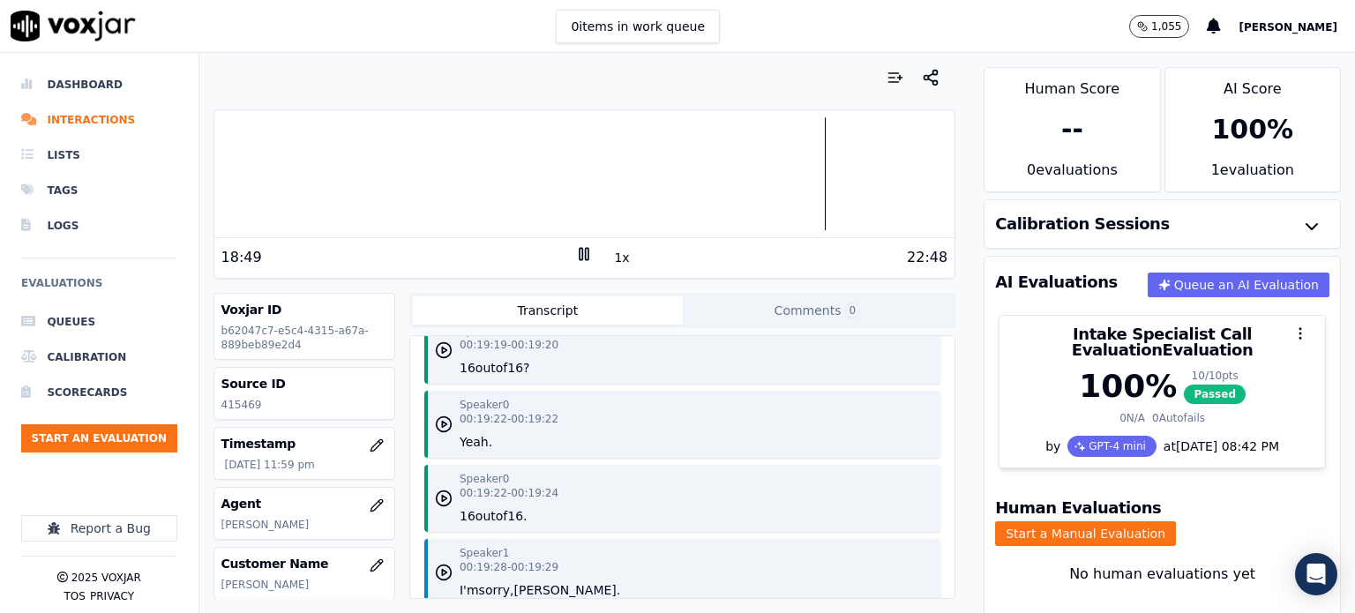
scroll to position [28416, 0]
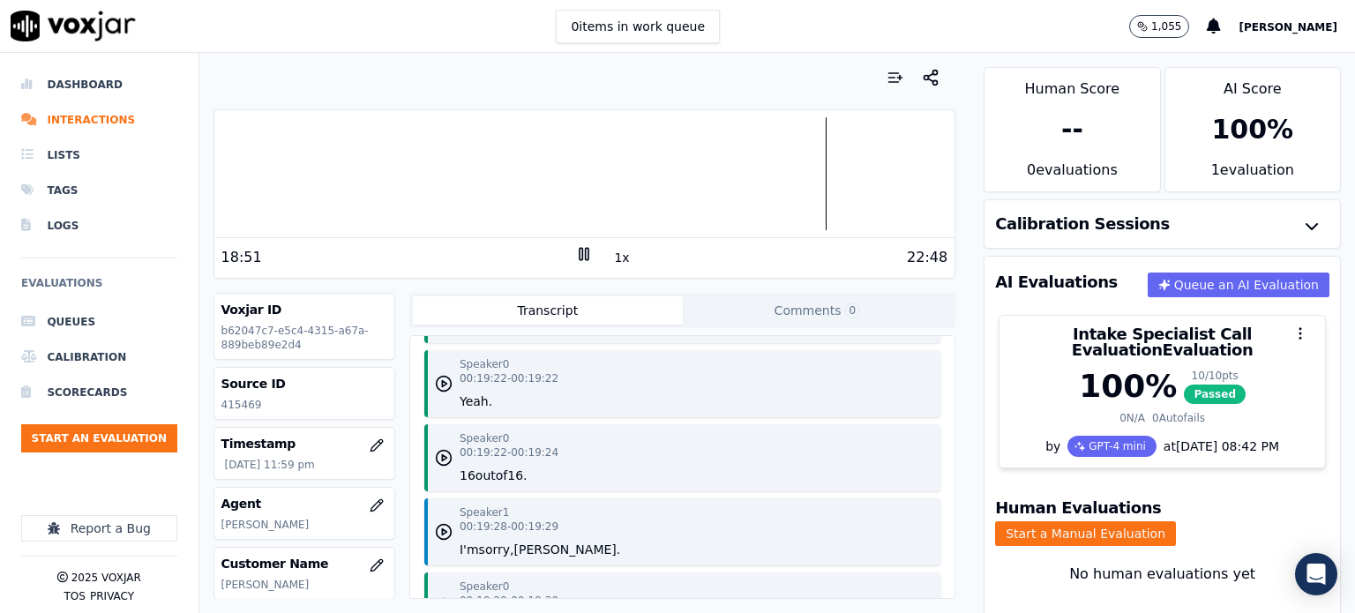
click at [442, 313] on polygon "button" at bounding box center [444, 310] width 4 height 6
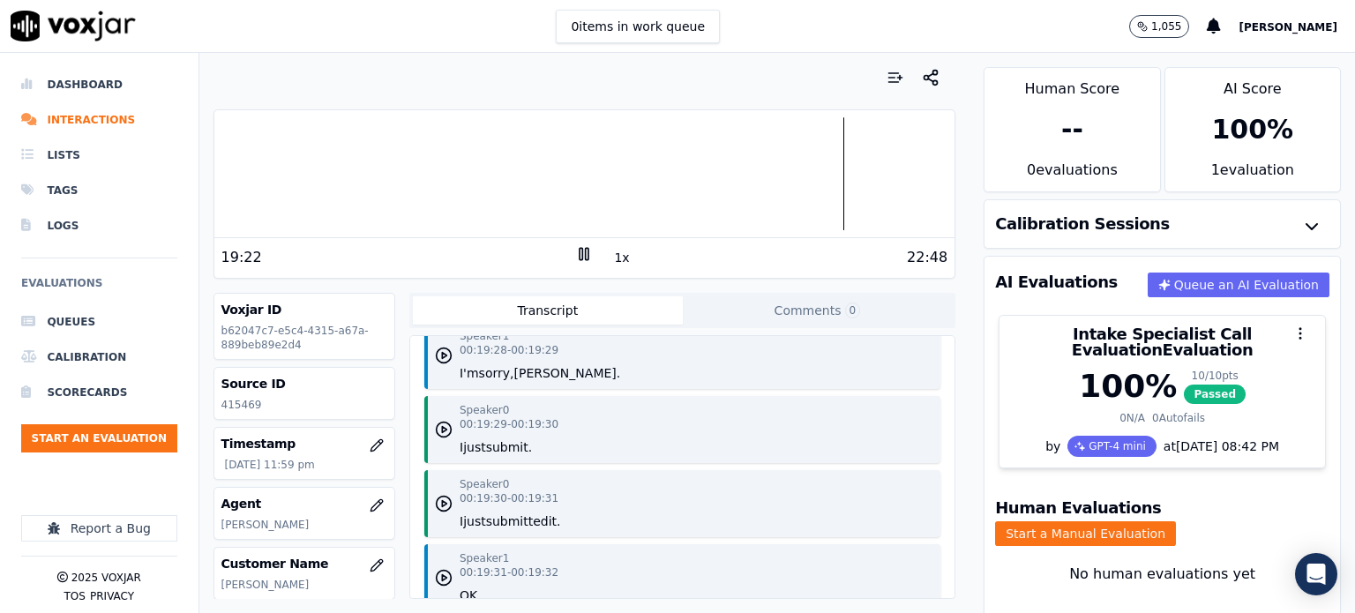
scroll to position [28681, 0]
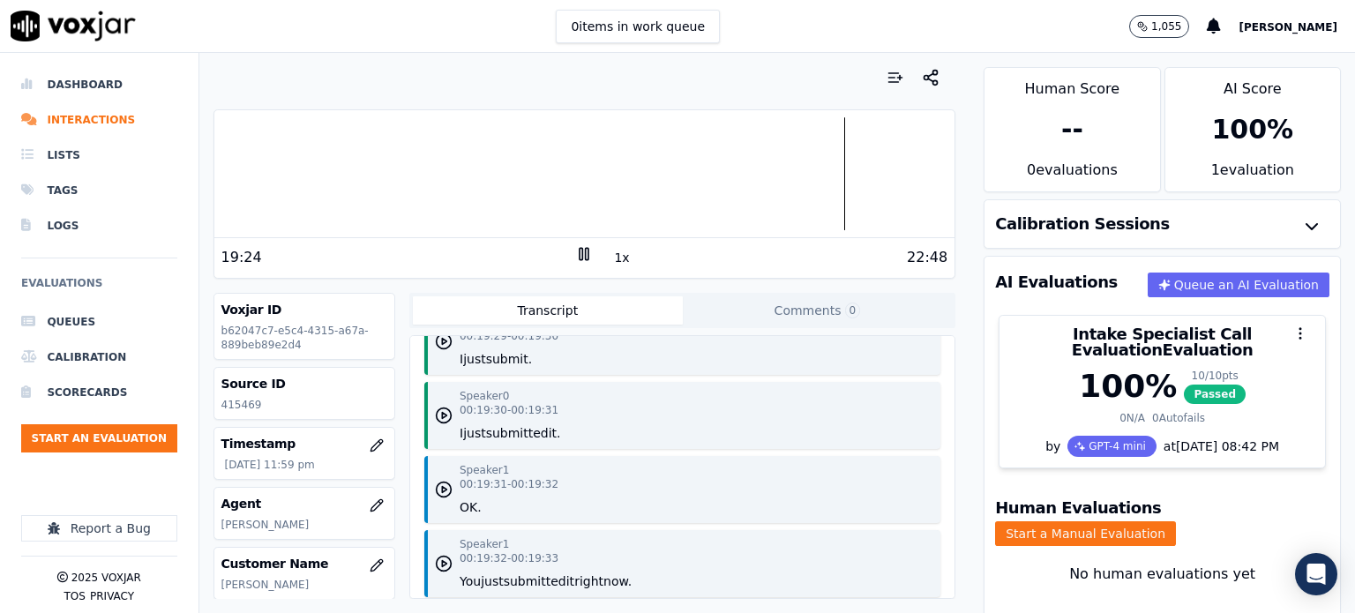
click at [435, 276] on icon "button" at bounding box center [444, 268] width 18 height 18
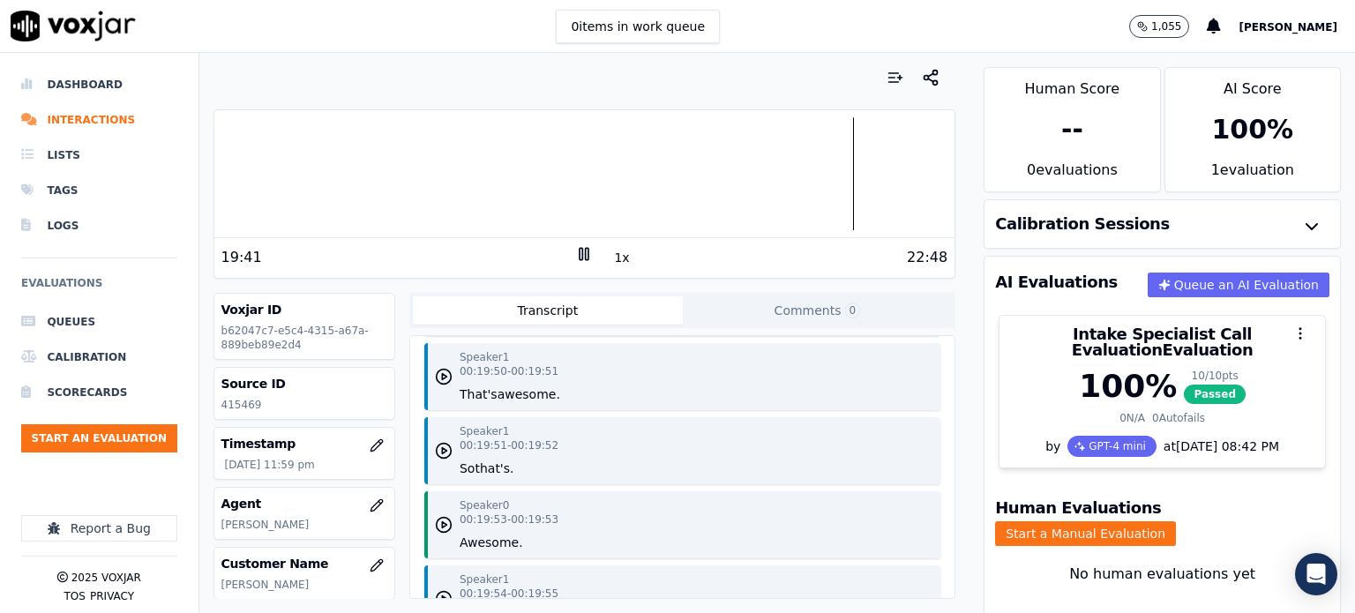
scroll to position [29475, 0]
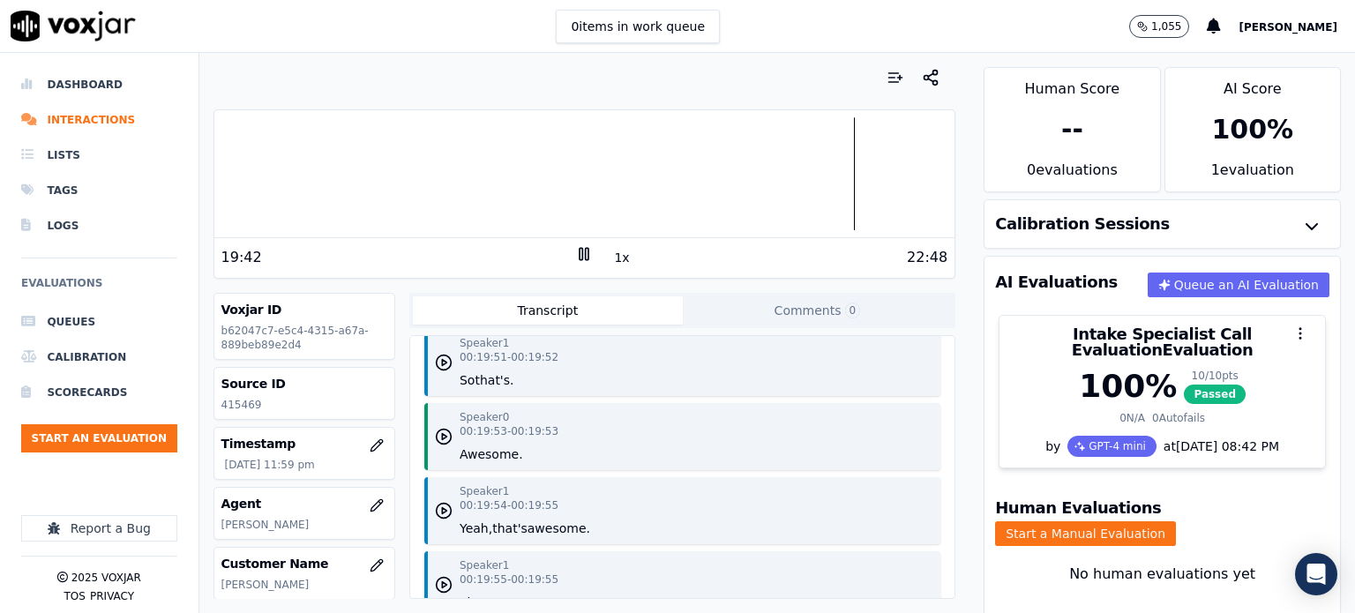
click at [442, 292] on polygon "button" at bounding box center [444, 289] width 4 height 6
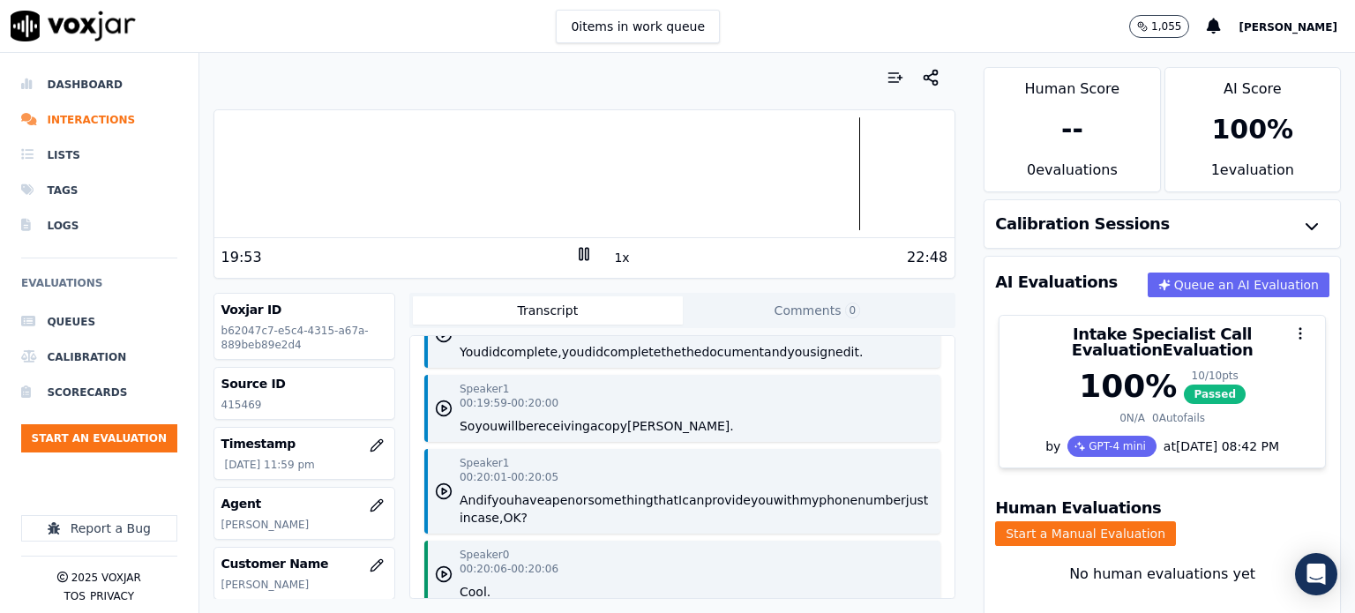
scroll to position [29828, 0]
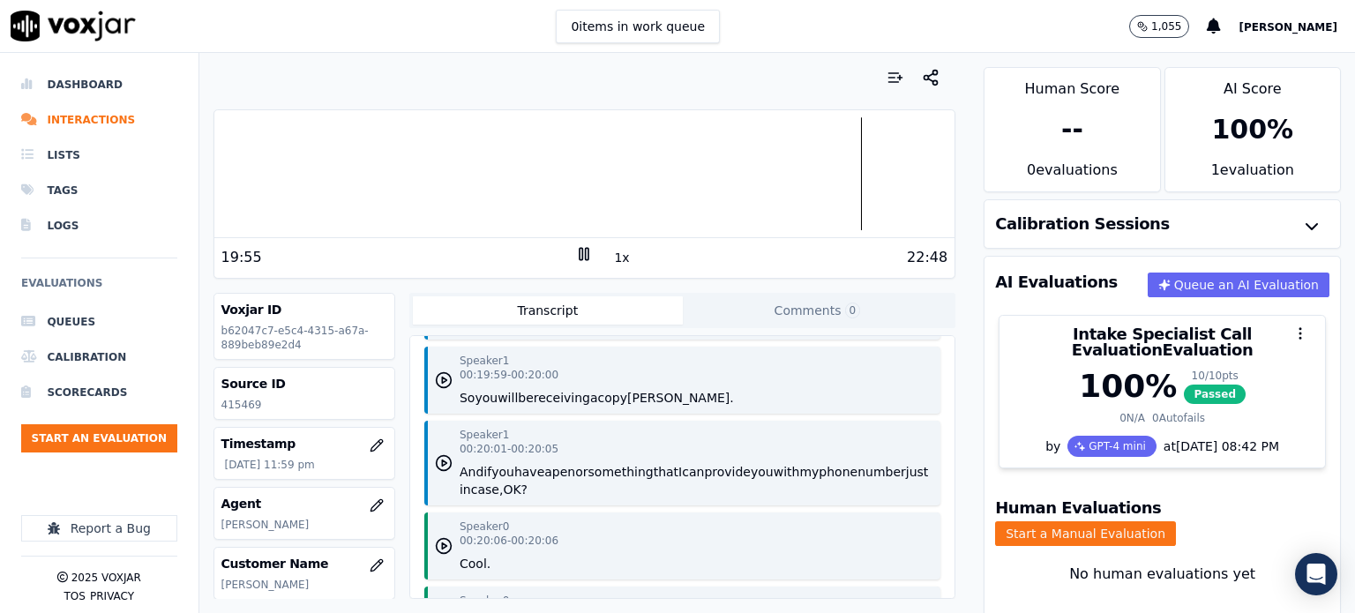
click at [442, 310] on polygon "button" at bounding box center [444, 307] width 4 height 6
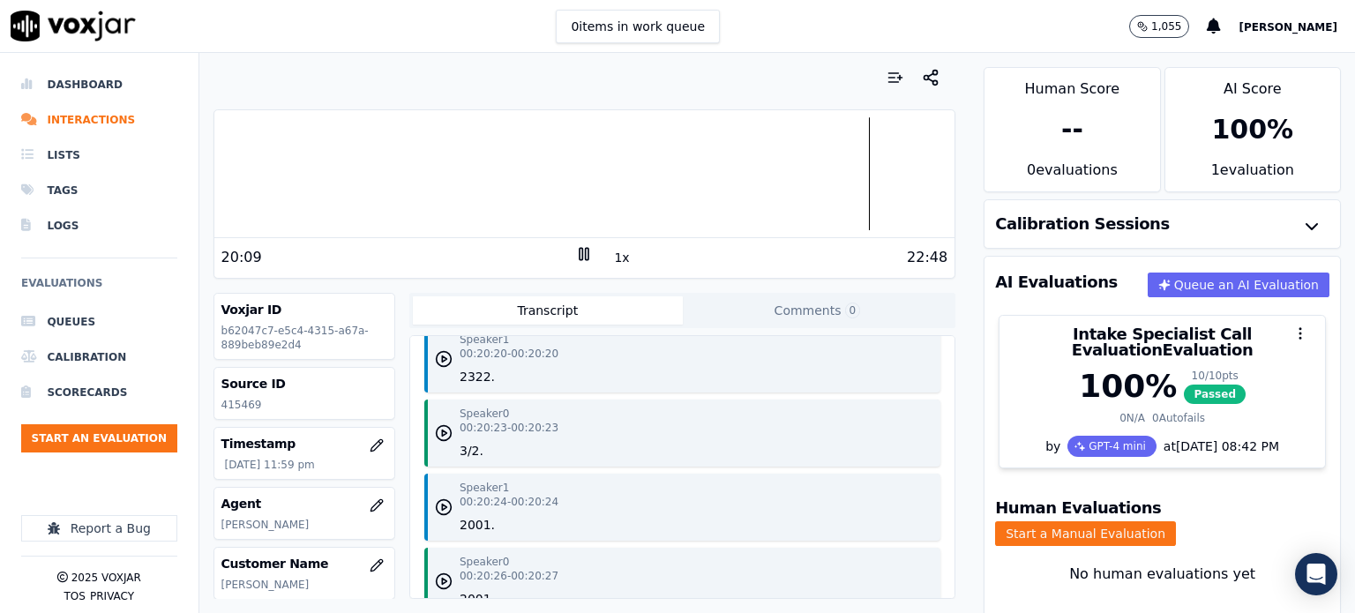
scroll to position [30446, 0]
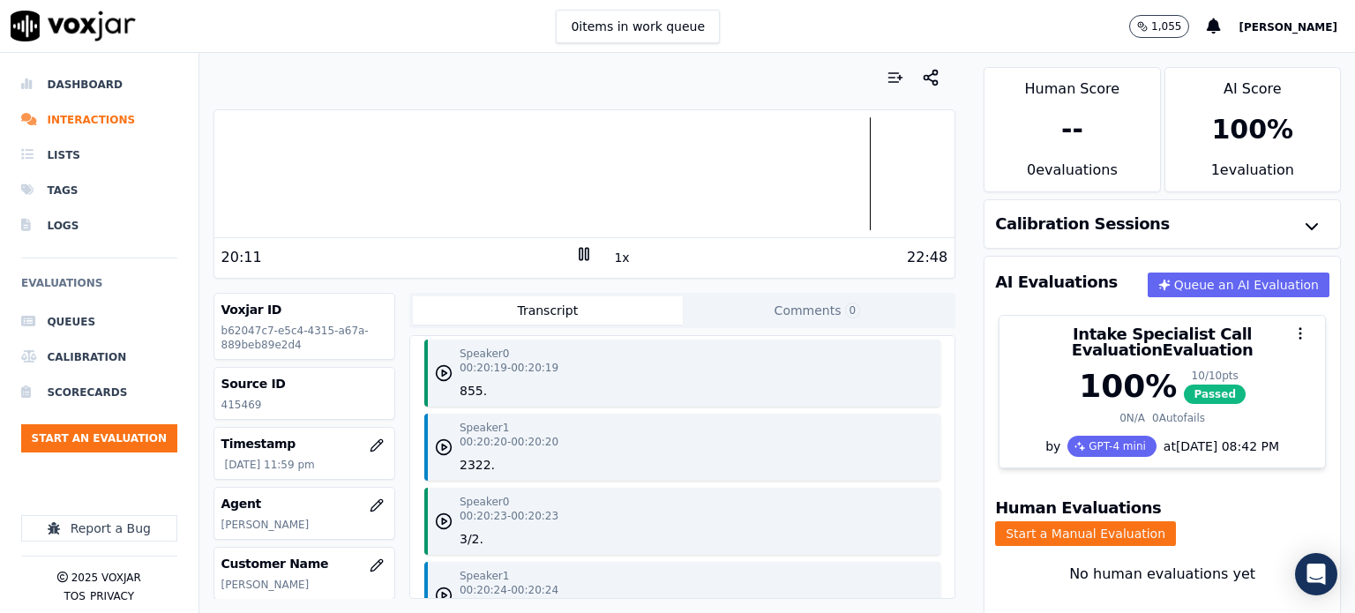
click at [437, 308] on icon "button" at bounding box center [444, 299] width 18 height 18
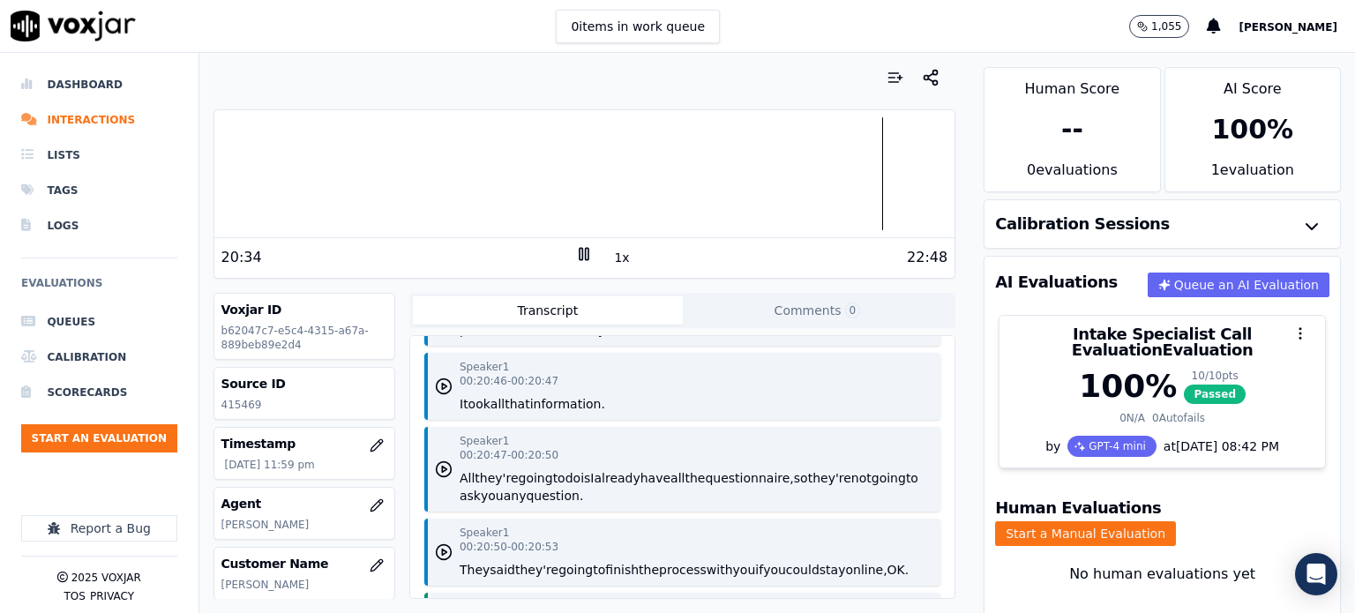
scroll to position [31240, 0]
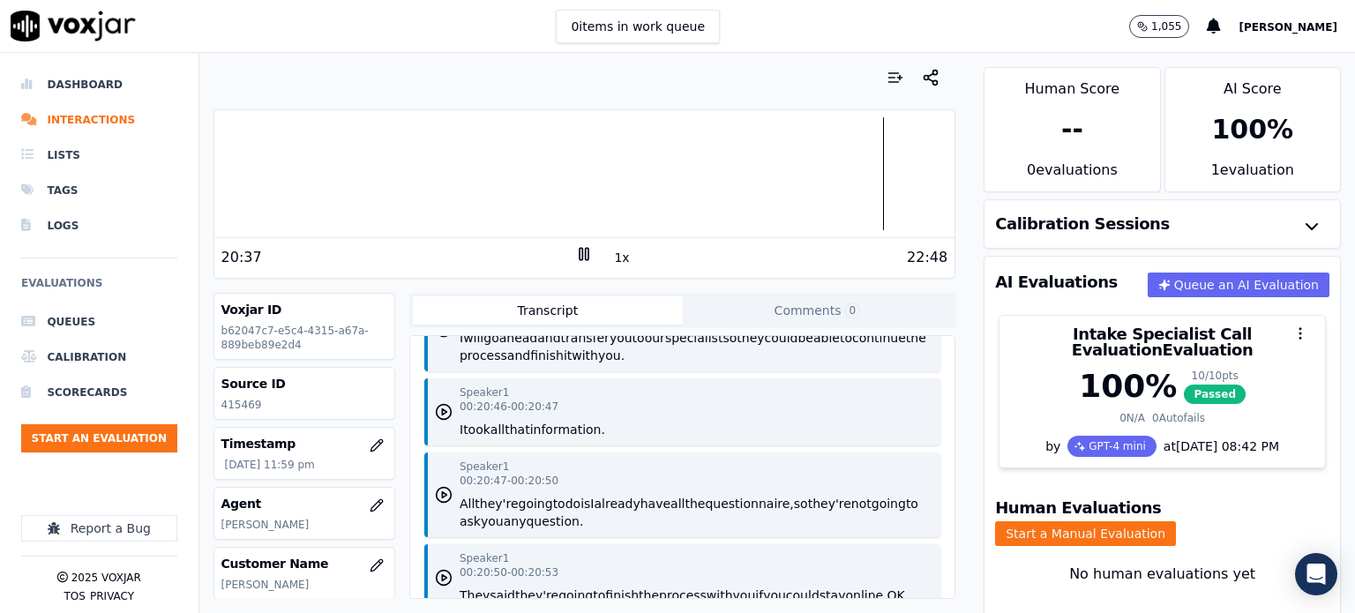
click at [437, 255] on icon "button" at bounding box center [444, 246] width 18 height 18
click at [443, 255] on icon "button" at bounding box center [444, 246] width 18 height 18
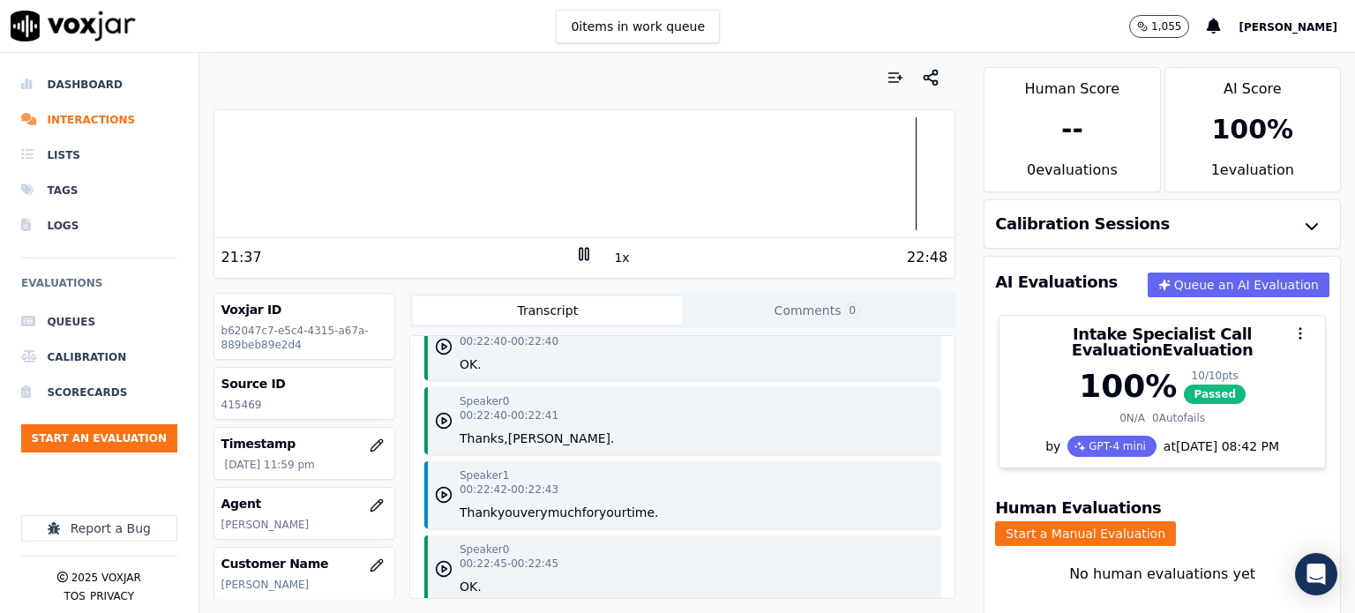
scroll to position [34134, 0]
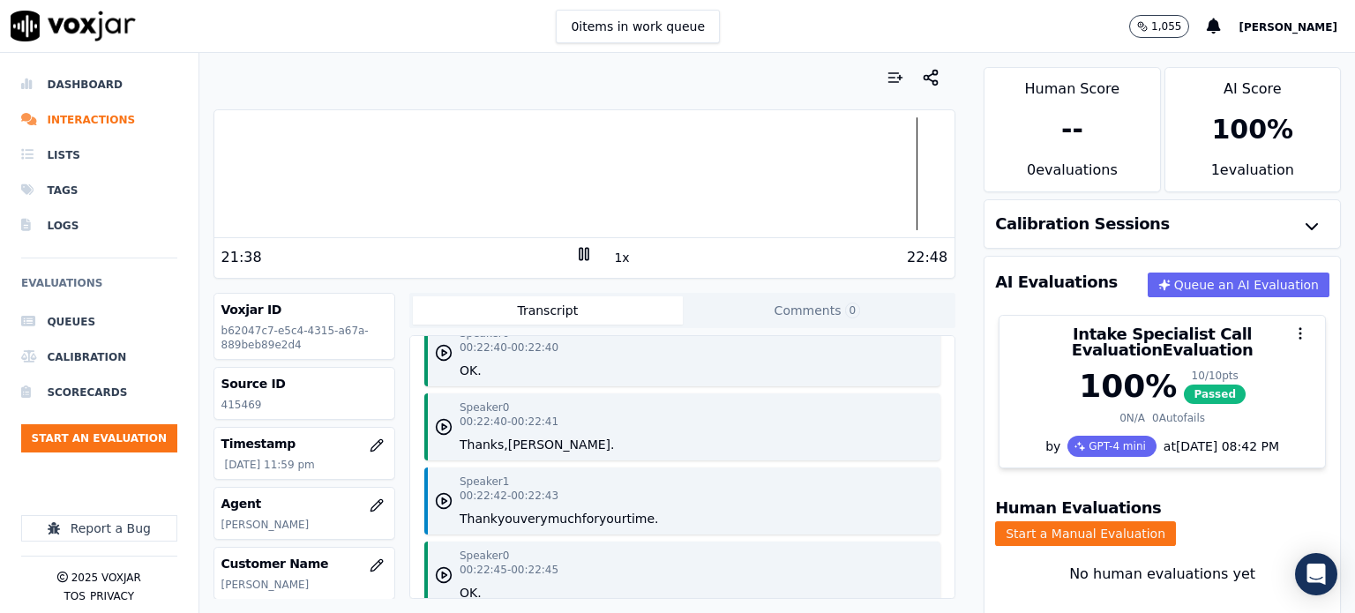
click at [440, 214] on icon "button" at bounding box center [444, 205] width 18 height 18
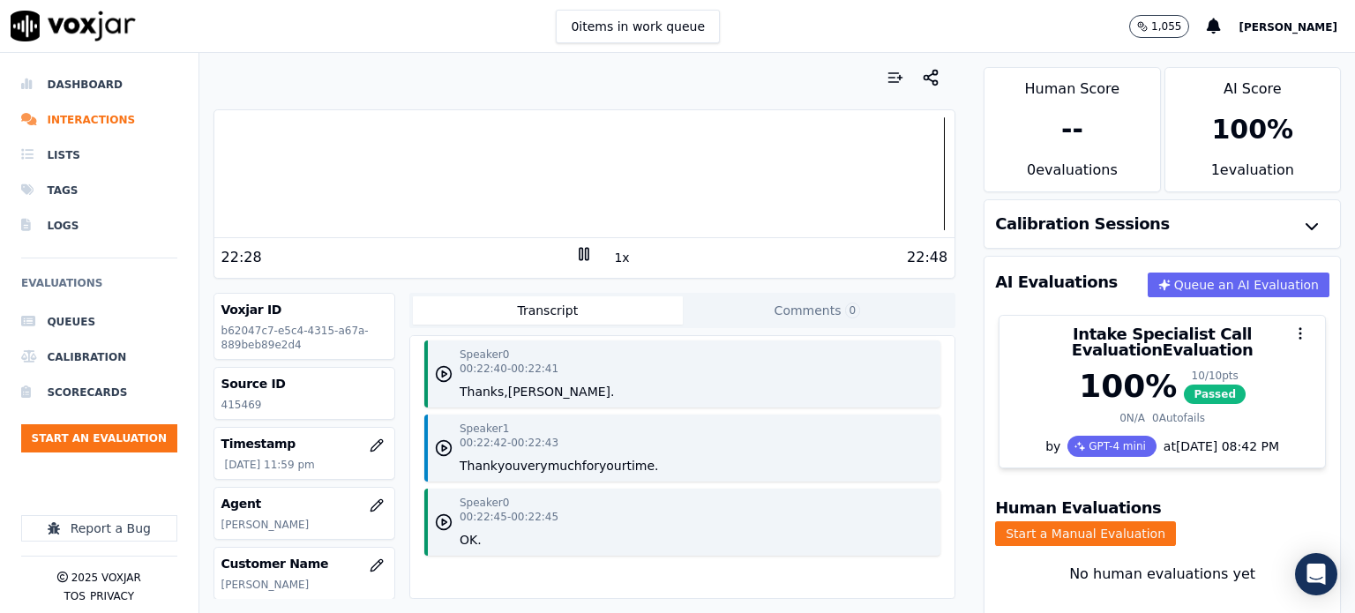
scroll to position [34222, 0]
click at [438, 235] on icon "button" at bounding box center [444, 226] width 18 height 18
